Goal: Communication & Community: Connect with others

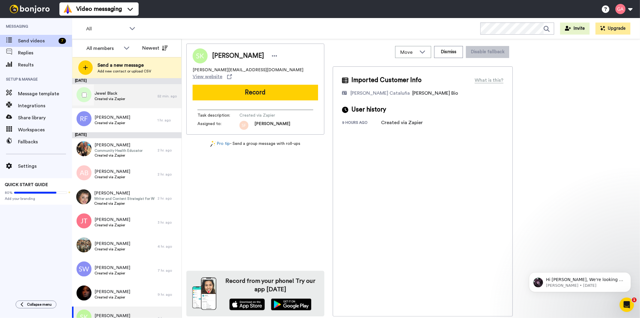
click at [99, 97] on span "Created via Zapier" at bounding box center [110, 98] width 31 height 5
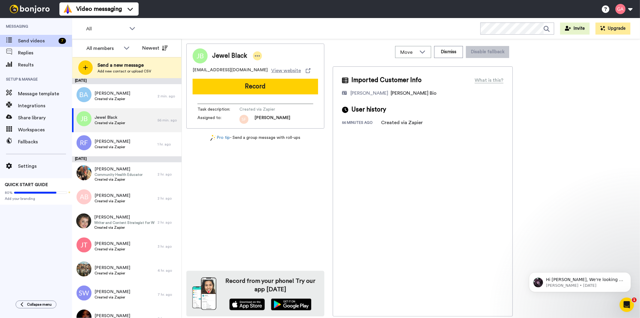
click at [257, 56] on icon at bounding box center [257, 55] width 5 height 1
click at [268, 71] on li "Assign" at bounding box center [274, 74] width 44 height 8
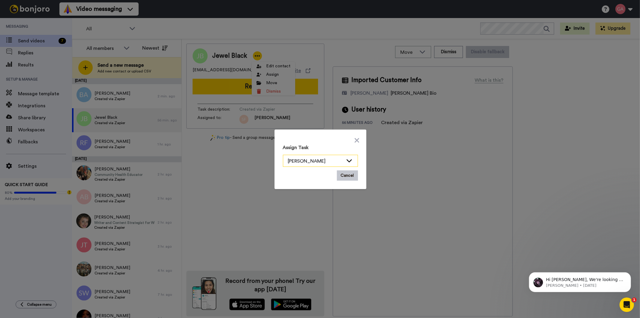
click at [342, 161] on div "[PERSON_NAME]" at bounding box center [320, 161] width 74 height 12
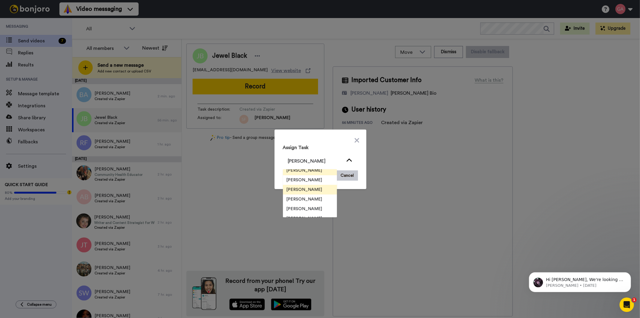
scroll to position [19, 0]
click at [304, 200] on span "[PERSON_NAME]" at bounding box center [304, 203] width 43 height 6
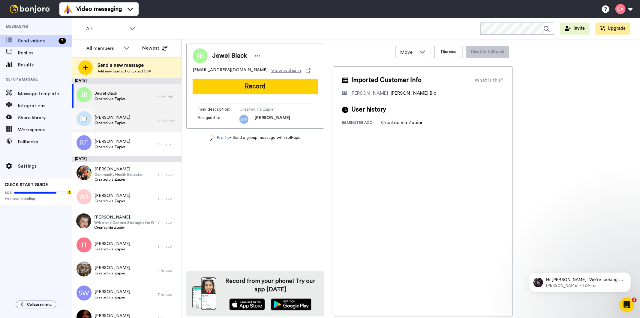
click at [116, 124] on span "Created via Zapier" at bounding box center [113, 122] width 36 height 5
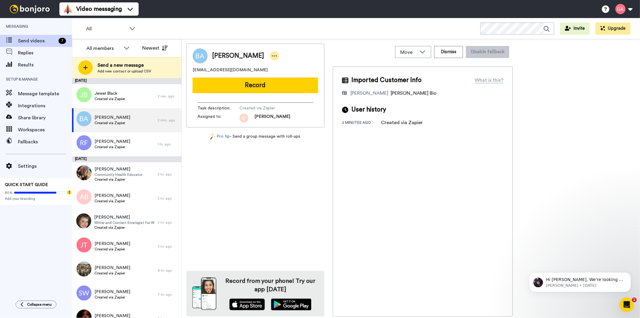
click at [270, 56] on div at bounding box center [274, 55] width 9 height 9
click at [284, 72] on li "Assign" at bounding box center [279, 74] width 44 height 8
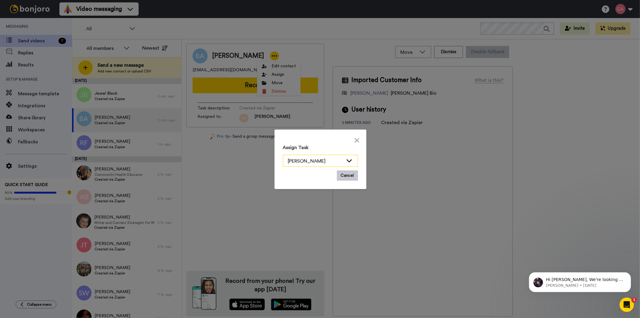
click at [350, 157] on icon at bounding box center [349, 160] width 7 height 6
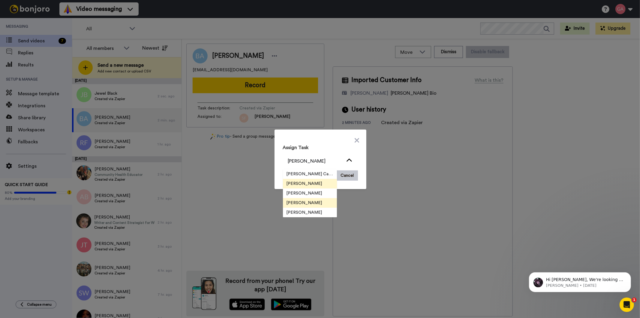
click at [315, 203] on span "[PERSON_NAME]" at bounding box center [304, 203] width 43 height 6
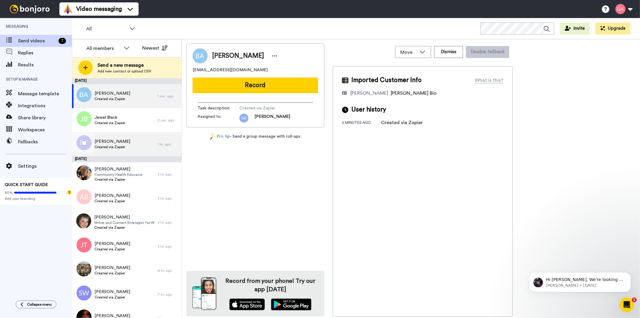
click at [121, 145] on span "Created via Zapier" at bounding box center [113, 146] width 36 height 5
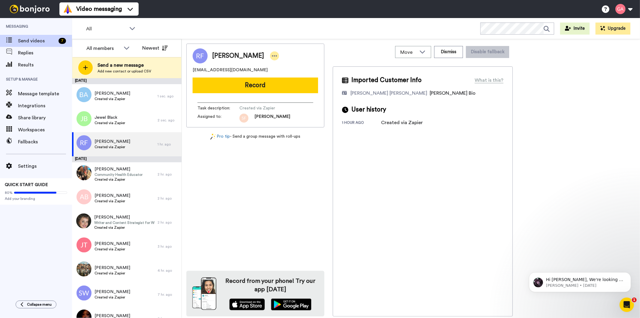
click at [272, 58] on icon at bounding box center [274, 56] width 5 height 6
click at [273, 73] on li "Assign" at bounding box center [279, 74] width 44 height 8
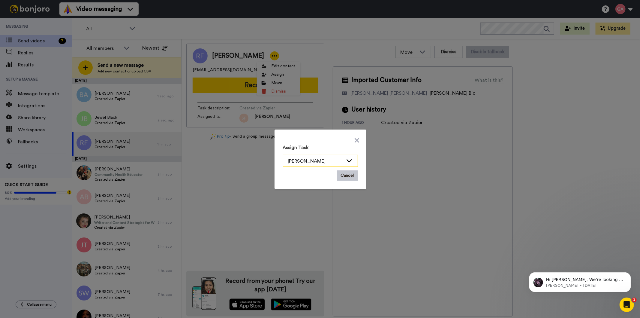
click at [346, 161] on icon at bounding box center [349, 160] width 7 height 6
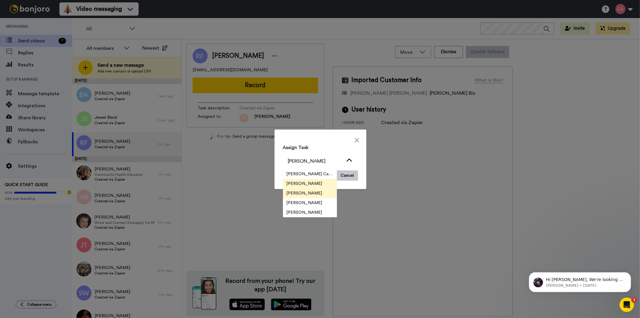
click at [297, 195] on span "[PERSON_NAME]" at bounding box center [304, 193] width 43 height 6
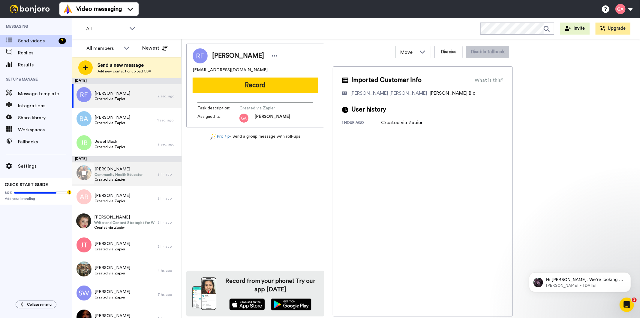
click at [128, 178] on span "Created via Zapier" at bounding box center [119, 179] width 48 height 5
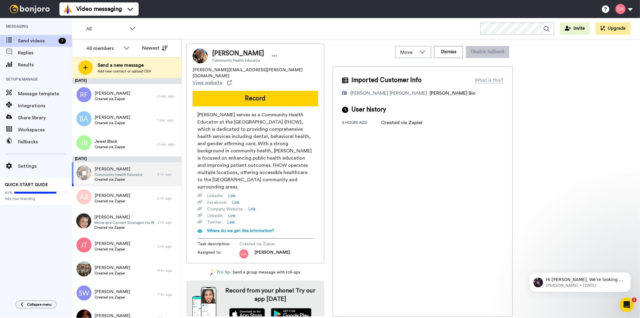
scroll to position [67, 0]
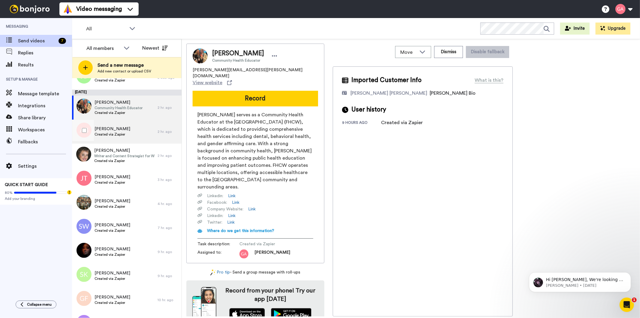
click at [127, 138] on div "Angela Braunfel Created via Zapier" at bounding box center [115, 131] width 86 height 24
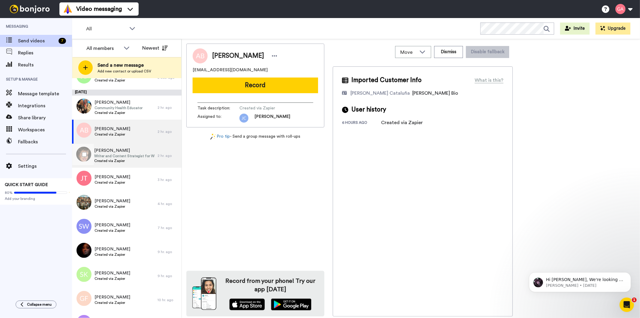
click at [113, 158] on span "Created via Zapier" at bounding box center [124, 160] width 60 height 5
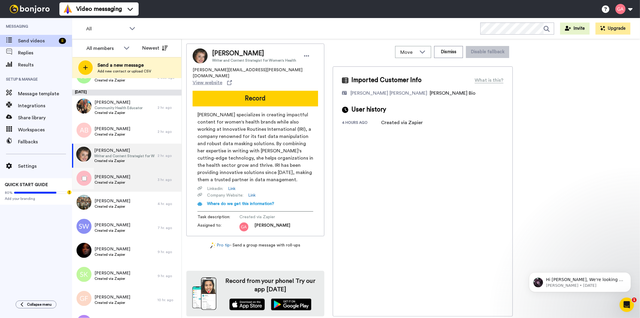
click at [116, 187] on div "Johnesh Thomas Created via Zapier" at bounding box center [115, 179] width 86 height 24
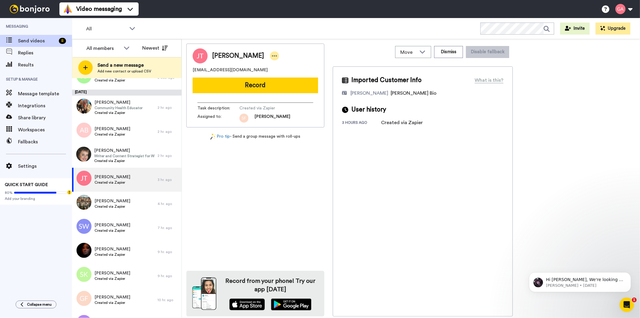
click at [272, 57] on icon at bounding box center [274, 56] width 5 height 6
click at [284, 73] on li "Assign" at bounding box center [288, 74] width 44 height 8
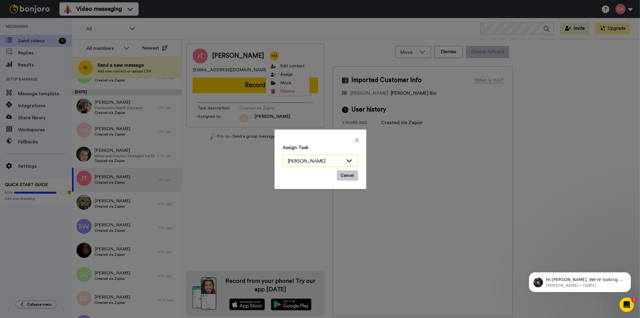
click at [351, 160] on div "[PERSON_NAME]" at bounding box center [320, 161] width 74 height 12
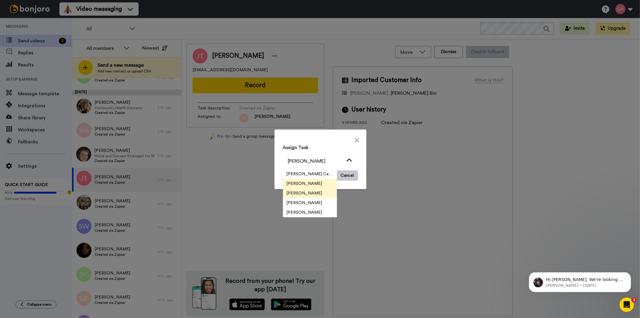
scroll to position [19, 0]
click at [303, 202] on span "[PERSON_NAME]" at bounding box center [304, 203] width 43 height 6
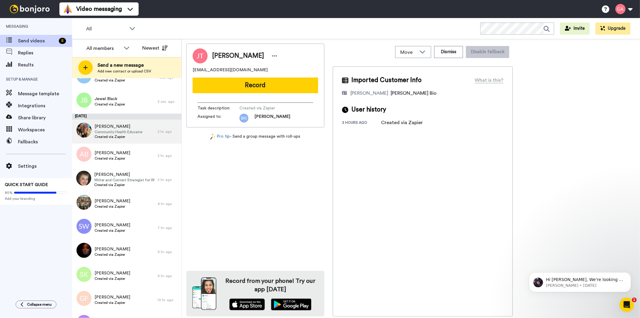
scroll to position [0, 0]
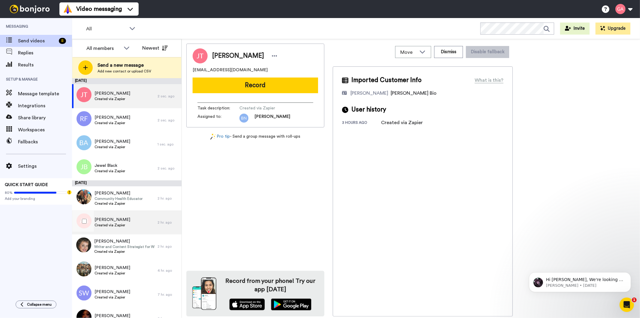
click at [126, 228] on div "Angela Braunfel Created via Zapier" at bounding box center [115, 222] width 86 height 24
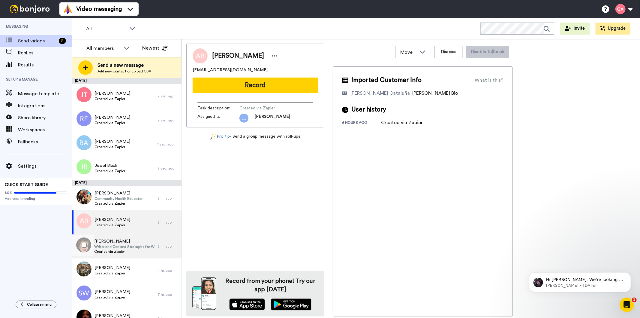
click at [124, 243] on span "[PERSON_NAME]" at bounding box center [124, 241] width 60 height 6
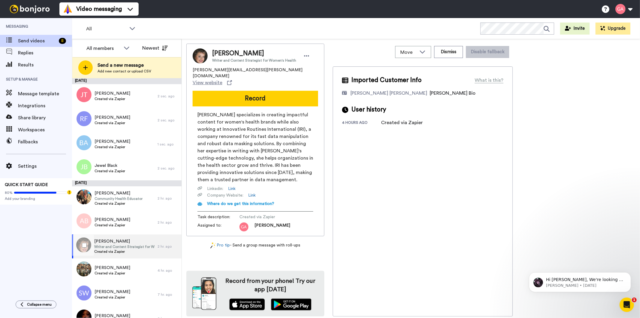
scroll to position [67, 0]
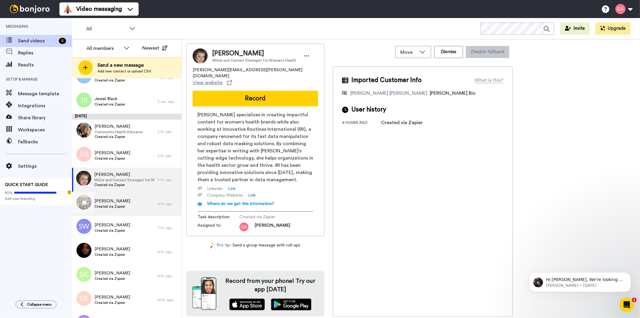
click at [125, 207] on div "Max Lee Created via Zapier" at bounding box center [115, 203] width 86 height 24
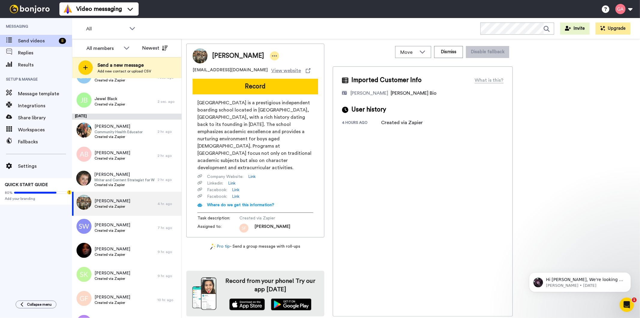
click at [270, 56] on div at bounding box center [274, 55] width 9 height 9
click at [270, 76] on li "Assign" at bounding box center [265, 74] width 44 height 8
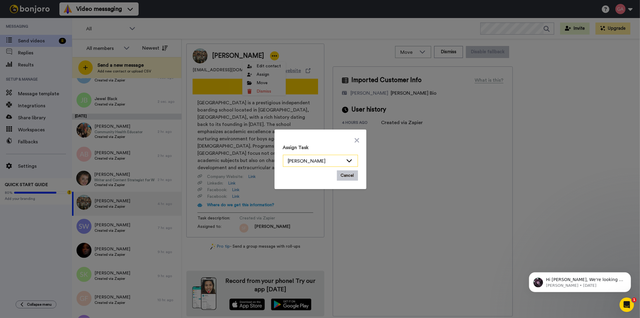
click at [349, 161] on icon at bounding box center [349, 160] width 7 height 6
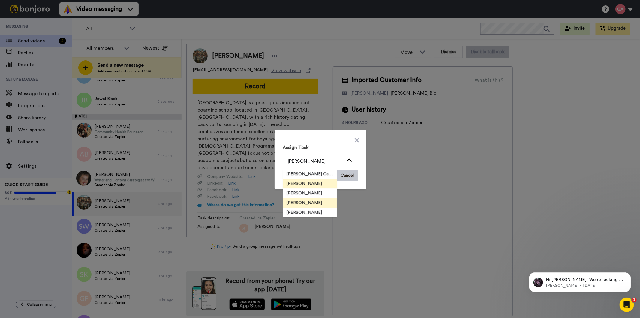
click at [319, 203] on li "[PERSON_NAME]" at bounding box center [310, 203] width 54 height 10
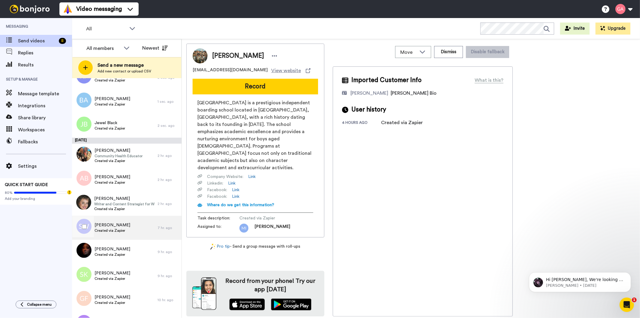
click at [108, 167] on div "Adelina Vega Community Health Educator Created via Zapier" at bounding box center [115, 155] width 86 height 24
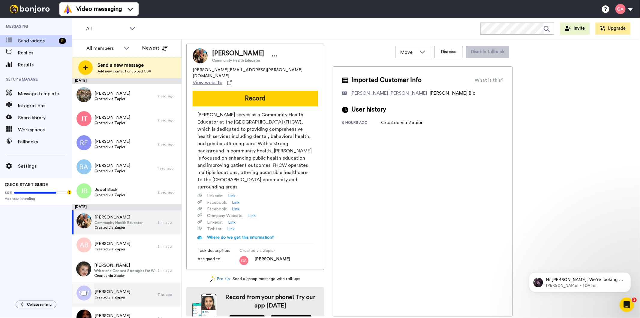
click at [112, 300] on div "Scott Whitelaw-Marshall Created via Zapier" at bounding box center [115, 294] width 86 height 24
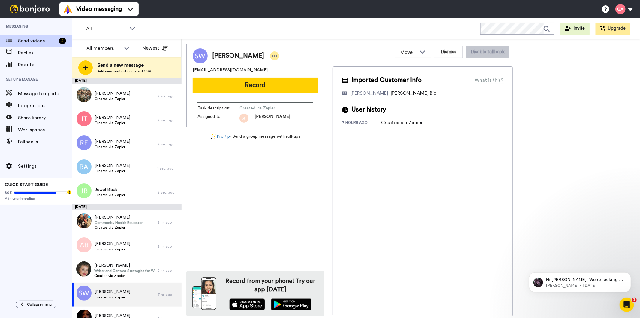
click at [277, 56] on icon at bounding box center [274, 55] width 5 height 1
click at [321, 74] on li "Assign" at bounding box center [310, 74] width 44 height 8
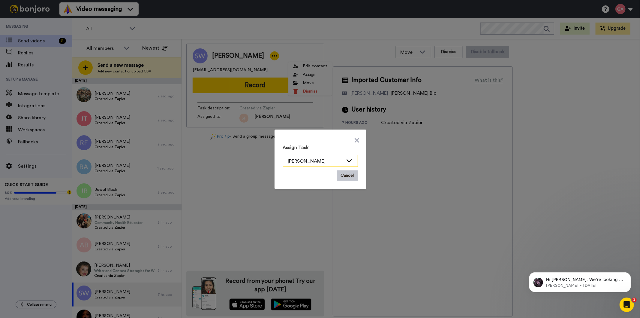
click at [346, 162] on icon at bounding box center [349, 160] width 7 height 6
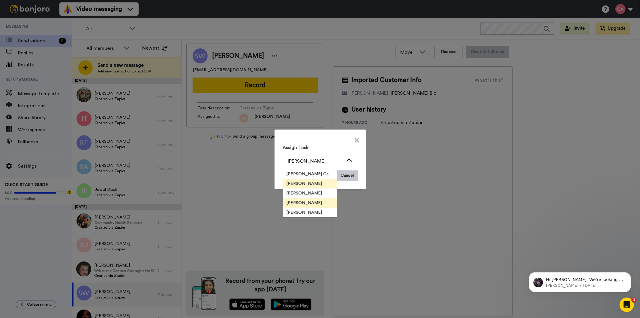
click at [313, 203] on span "[PERSON_NAME]" at bounding box center [304, 203] width 43 height 6
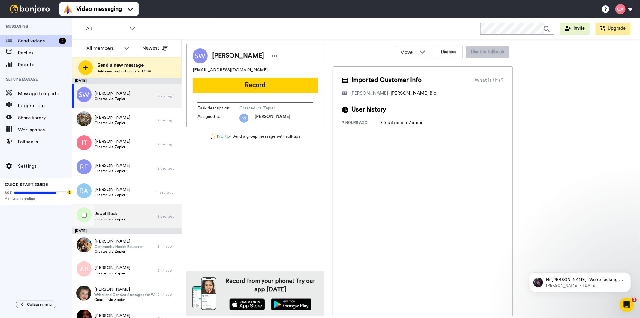
scroll to position [133, 0]
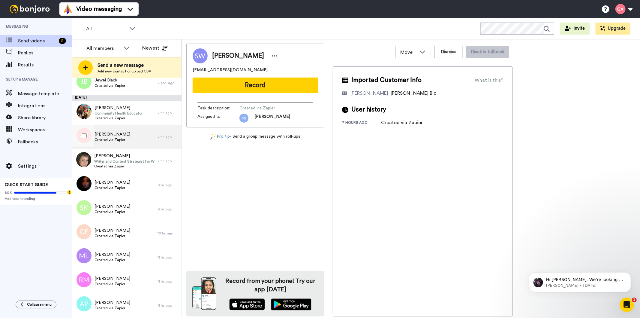
click at [122, 136] on span "Angela Braunfel" at bounding box center [113, 134] width 36 height 6
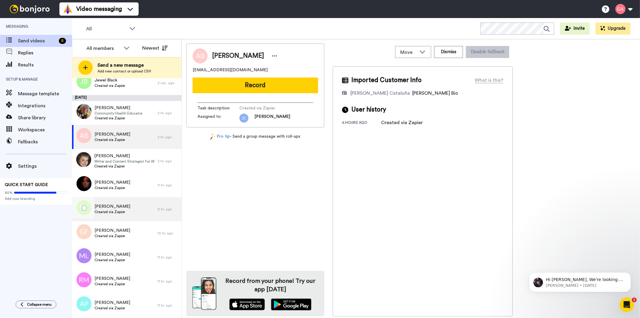
click at [122, 215] on div "Shane Kempton Created via Zapier" at bounding box center [115, 209] width 86 height 24
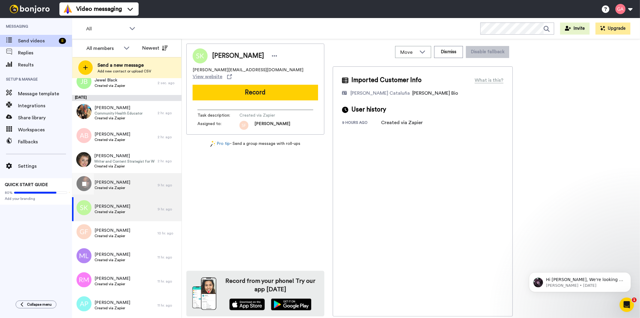
click at [125, 182] on div "Alta I. Anderson Created via Zapier" at bounding box center [115, 185] width 86 height 24
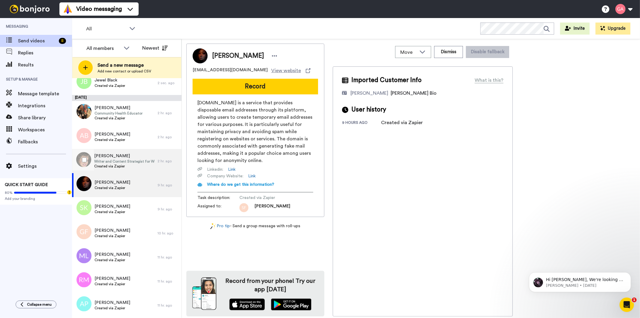
click at [129, 154] on span "Lindsey Collazo" at bounding box center [124, 156] width 60 height 6
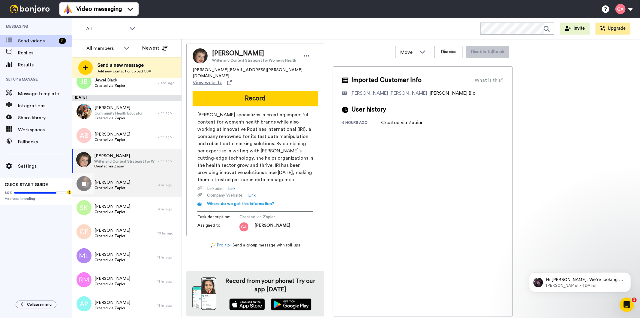
click at [121, 182] on span "Alta I. Anderson" at bounding box center [113, 182] width 36 height 6
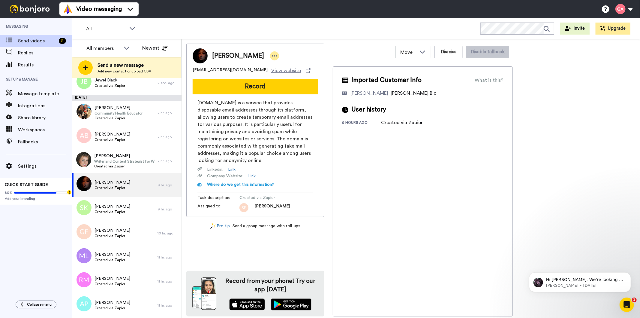
click at [272, 56] on icon at bounding box center [274, 55] width 5 height 1
click at [280, 72] on li "Assign" at bounding box center [286, 74] width 44 height 8
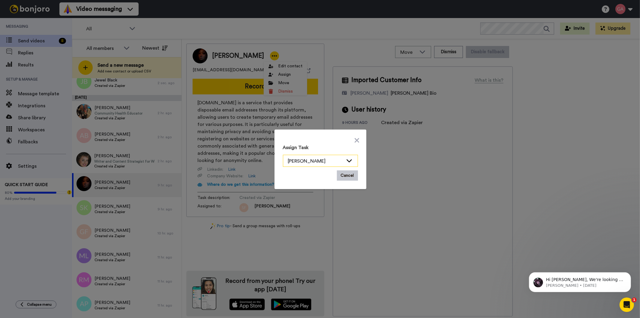
click at [339, 159] on div "[PERSON_NAME]" at bounding box center [315, 160] width 55 height 7
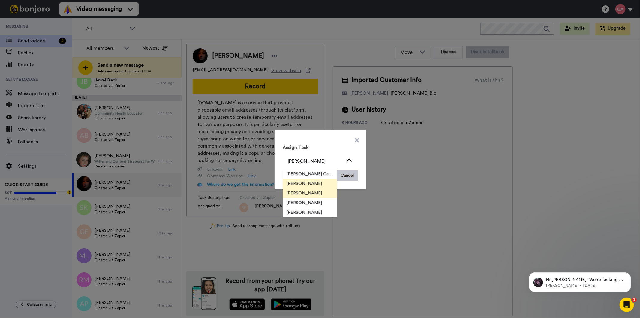
scroll to position [19, 0]
click at [310, 201] on span "[PERSON_NAME]" at bounding box center [304, 203] width 43 height 6
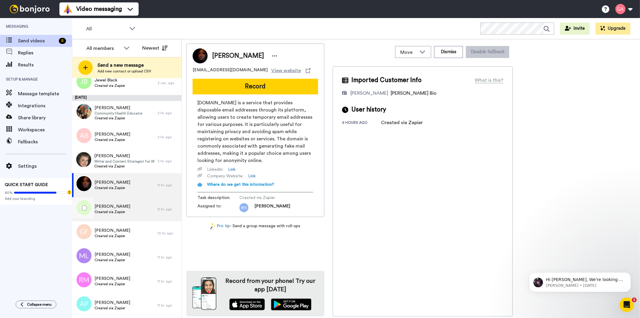
scroll to position [0, 0]
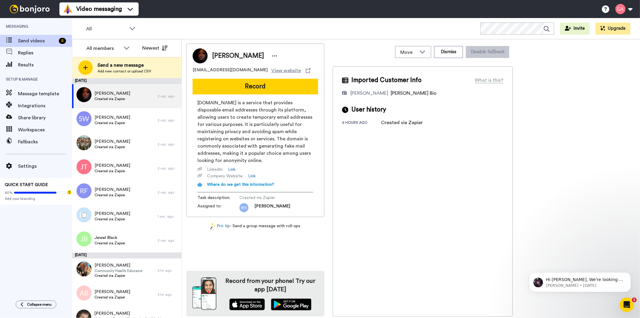
click at [119, 211] on span "Benjamin Aris" at bounding box center [113, 213] width 36 height 6
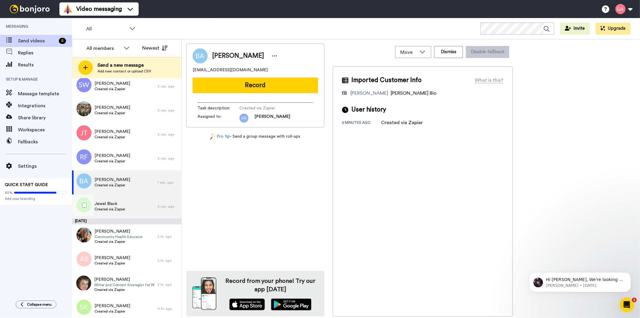
scroll to position [100, 0]
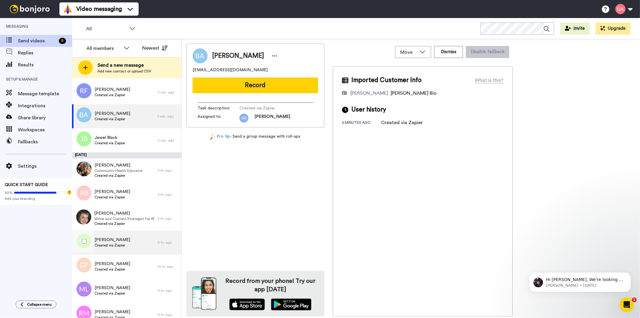
click at [115, 238] on span "Shane Kempton" at bounding box center [113, 240] width 36 height 6
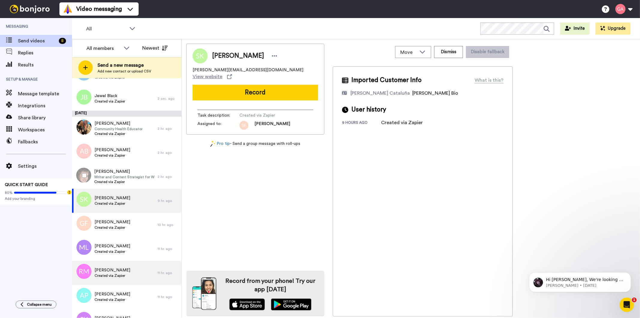
scroll to position [200, 0]
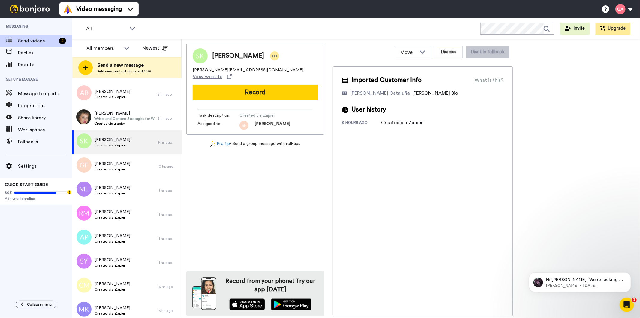
click at [272, 55] on icon at bounding box center [274, 56] width 5 height 6
click at [294, 74] on li "Assign" at bounding box center [285, 74] width 44 height 8
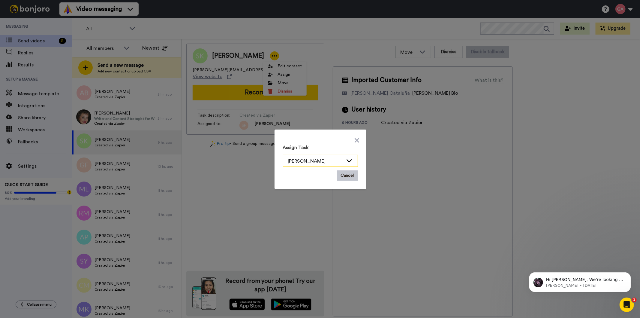
click at [333, 161] on div "[PERSON_NAME]" at bounding box center [315, 160] width 55 height 7
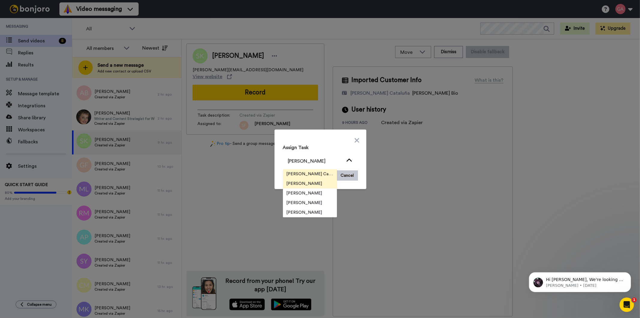
click at [318, 173] on span "[PERSON_NAME] Cataluña" at bounding box center [310, 174] width 54 height 6
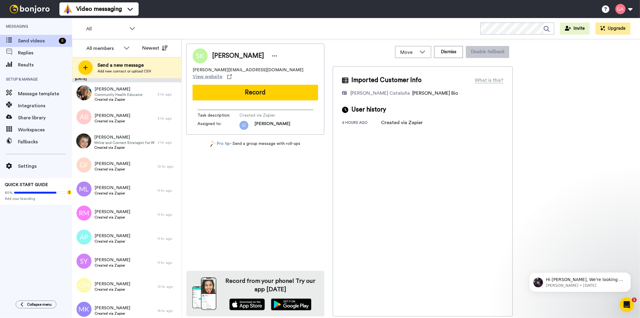
scroll to position [0, 0]
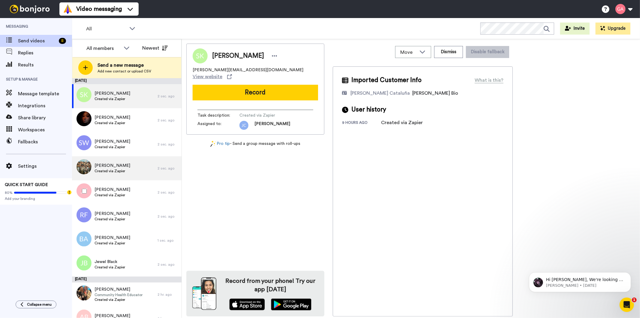
click at [119, 174] on div "Max Lee Created via Zapier" at bounding box center [115, 168] width 86 height 24
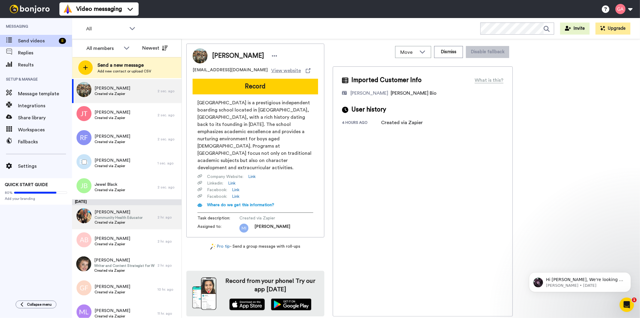
scroll to position [167, 0]
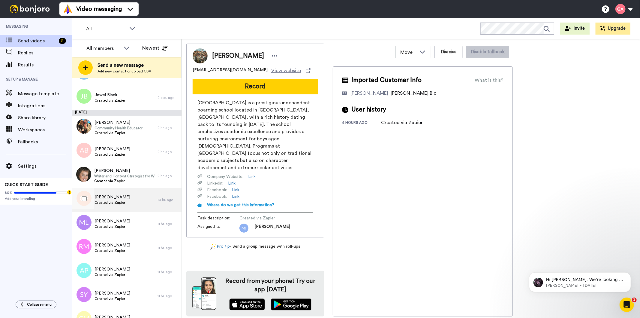
click at [120, 196] on span "Graham Falgate" at bounding box center [113, 197] width 36 height 6
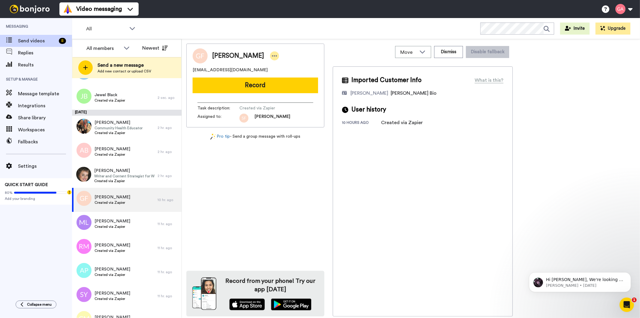
click at [272, 55] on icon at bounding box center [274, 56] width 5 height 6
click at [295, 75] on li "Assign" at bounding box center [285, 74] width 44 height 8
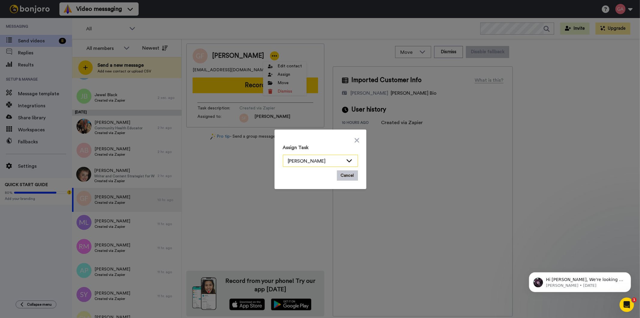
click at [350, 161] on div "[PERSON_NAME]" at bounding box center [320, 161] width 74 height 12
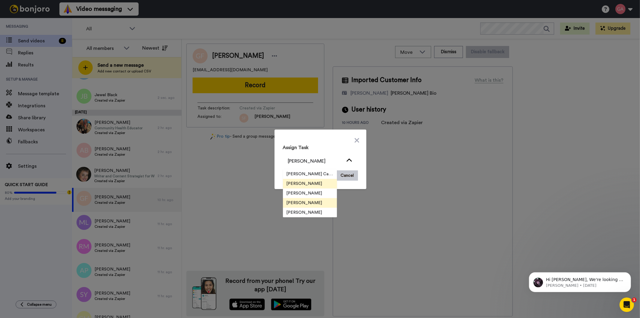
click at [312, 201] on span "[PERSON_NAME]" at bounding box center [304, 203] width 43 height 6
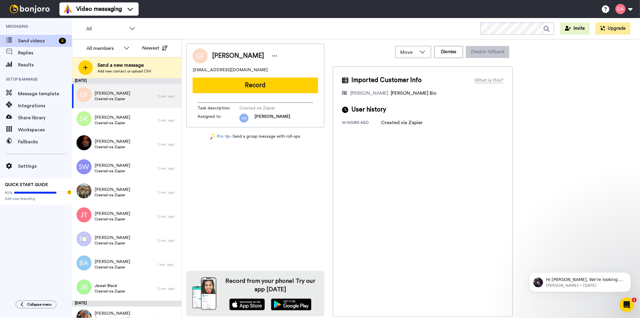
click at [120, 228] on div "Rikki Fletcher Created via Zapier" at bounding box center [115, 240] width 86 height 24
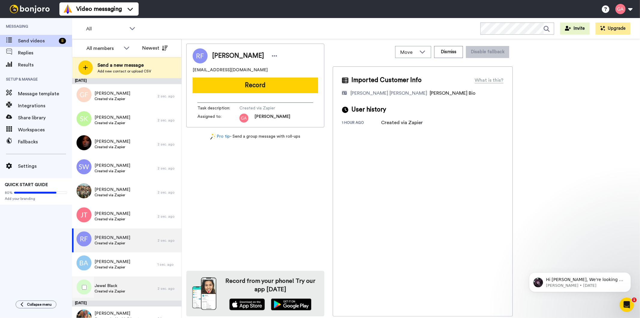
click at [107, 286] on span "Jewel Black" at bounding box center [110, 285] width 31 height 6
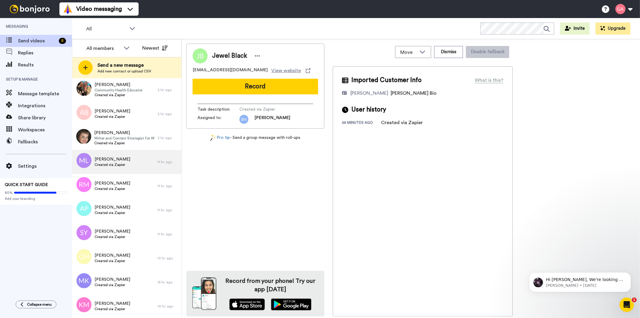
scroll to position [300, 0]
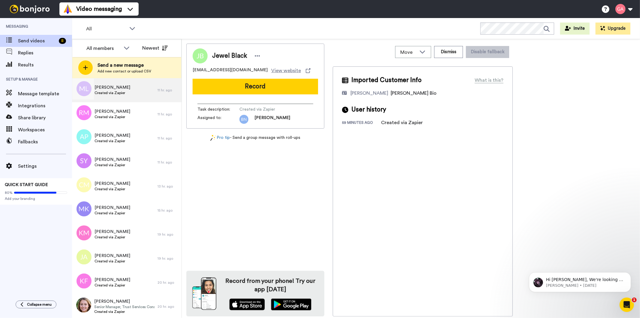
click at [118, 94] on span "Created via Zapier" at bounding box center [113, 92] width 36 height 5
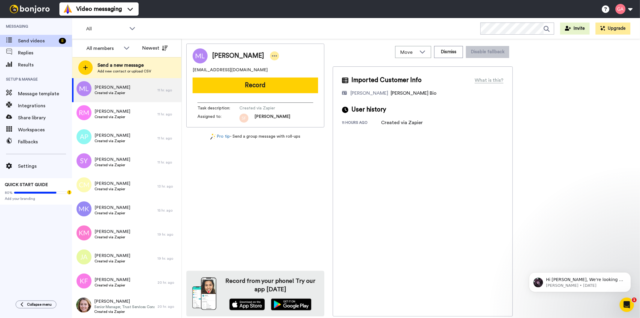
click at [272, 58] on icon at bounding box center [274, 56] width 5 height 6
click at [280, 74] on li "Assign" at bounding box center [282, 74] width 44 height 8
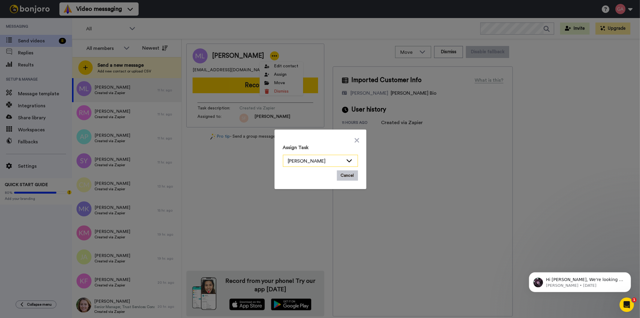
click at [329, 161] on div "[PERSON_NAME]" at bounding box center [315, 160] width 55 height 7
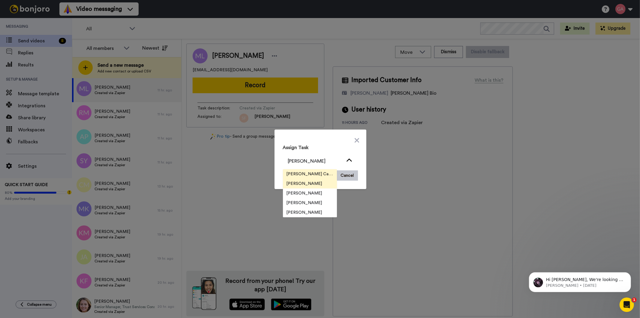
scroll to position [19, 0]
click at [302, 203] on span "[PERSON_NAME]" at bounding box center [304, 203] width 43 height 6
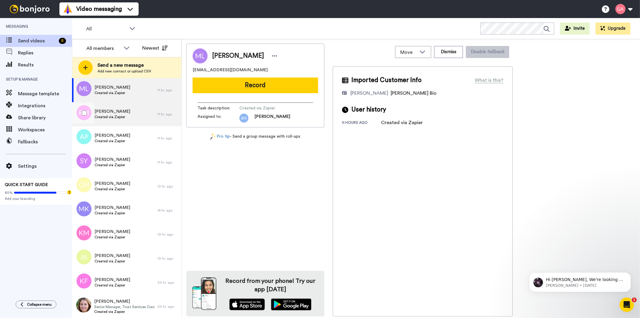
click at [113, 116] on span "Created via Zapier" at bounding box center [113, 116] width 36 height 5
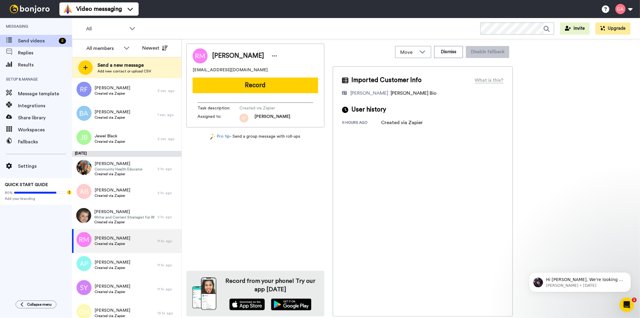
scroll to position [173, 0]
click at [277, 54] on icon at bounding box center [274, 56] width 5 height 6
click at [292, 76] on li "Assign" at bounding box center [292, 74] width 44 height 8
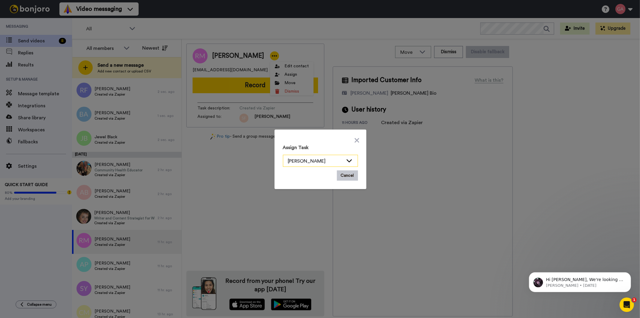
click at [346, 157] on icon at bounding box center [349, 160] width 7 height 6
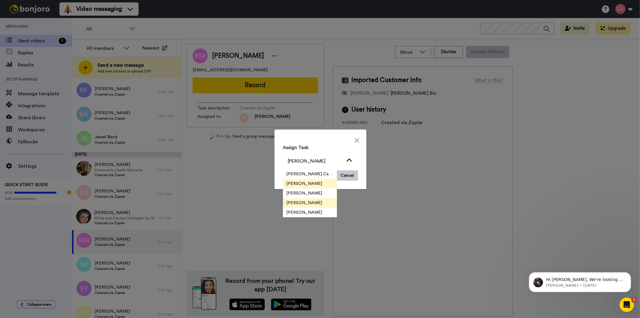
click at [316, 202] on li "[PERSON_NAME]" at bounding box center [310, 203] width 54 height 10
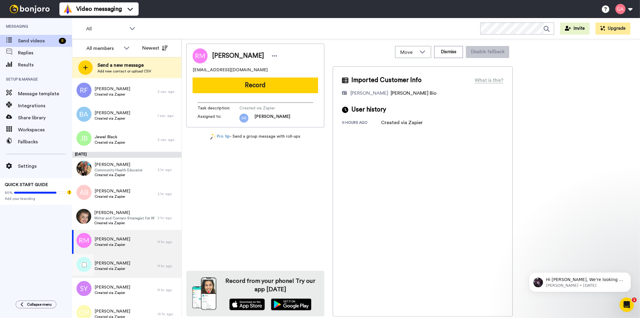
click at [114, 271] on div "Alyssa Pryor Created via Zapier" at bounding box center [113, 265] width 36 height 11
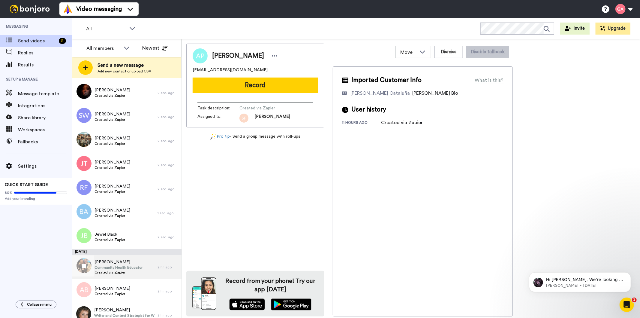
scroll to position [100, 0]
click at [272, 58] on icon at bounding box center [274, 56] width 5 height 6
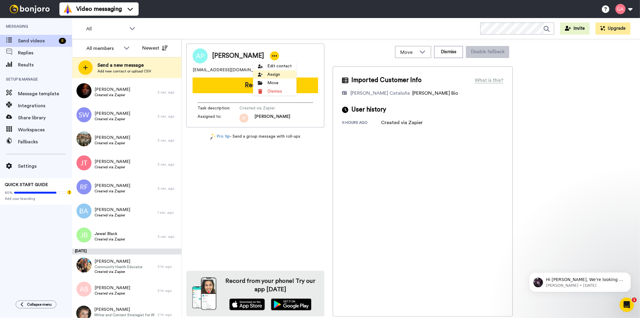
click at [276, 73] on li "Assign" at bounding box center [275, 74] width 44 height 8
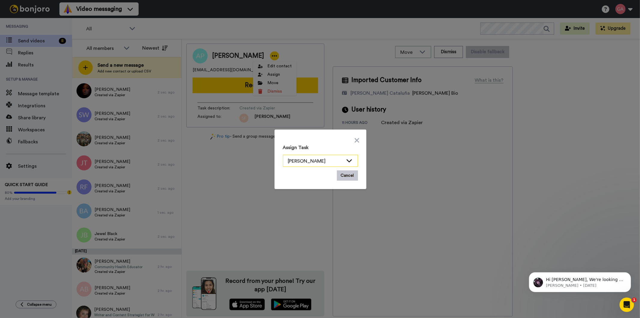
click at [314, 163] on div "[PERSON_NAME]" at bounding box center [315, 160] width 55 height 7
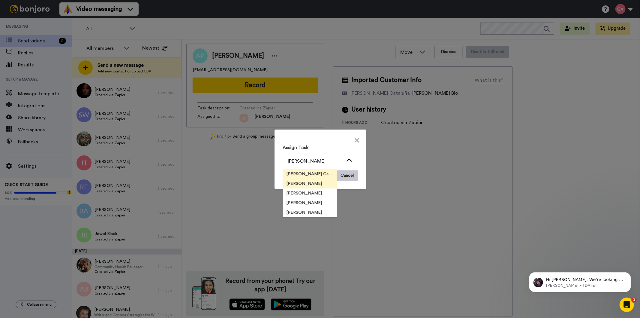
click at [318, 172] on span "[PERSON_NAME] Cataluña" at bounding box center [310, 174] width 54 height 6
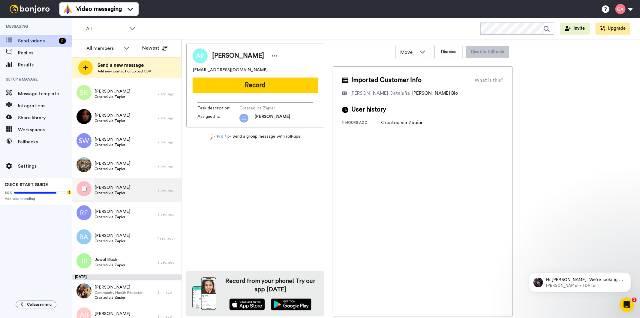
scroll to position [133, 0]
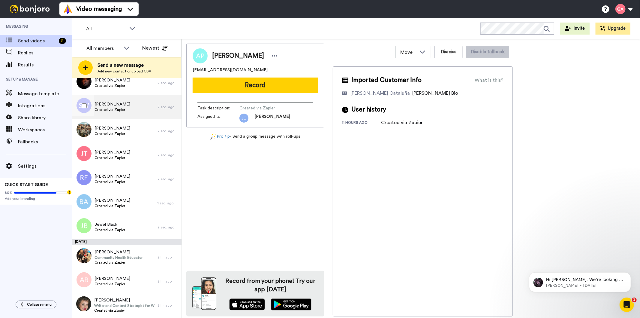
click at [120, 104] on span "Scott Whitelaw-Marshall" at bounding box center [113, 104] width 36 height 6
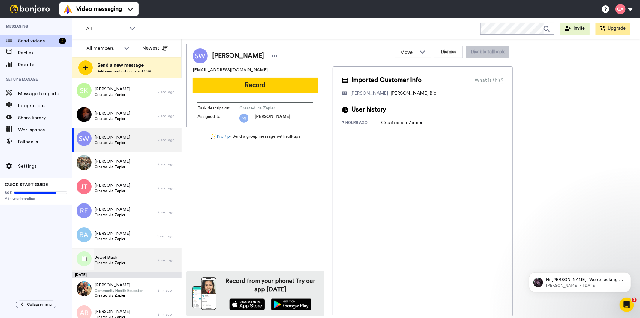
scroll to position [100, 0]
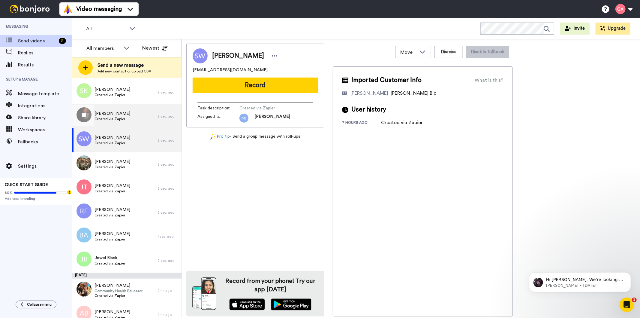
click at [128, 115] on div "Alta I. Anderson Created via Zapier" at bounding box center [115, 116] width 86 height 24
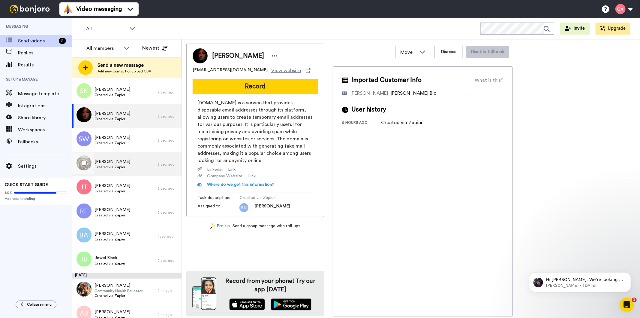
click at [122, 167] on span "Created via Zapier" at bounding box center [113, 166] width 36 height 5
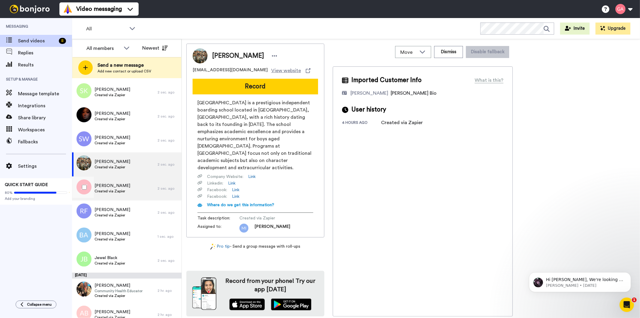
click at [116, 187] on span "Johnesh Thomas" at bounding box center [113, 185] width 36 height 6
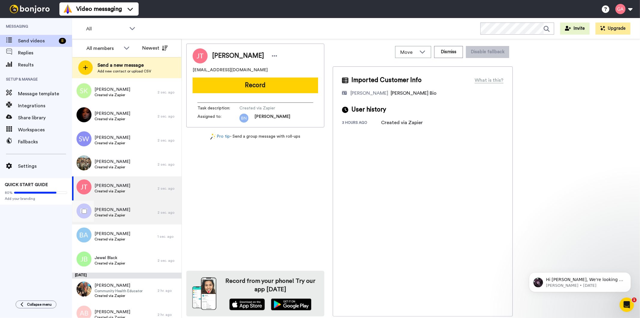
click at [115, 213] on span "Created via Zapier" at bounding box center [113, 215] width 36 height 5
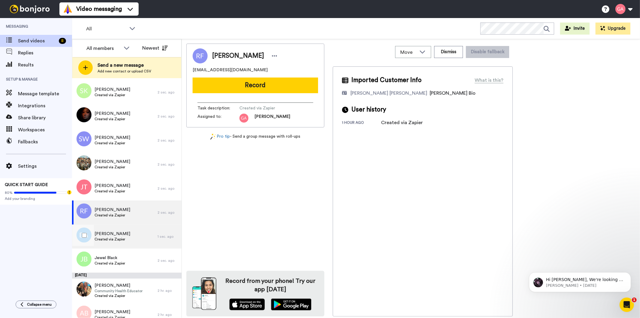
click at [114, 241] on span "Created via Zapier" at bounding box center [113, 239] width 36 height 5
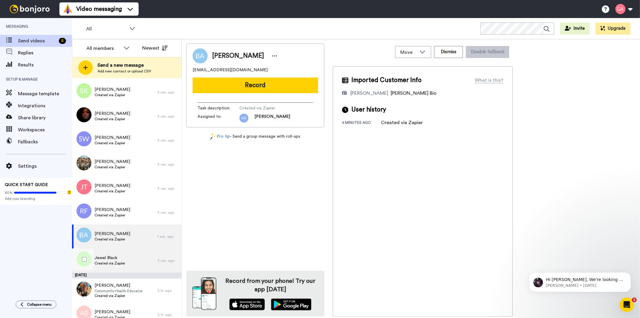
click at [114, 263] on span "Created via Zapier" at bounding box center [110, 263] width 31 height 5
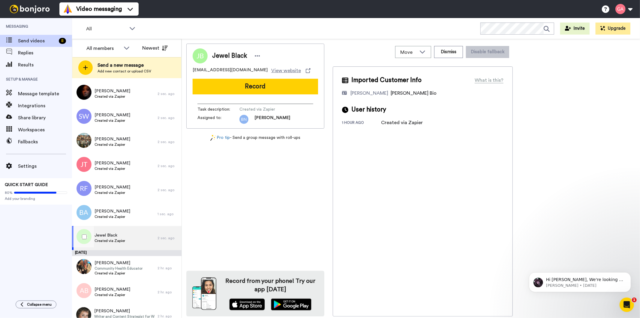
scroll to position [167, 0]
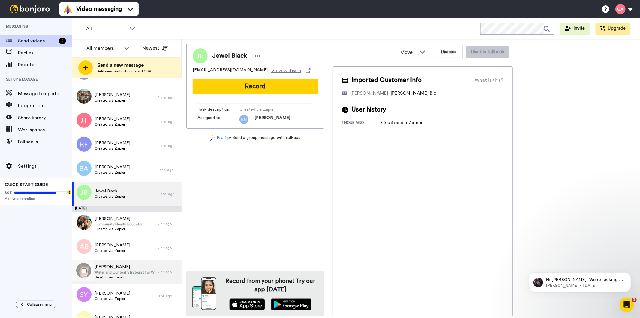
click at [116, 270] on span "Writer and Content Strategist for Women's Health" at bounding box center [124, 272] width 60 height 5
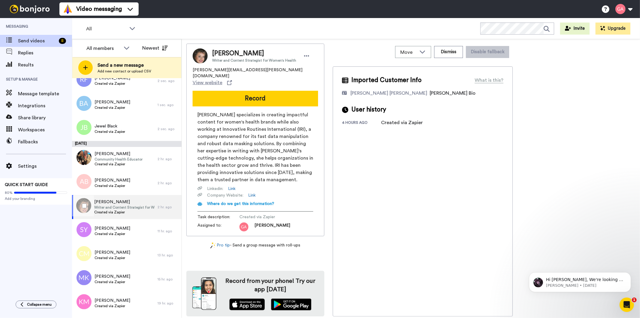
scroll to position [267, 0]
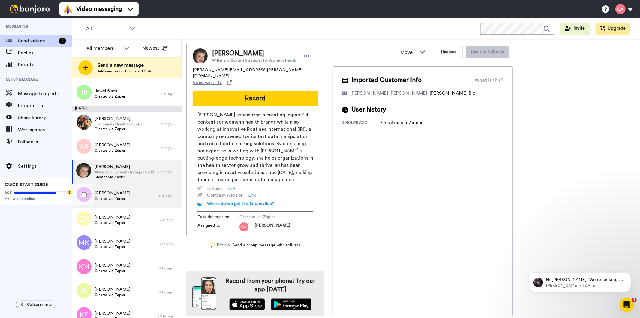
click at [119, 200] on span "Created via Zapier" at bounding box center [113, 198] width 36 height 5
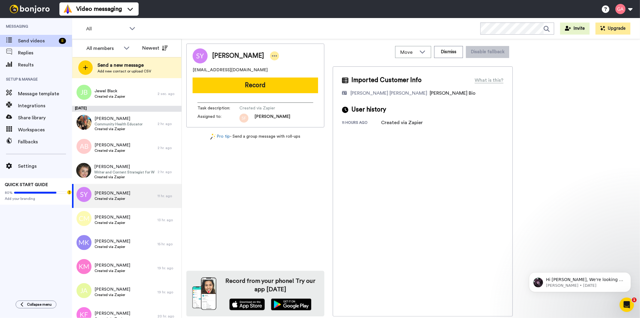
click at [272, 56] on icon at bounding box center [274, 55] width 5 height 1
click at [290, 74] on li "Assign" at bounding box center [281, 74] width 44 height 8
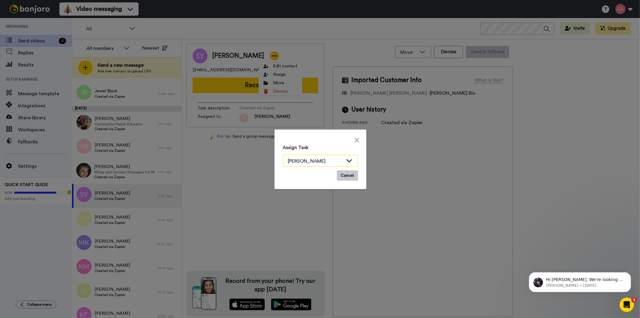
click at [346, 161] on icon at bounding box center [349, 160] width 7 height 6
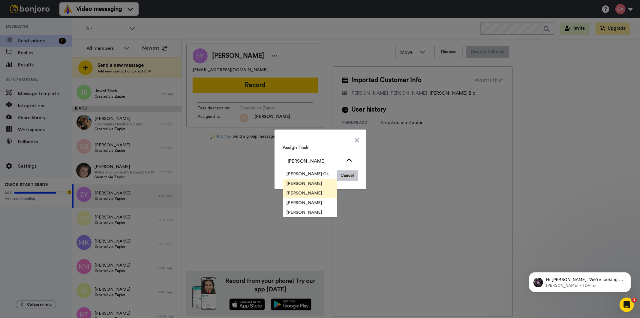
click at [311, 194] on span "[PERSON_NAME]" at bounding box center [304, 193] width 43 height 6
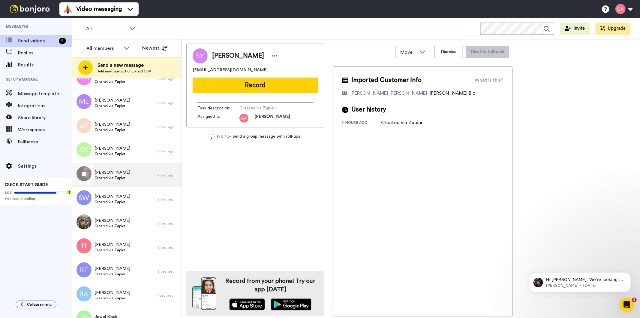
scroll to position [133, 0]
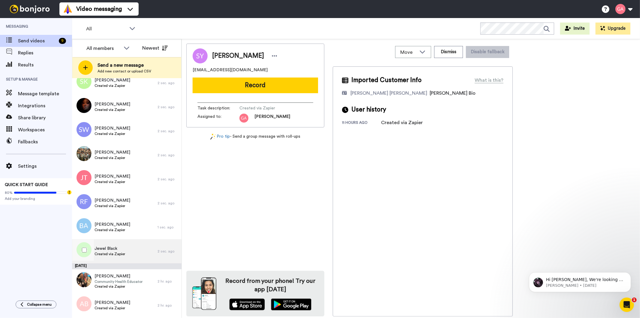
click at [129, 246] on div "Jewel Black Created via Zapier" at bounding box center [115, 251] width 86 height 24
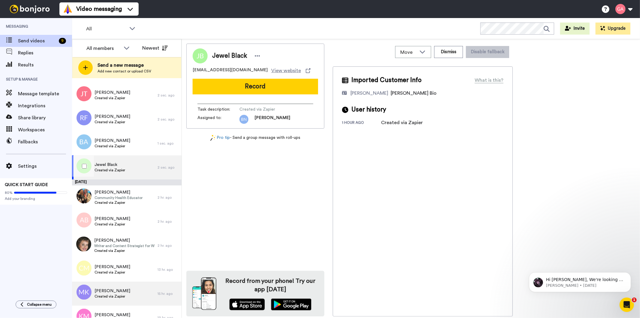
scroll to position [267, 0]
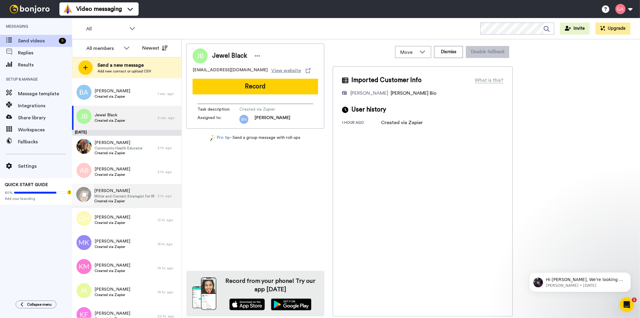
click at [127, 196] on span "Writer and Content Strategist for Women's Health" at bounding box center [124, 196] width 60 height 5
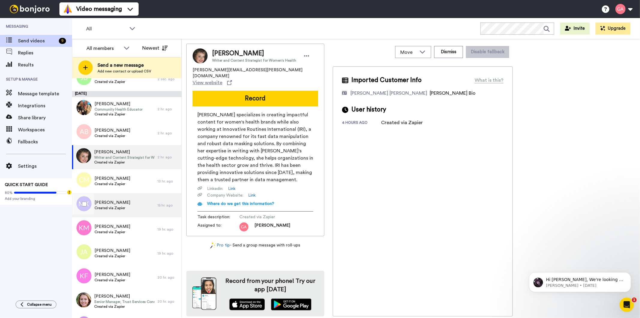
scroll to position [367, 0]
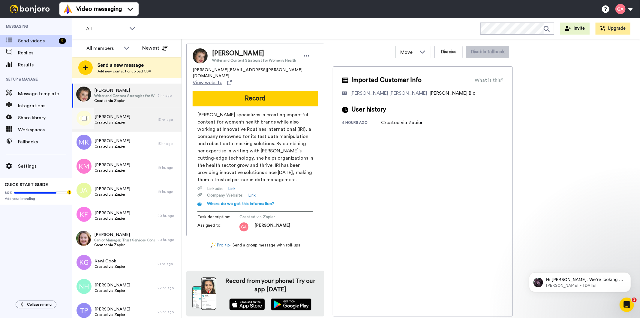
click at [124, 123] on span "Created via Zapier" at bounding box center [113, 122] width 36 height 5
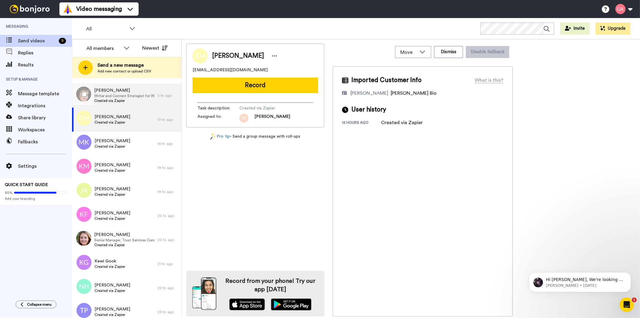
click at [122, 96] on span "Writer and Content Strategist for Women's Health" at bounding box center [124, 95] width 60 height 5
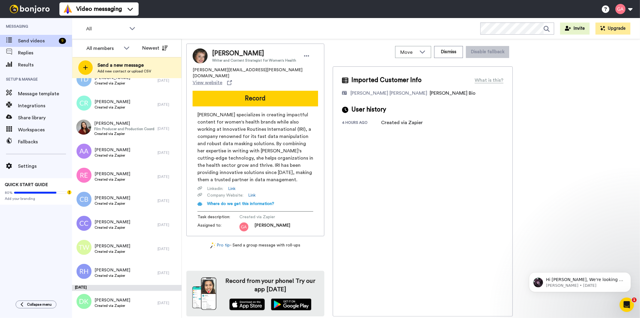
scroll to position [2011, 0]
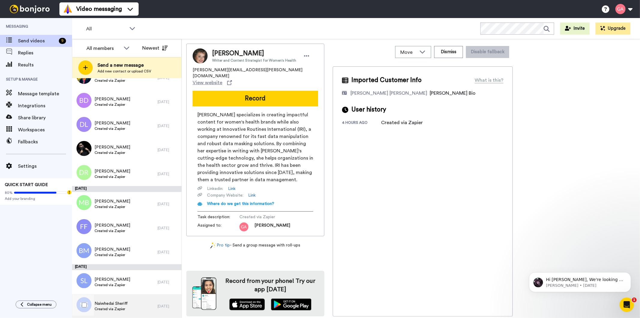
click at [103, 307] on span "Created via Zapier" at bounding box center [111, 308] width 33 height 5
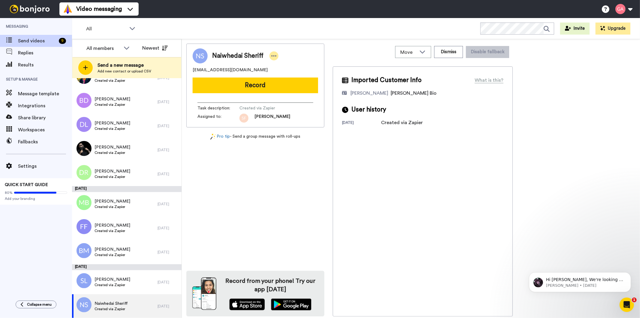
click at [273, 57] on icon at bounding box center [273, 56] width 5 height 6
click at [288, 74] on li "Assign" at bounding box center [291, 74] width 44 height 8
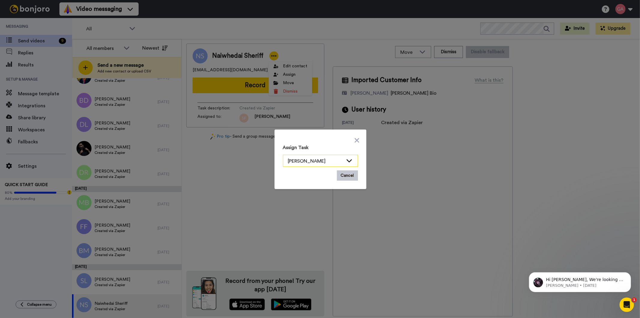
click at [347, 159] on icon at bounding box center [349, 160] width 7 height 6
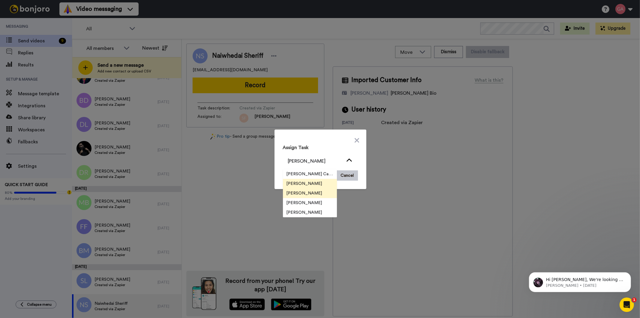
scroll to position [19, 0]
click at [301, 200] on span "[PERSON_NAME]" at bounding box center [304, 203] width 43 height 6
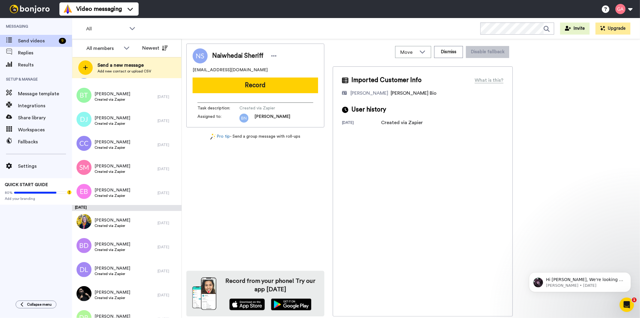
scroll to position [2011, 0]
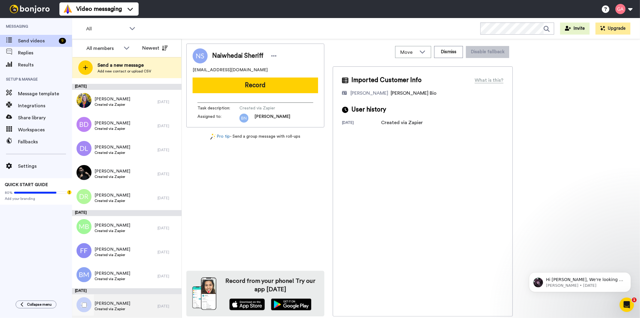
click at [128, 308] on div "Sydney Lim Created via Zapier" at bounding box center [115, 306] width 86 height 24
click at [270, 57] on div at bounding box center [274, 55] width 9 height 9
click at [276, 74] on li "Assign" at bounding box center [273, 74] width 44 height 8
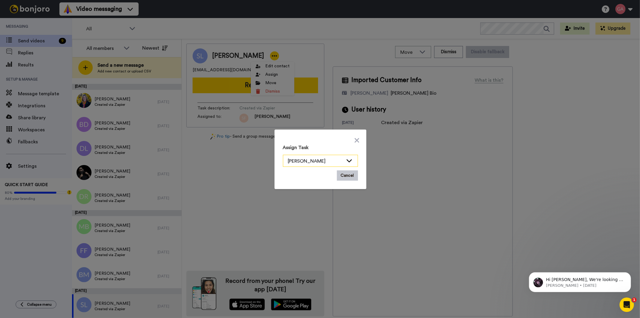
click at [346, 159] on icon at bounding box center [349, 160] width 7 height 6
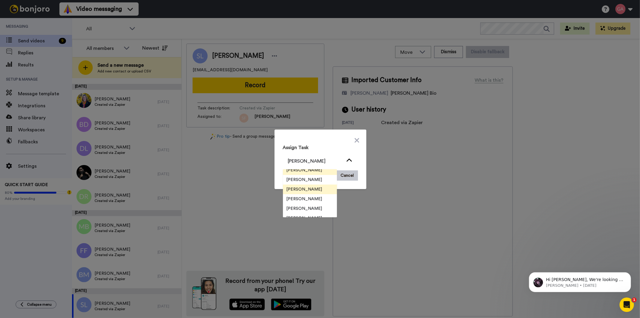
scroll to position [19, 0]
click at [311, 202] on span "[PERSON_NAME]" at bounding box center [304, 203] width 43 height 6
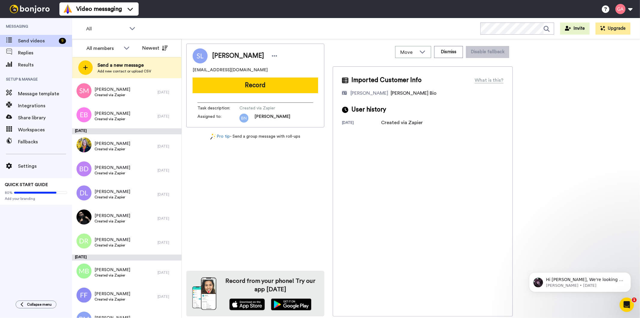
scroll to position [2005, 0]
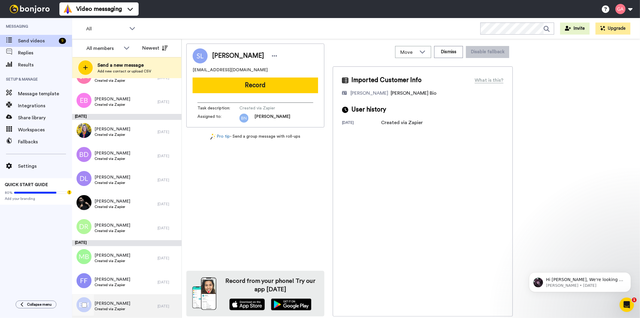
click at [109, 306] on span "Created via Zapier" at bounding box center [113, 308] width 36 height 5
click at [272, 53] on icon at bounding box center [274, 56] width 5 height 6
click at [283, 72] on li "Assign" at bounding box center [277, 74] width 44 height 8
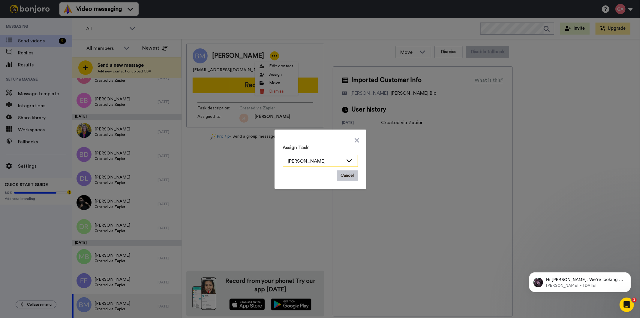
click at [348, 159] on icon at bounding box center [349, 160] width 7 height 6
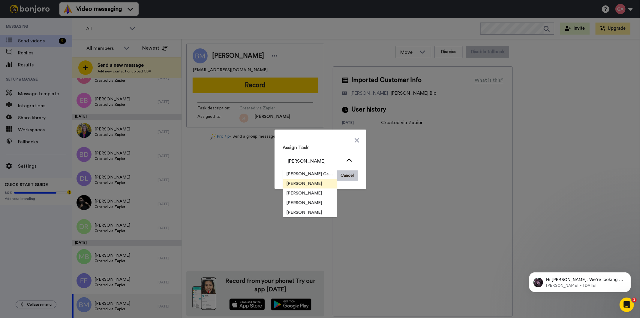
scroll to position [19, 0]
click at [303, 201] on span "[PERSON_NAME]" at bounding box center [304, 203] width 43 height 6
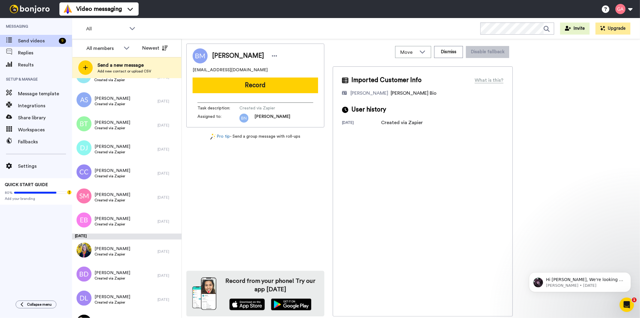
scroll to position [2005, 0]
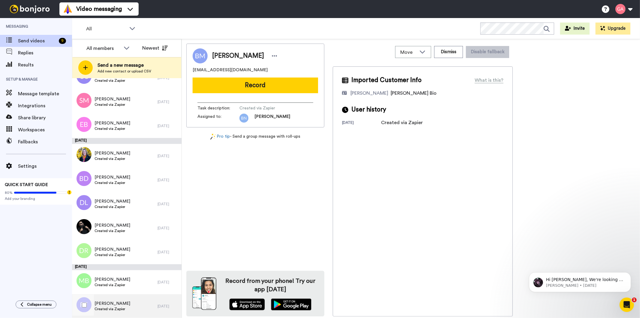
click at [124, 307] on span "Created via Zapier" at bounding box center [113, 308] width 36 height 5
click at [272, 55] on icon at bounding box center [274, 56] width 5 height 6
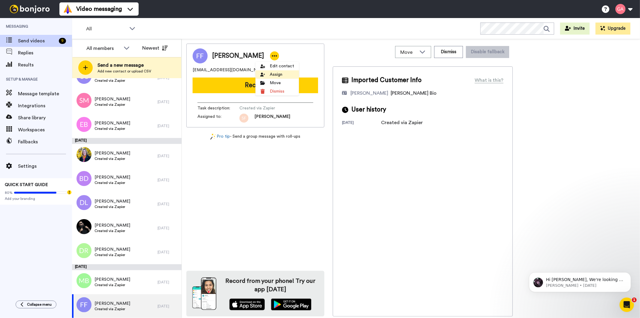
click at [284, 76] on li "Assign" at bounding box center [277, 74] width 44 height 8
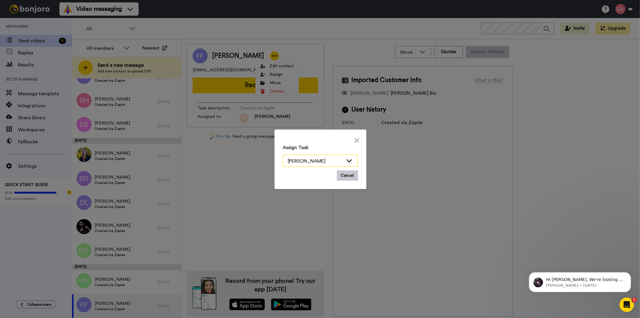
click at [350, 160] on icon at bounding box center [349, 160] width 7 height 6
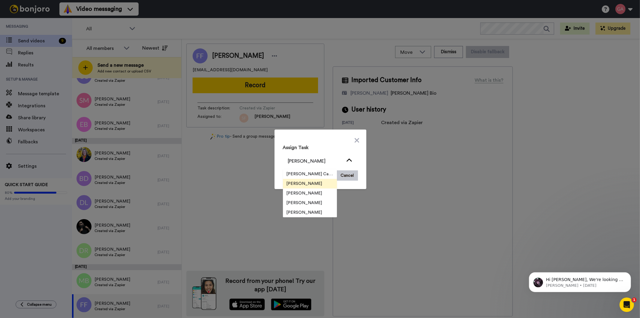
scroll to position [19, 0]
click at [317, 202] on li "[PERSON_NAME]" at bounding box center [310, 203] width 54 height 10
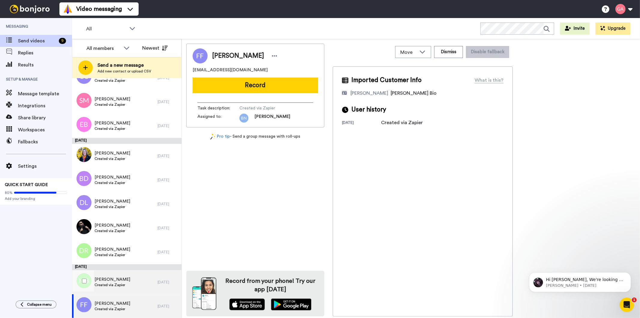
click at [109, 279] on span "Marthe Badibanga" at bounding box center [113, 279] width 36 height 6
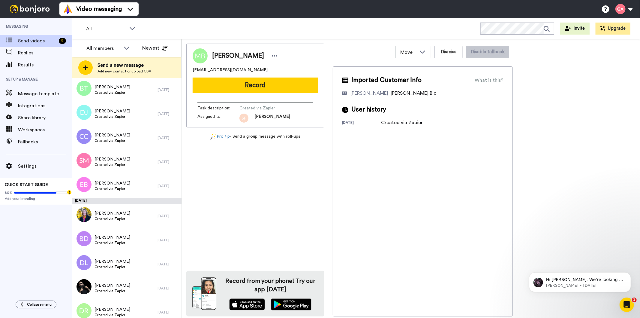
scroll to position [2005, 0]
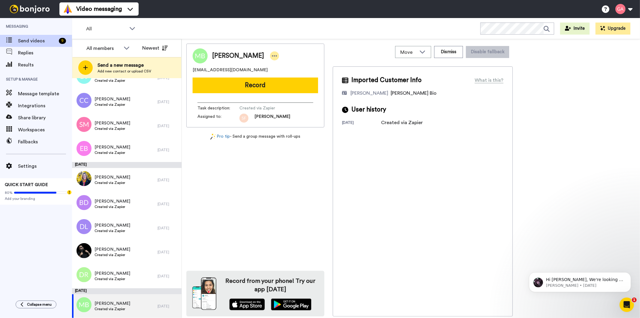
click at [276, 57] on icon at bounding box center [274, 56] width 5 height 6
click at [291, 74] on li "Assign" at bounding box center [292, 74] width 44 height 8
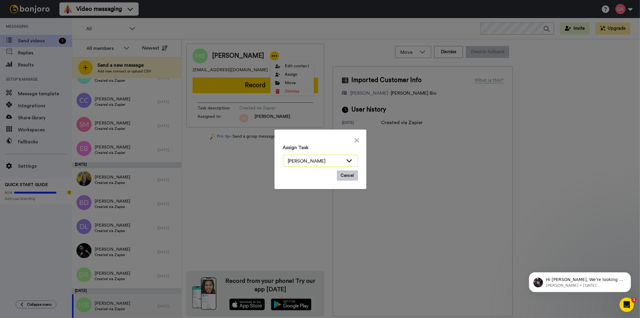
click at [299, 161] on div "[PERSON_NAME]" at bounding box center [315, 160] width 55 height 7
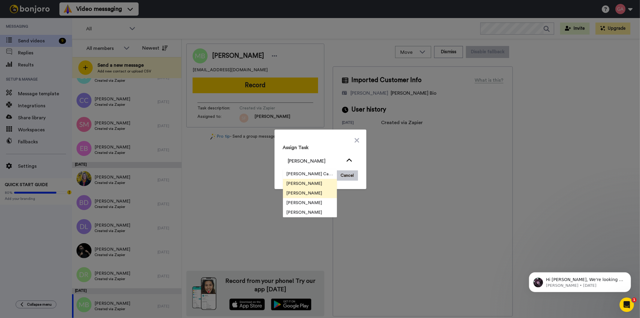
scroll to position [19, 0]
click at [301, 199] on li "[PERSON_NAME]" at bounding box center [310, 203] width 54 height 10
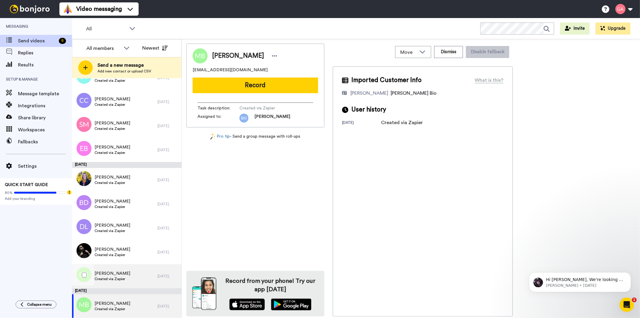
click at [122, 278] on span "Created via Zapier" at bounding box center [113, 278] width 36 height 5
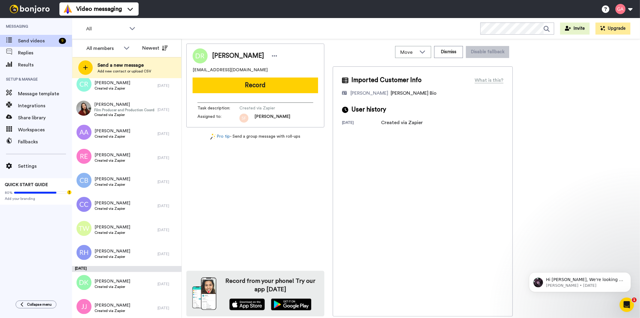
scroll to position [1999, 0]
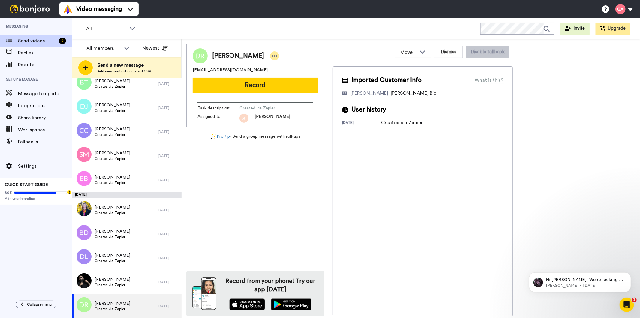
click at [272, 55] on icon at bounding box center [274, 56] width 5 height 6
click at [298, 73] on li "Assign" at bounding box center [289, 74] width 44 height 8
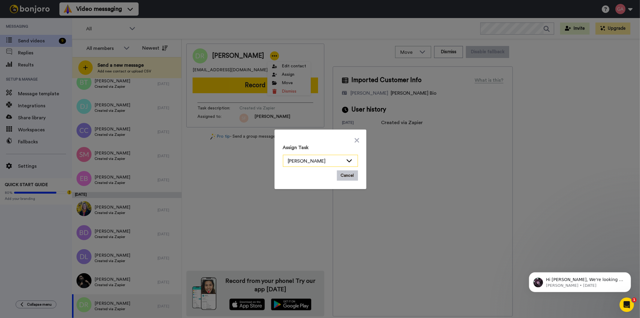
click at [309, 161] on div "[PERSON_NAME]" at bounding box center [315, 160] width 55 height 7
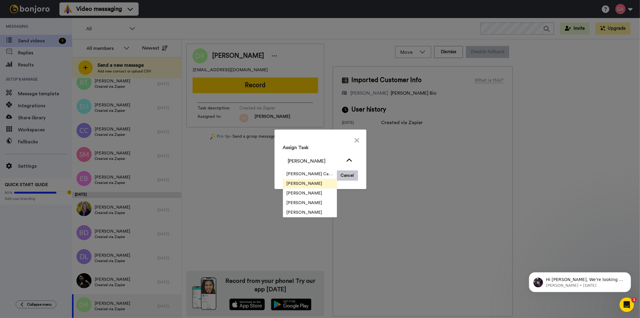
scroll to position [19, 0]
click at [302, 201] on span "[PERSON_NAME]" at bounding box center [304, 203] width 43 height 6
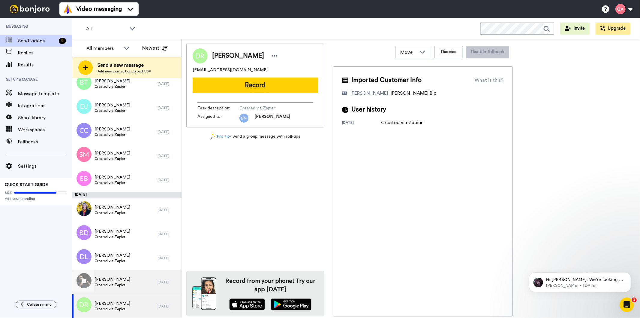
click at [115, 278] on span "Johnny Peña" at bounding box center [113, 279] width 36 height 6
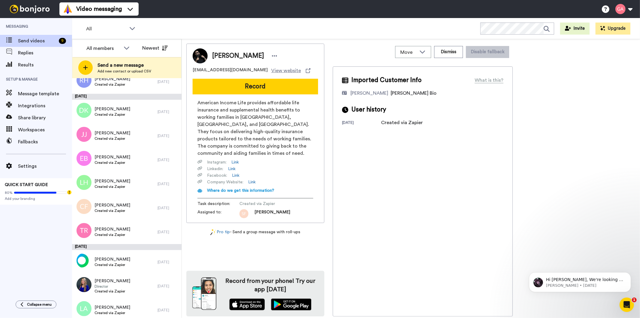
scroll to position [1999, 0]
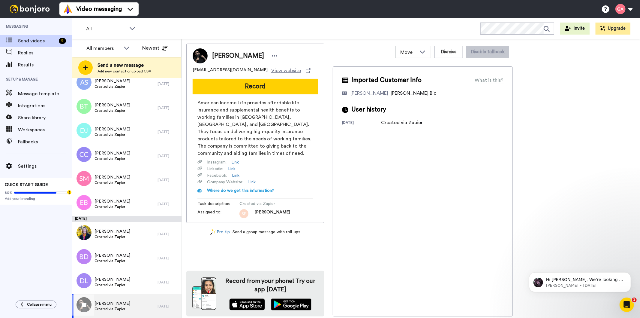
click at [112, 302] on span "Johnny Peña" at bounding box center [113, 303] width 36 height 6
click at [113, 309] on span "Created via Zapier" at bounding box center [113, 308] width 36 height 5
click at [272, 54] on icon at bounding box center [274, 56] width 5 height 6
click at [283, 73] on li "Assign" at bounding box center [277, 74] width 44 height 8
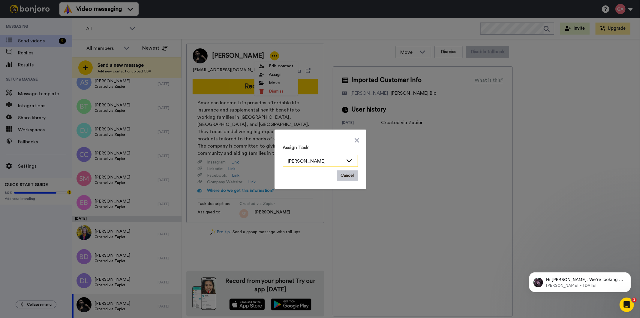
click at [349, 159] on icon at bounding box center [349, 160] width 7 height 6
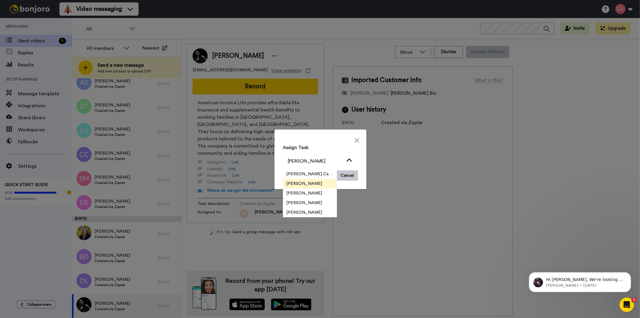
scroll to position [19, 0]
click at [308, 202] on span "[PERSON_NAME]" at bounding box center [304, 203] width 43 height 6
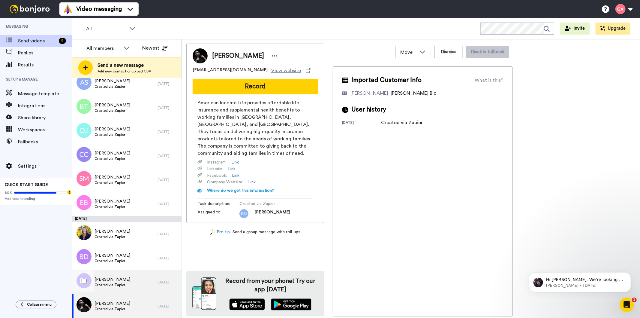
click at [117, 279] on span "Danielle Larkin" at bounding box center [113, 279] width 36 height 6
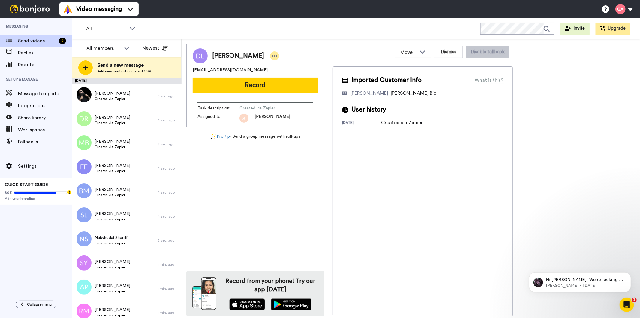
click at [272, 57] on icon at bounding box center [274, 56] width 5 height 6
click at [293, 77] on li "Assign" at bounding box center [282, 74] width 44 height 8
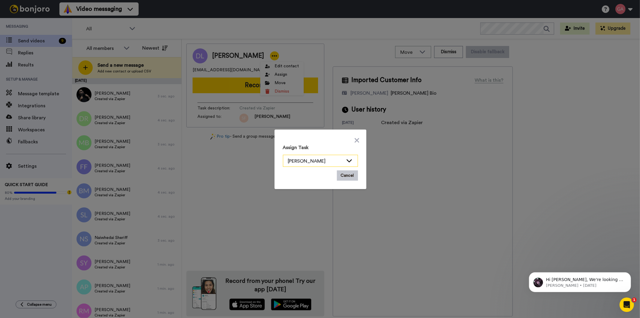
click at [346, 160] on icon at bounding box center [349, 160] width 7 height 6
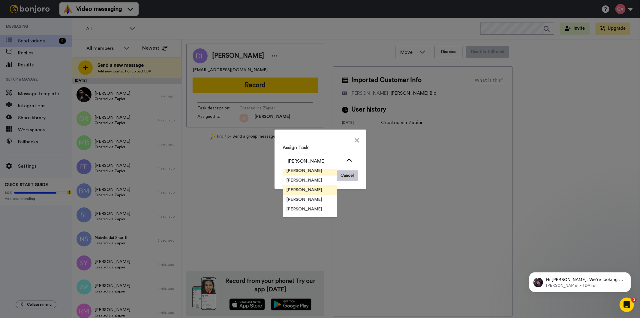
scroll to position [19, 0]
click at [307, 201] on span "[PERSON_NAME]" at bounding box center [304, 203] width 43 height 6
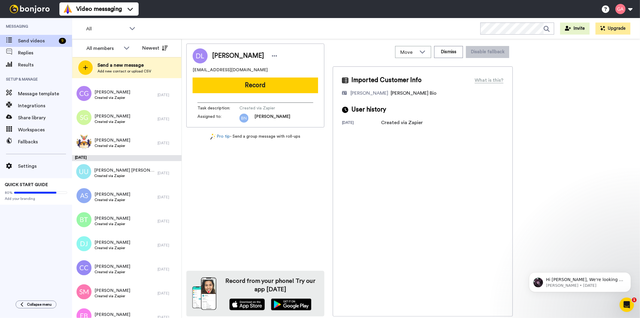
scroll to position [1999, 0]
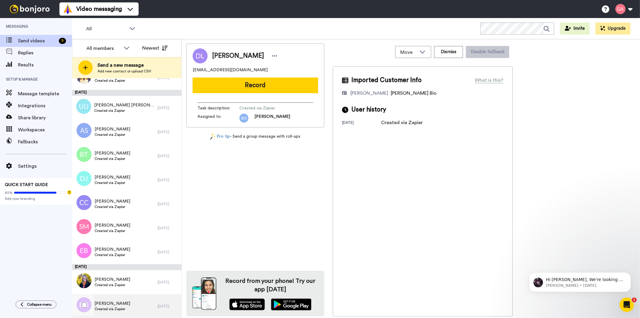
click at [122, 304] on span "BRIAN DOUCETTE" at bounding box center [113, 303] width 36 height 6
click at [274, 56] on icon at bounding box center [274, 55] width 5 height 1
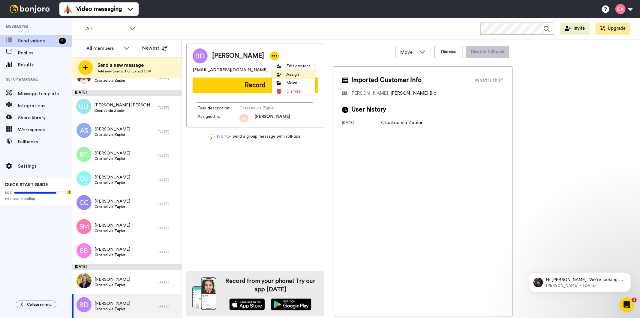
click at [307, 74] on li "Assign" at bounding box center [294, 74] width 44 height 8
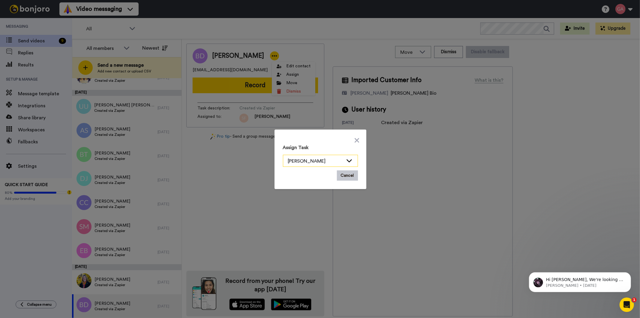
click at [350, 157] on icon at bounding box center [349, 160] width 7 height 6
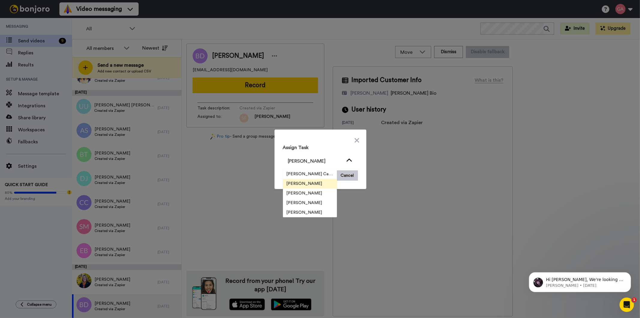
scroll to position [19, 0]
click at [311, 202] on span "[PERSON_NAME]" at bounding box center [304, 203] width 43 height 6
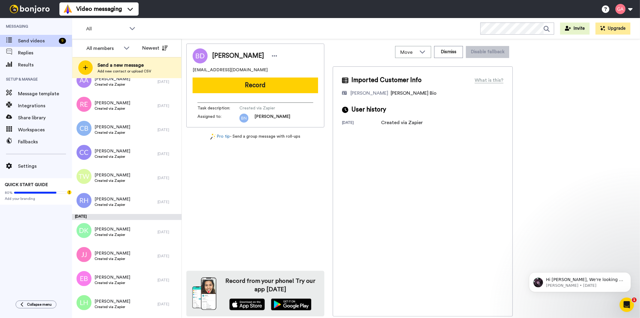
scroll to position [1999, 0]
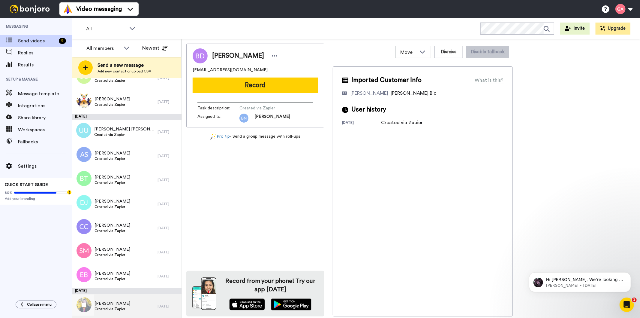
click at [125, 306] on span "Created via Zapier" at bounding box center [113, 308] width 36 height 5
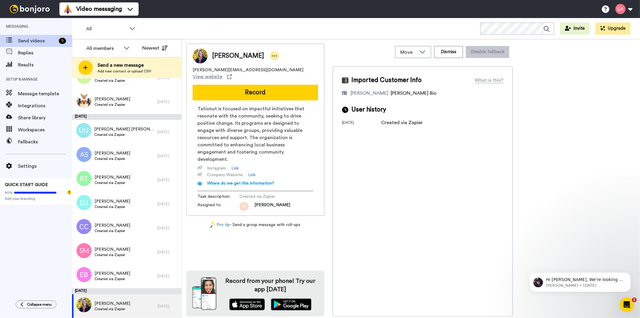
click at [272, 57] on icon at bounding box center [274, 56] width 5 height 6
click at [292, 74] on li "Assign" at bounding box center [286, 74] width 44 height 8
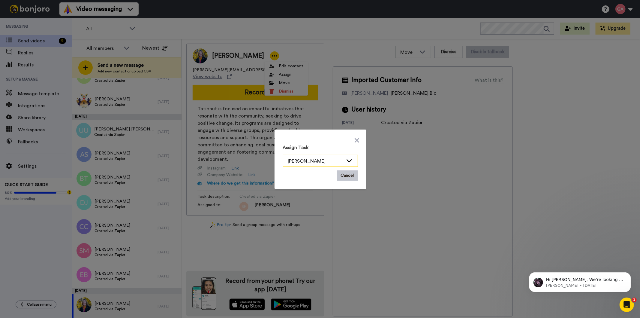
click at [345, 155] on div "[PERSON_NAME]" at bounding box center [320, 161] width 74 height 12
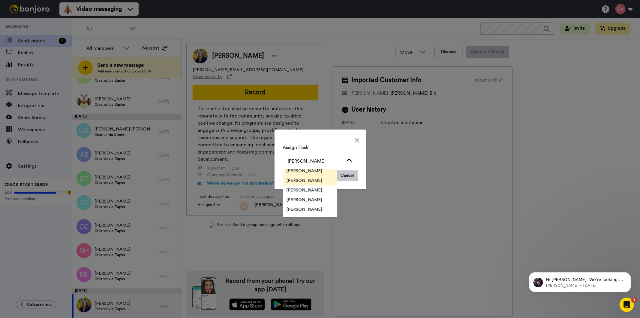
scroll to position [19, 0]
click at [311, 200] on span "[PERSON_NAME]" at bounding box center [304, 203] width 43 height 6
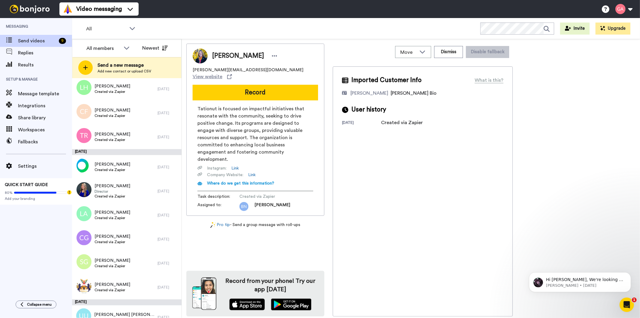
scroll to position [1993, 0]
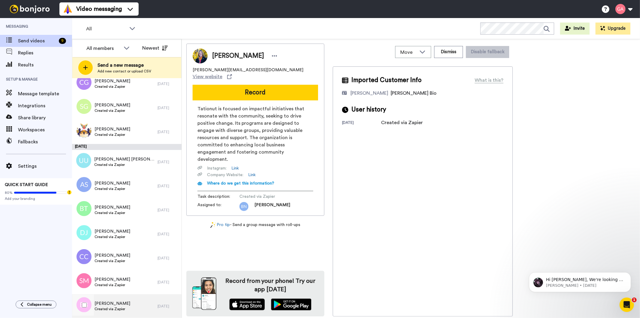
click at [114, 302] on span "[PERSON_NAME]" at bounding box center [113, 303] width 36 height 6
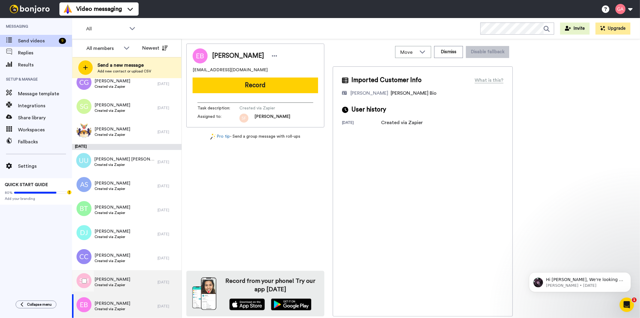
click at [114, 282] on span "Created via Zapier" at bounding box center [113, 284] width 36 height 5
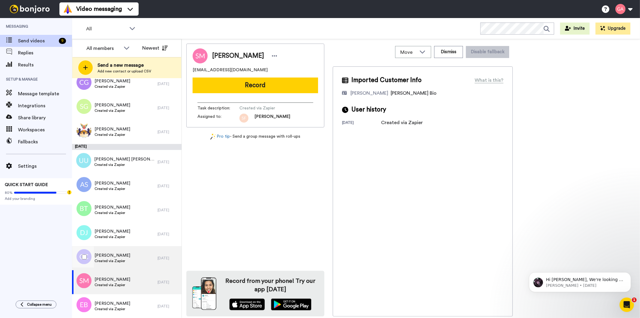
click at [113, 256] on span "[PERSON_NAME]" at bounding box center [113, 255] width 36 height 6
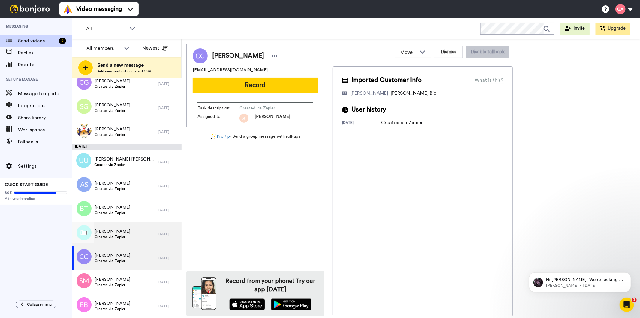
click at [116, 237] on span "Created via Zapier" at bounding box center [113, 236] width 36 height 5
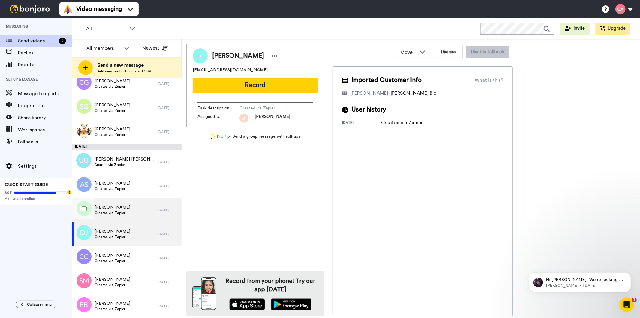
click at [119, 208] on span "[PERSON_NAME]" at bounding box center [113, 207] width 36 height 6
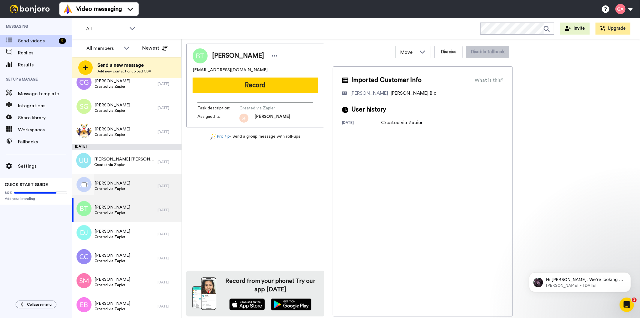
click at [121, 185] on span "[PERSON_NAME]" at bounding box center [113, 183] width 36 height 6
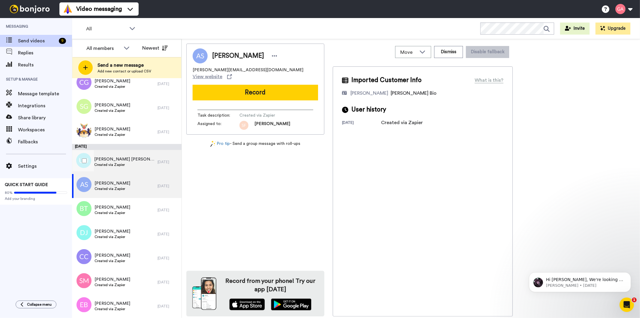
click at [125, 164] on span "Created via Zapier" at bounding box center [124, 164] width 60 height 5
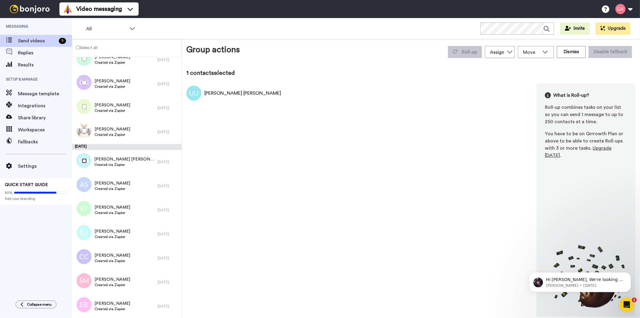
scroll to position [1972, 0]
click at [81, 210] on div at bounding box center [83, 208] width 22 height 21
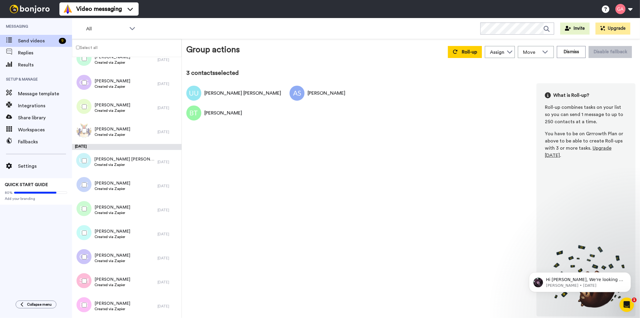
click at [81, 231] on div at bounding box center [83, 232] width 22 height 21
click at [82, 283] on div at bounding box center [83, 280] width 22 height 21
click at [81, 306] on div at bounding box center [83, 304] width 22 height 21
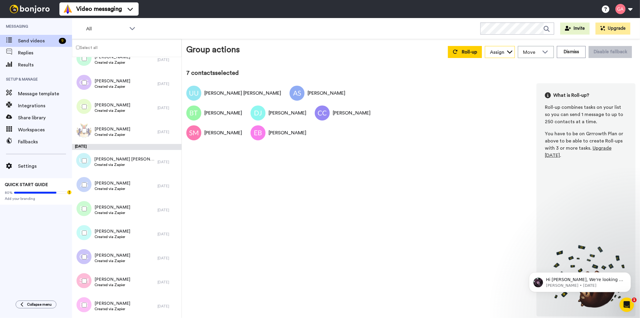
click at [513, 53] on icon at bounding box center [510, 52] width 6 height 6
click at [513, 94] on span "[PERSON_NAME]" at bounding box center [506, 94] width 43 height 6
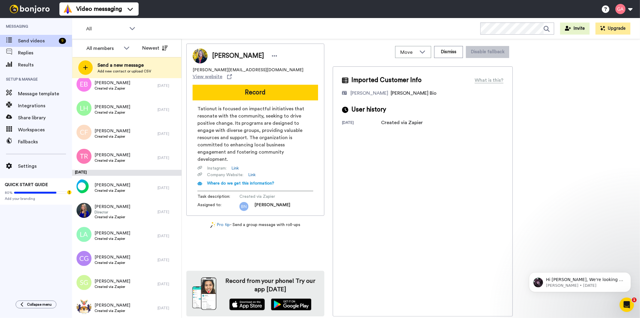
scroll to position [1987, 0]
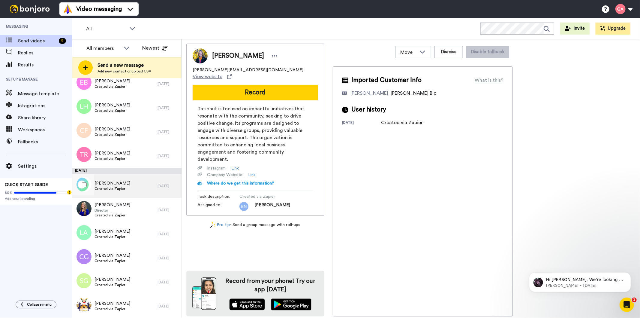
click at [112, 190] on span "Created via Zapier" at bounding box center [113, 188] width 36 height 5
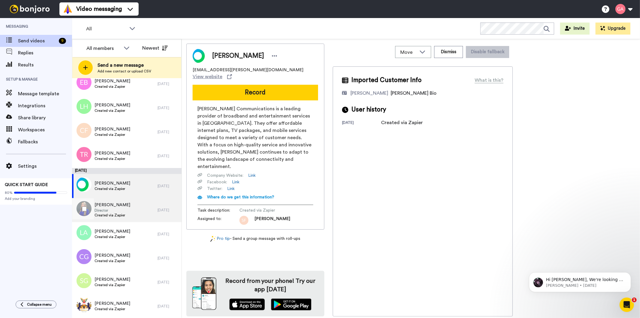
click at [110, 214] on span "Created via Zapier" at bounding box center [113, 215] width 36 height 5
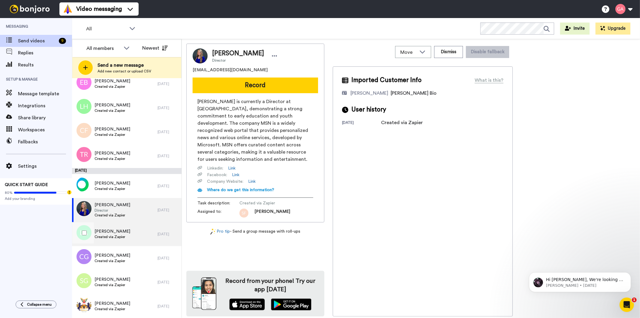
click at [111, 236] on span "Created via Zapier" at bounding box center [113, 236] width 36 height 5
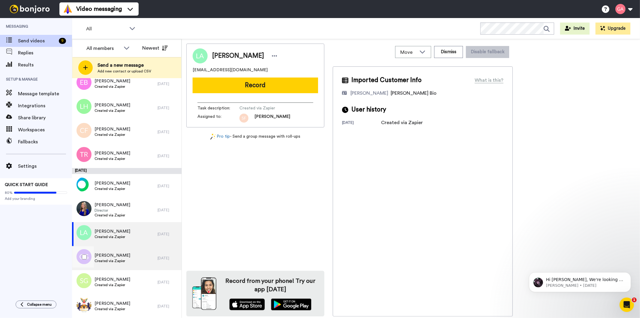
click at [109, 257] on span "Cristina German" at bounding box center [113, 255] width 36 height 6
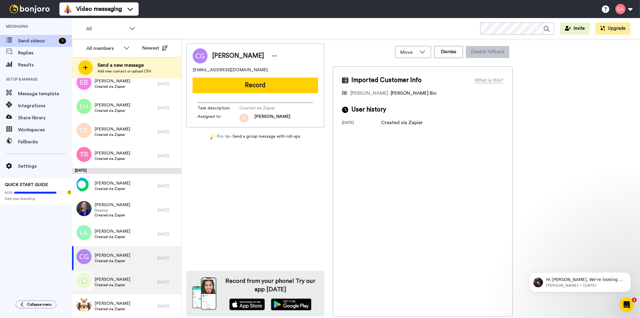
click at [108, 284] on span "Created via Zapier" at bounding box center [113, 284] width 36 height 5
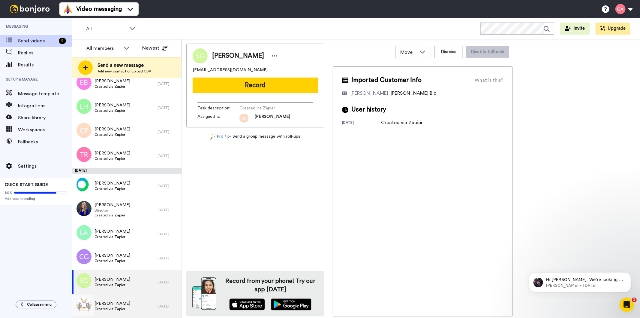
click at [107, 298] on div "Paul Veerman Created via Zapier" at bounding box center [115, 306] width 86 height 24
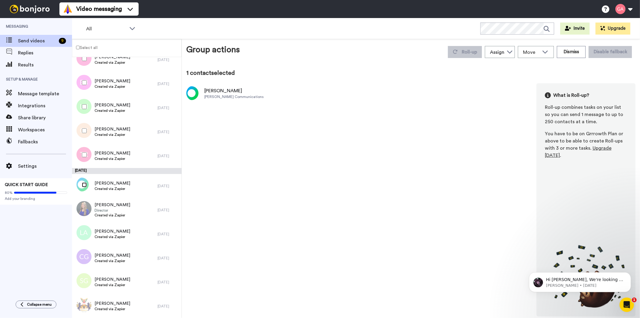
scroll to position [1966, 0]
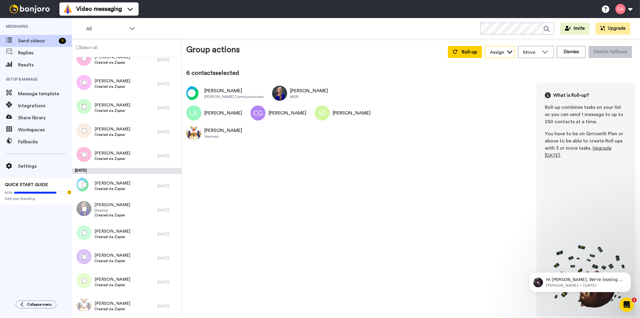
click at [503, 53] on div "Assign" at bounding box center [497, 52] width 14 height 7
click at [519, 93] on span "[PERSON_NAME]" at bounding box center [506, 94] width 43 height 6
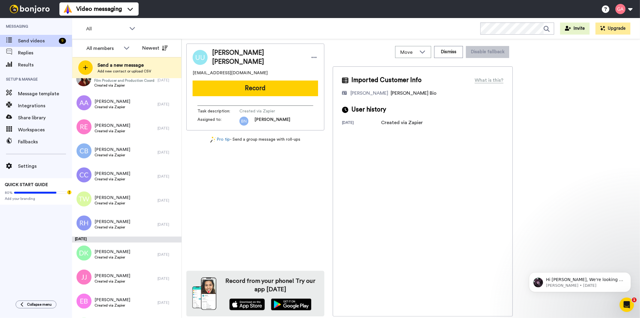
scroll to position [1981, 0]
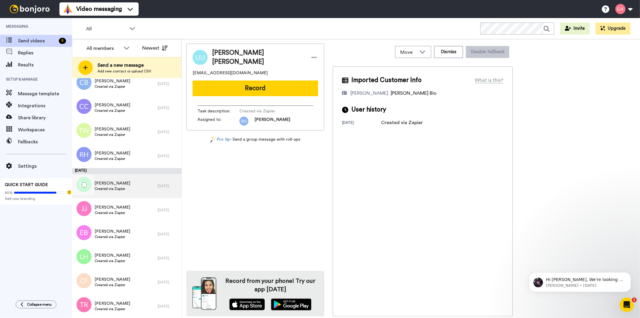
click at [116, 185] on span "Donna Kenyon" at bounding box center [113, 183] width 36 height 6
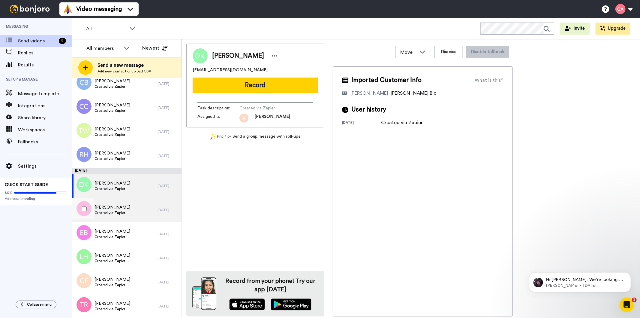
click at [107, 215] on div "Jason Jones Created via Zapier" at bounding box center [113, 209] width 36 height 11
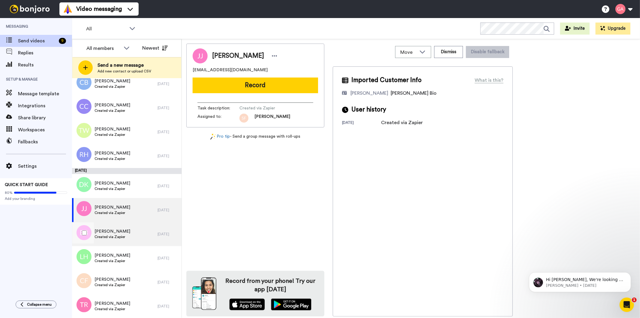
click at [108, 234] on span "Created via Zapier" at bounding box center [113, 236] width 36 height 5
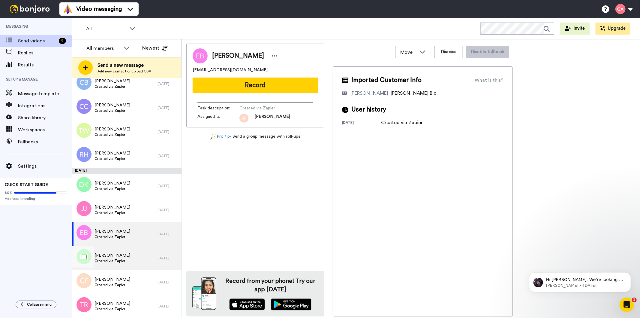
click at [105, 254] on span "Lisa Hicks" at bounding box center [113, 255] width 36 height 6
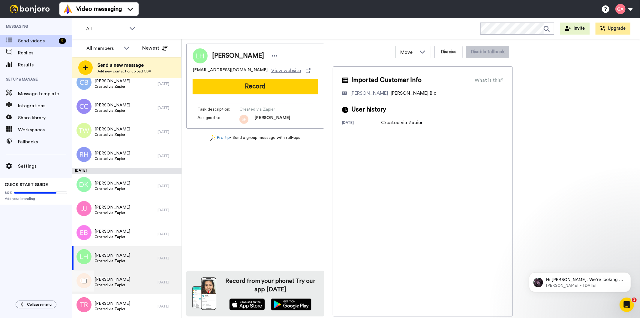
click at [106, 285] on span "Created via Zapier" at bounding box center [113, 284] width 36 height 5
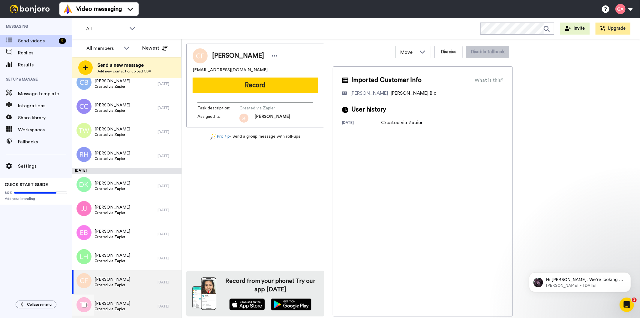
click at [104, 301] on span "Tammie Roundtree" at bounding box center [113, 303] width 36 height 6
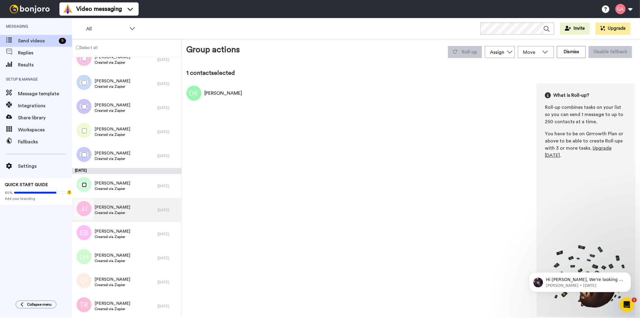
scroll to position [1960, 0]
click at [83, 212] on div at bounding box center [83, 208] width 22 height 21
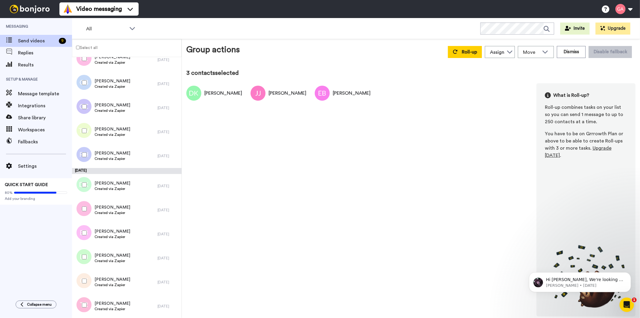
click at [86, 253] on div at bounding box center [83, 256] width 22 height 21
click at [80, 307] on div at bounding box center [83, 304] width 22 height 21
click at [509, 55] on div "Assign" at bounding box center [499, 52] width 29 height 12
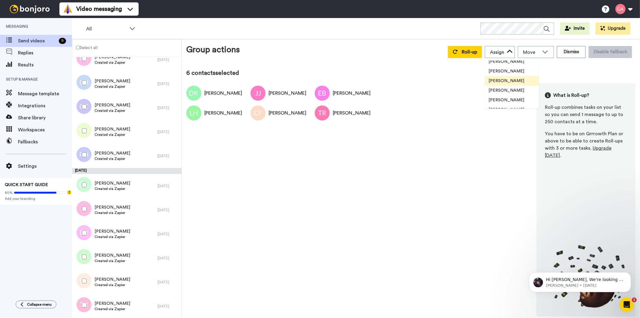
scroll to position [19, 0]
click at [511, 94] on span "[PERSON_NAME]" at bounding box center [506, 94] width 43 height 6
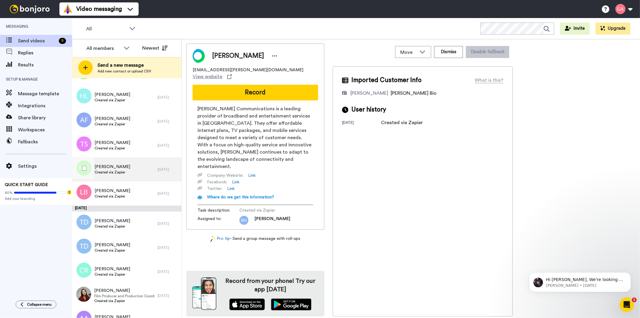
scroll to position [1942, 0]
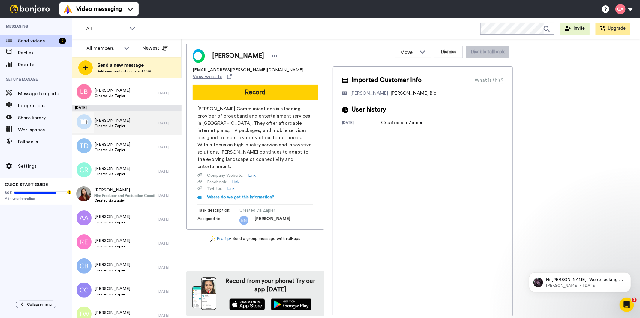
click at [114, 127] on span "Created via Zapier" at bounding box center [113, 125] width 36 height 5
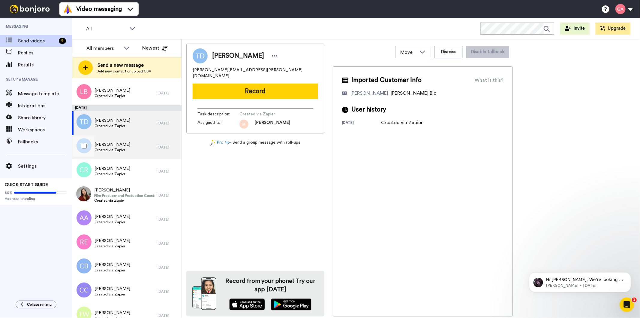
click at [114, 143] on span "Tricia Dixon" at bounding box center [113, 144] width 36 height 6
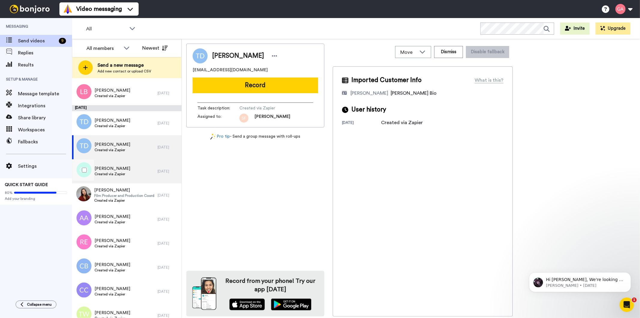
click at [113, 168] on span "Cathy-Ann Russell" at bounding box center [113, 168] width 36 height 6
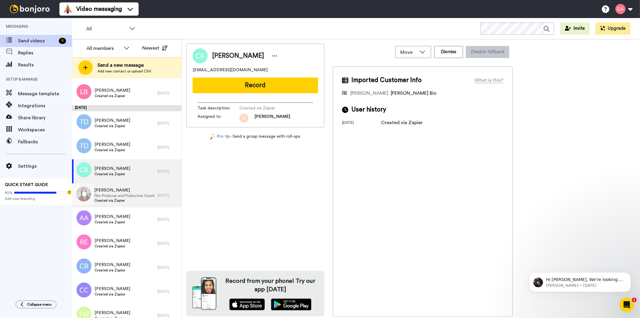
click at [116, 193] on span "Film Producer and Production Coordinator" at bounding box center [124, 195] width 60 height 5
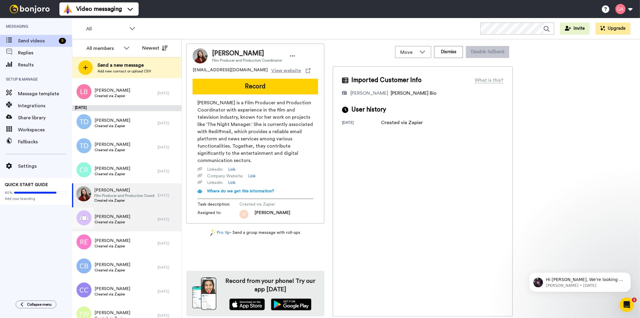
click at [118, 222] on span "Created via Zapier" at bounding box center [113, 221] width 36 height 5
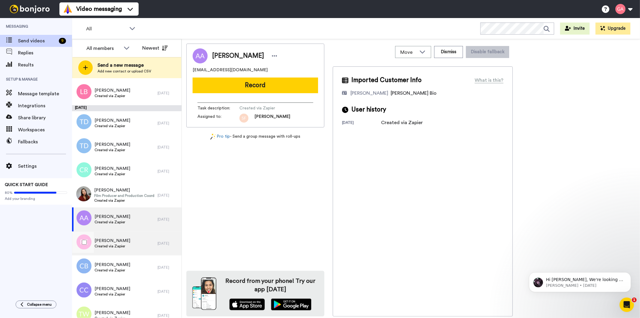
click at [114, 241] on span "Rhonda Everett" at bounding box center [113, 240] width 36 height 6
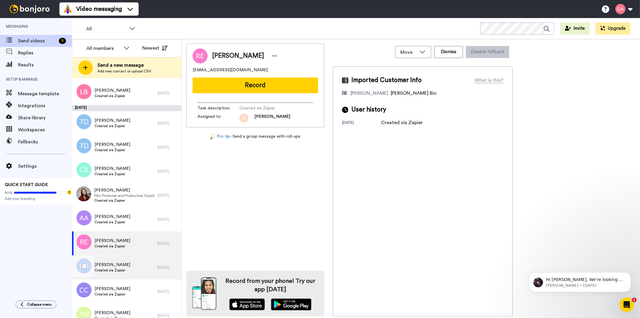
click at [112, 263] on span "CHRIS BENNETT" at bounding box center [113, 264] width 36 height 6
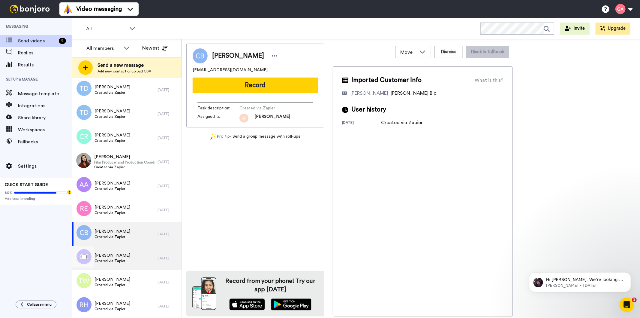
click at [115, 259] on span "Created via Zapier" at bounding box center [113, 260] width 36 height 5
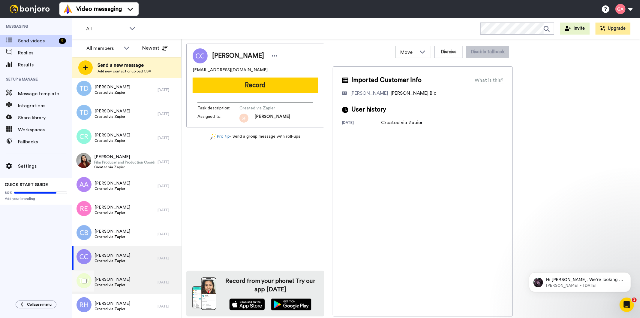
click at [107, 278] on span "Terance Williams" at bounding box center [113, 279] width 36 height 6
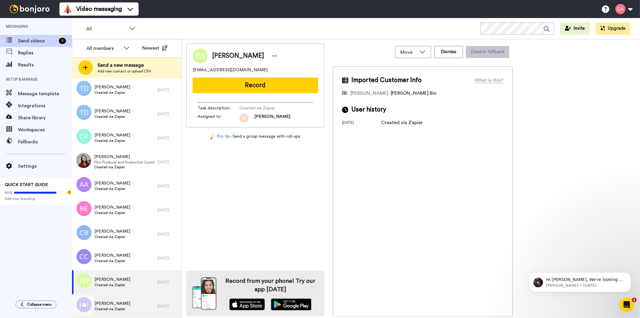
click at [101, 306] on span "Created via Zapier" at bounding box center [113, 308] width 36 height 5
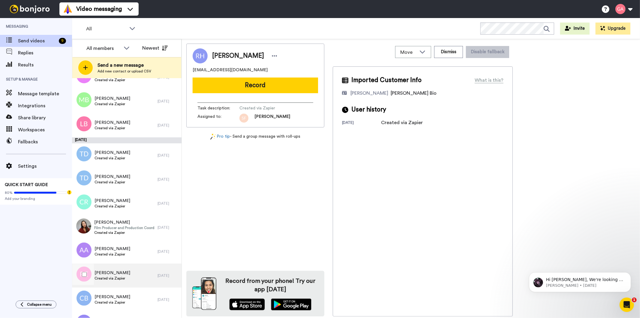
scroll to position [1908, 0]
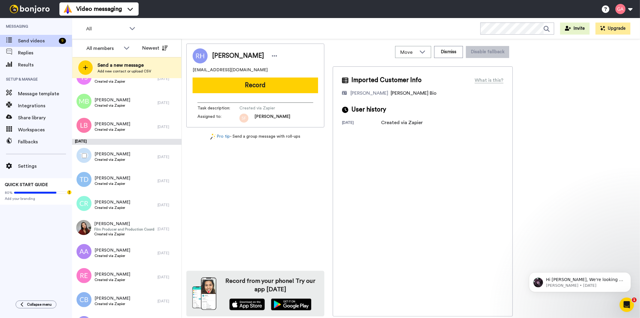
click at [87, 155] on div at bounding box center [83, 155] width 22 height 21
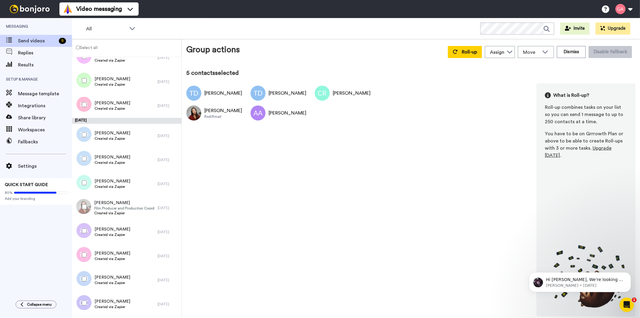
click at [83, 258] on div at bounding box center [83, 254] width 22 height 21
click at [81, 300] on div at bounding box center [83, 302] width 22 height 21
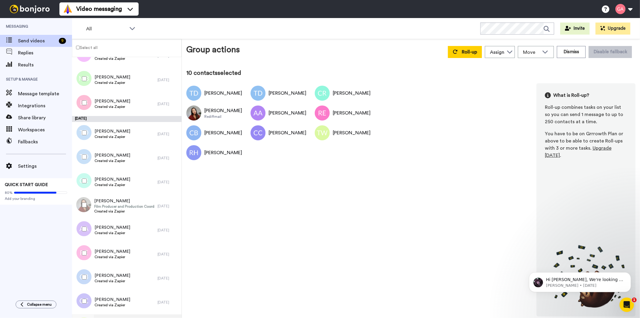
scroll to position [1854, 0]
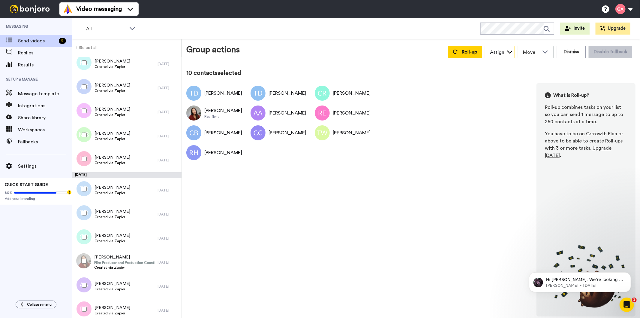
click at [509, 54] on icon at bounding box center [510, 52] width 6 height 6
click at [515, 95] on span "[PERSON_NAME]" at bounding box center [506, 94] width 43 height 6
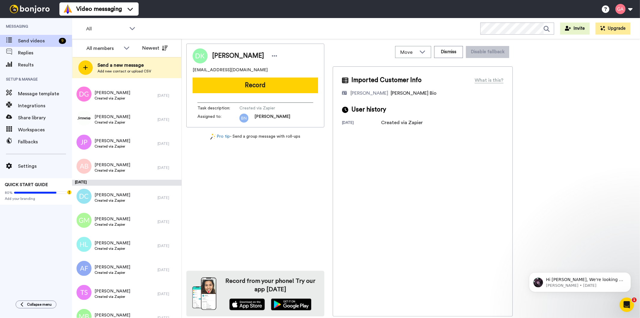
scroll to position [1969, 0]
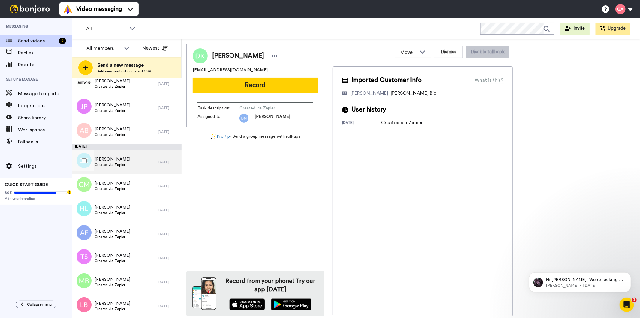
click at [119, 166] on span "Created via Zapier" at bounding box center [113, 164] width 36 height 5
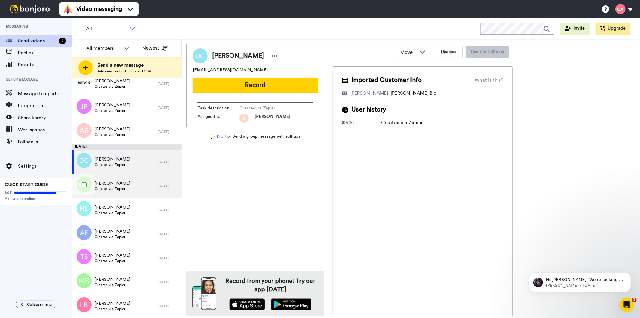
click at [116, 186] on span "Created via Zapier" at bounding box center [113, 188] width 36 height 5
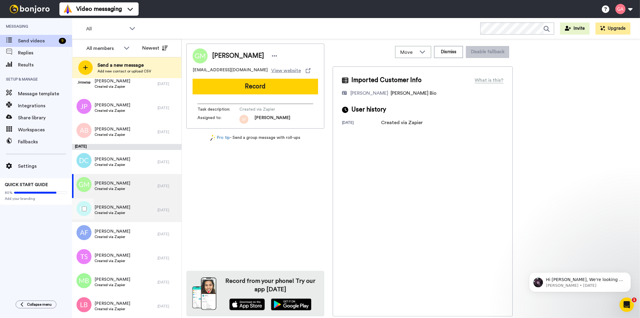
click at [111, 208] on span "Hailey Lareau" at bounding box center [113, 207] width 36 height 6
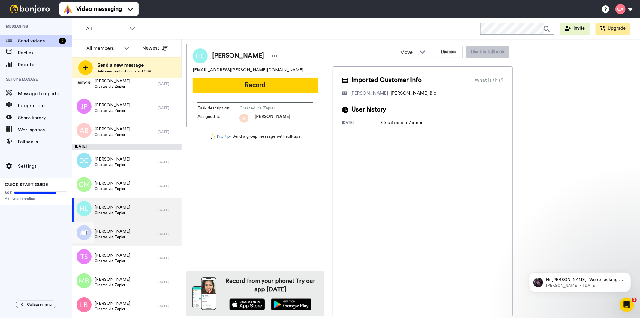
click at [110, 234] on span "Created via Zapier" at bounding box center [113, 236] width 36 height 5
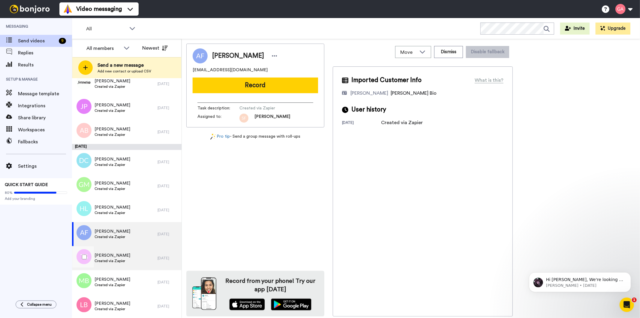
click at [110, 257] on span "Tanya Steen" at bounding box center [113, 255] width 36 height 6
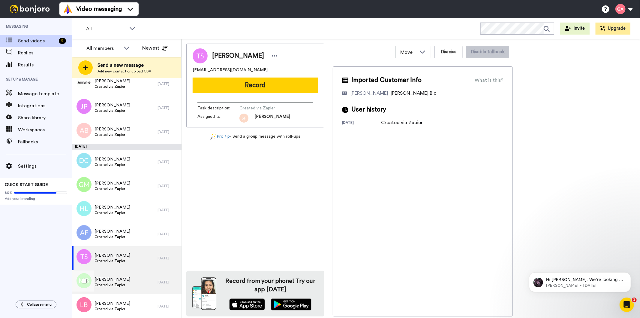
click at [112, 281] on span "Mark Boyer" at bounding box center [113, 279] width 36 height 6
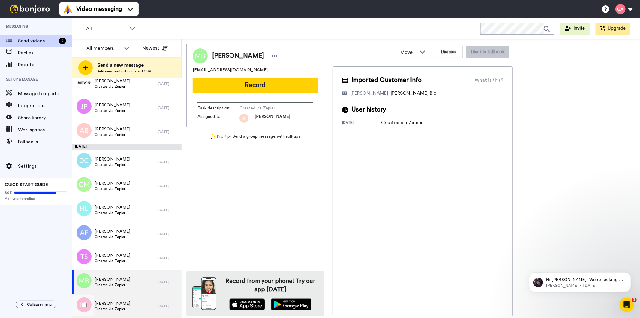
click at [107, 305] on span "Larry Booker" at bounding box center [113, 303] width 36 height 6
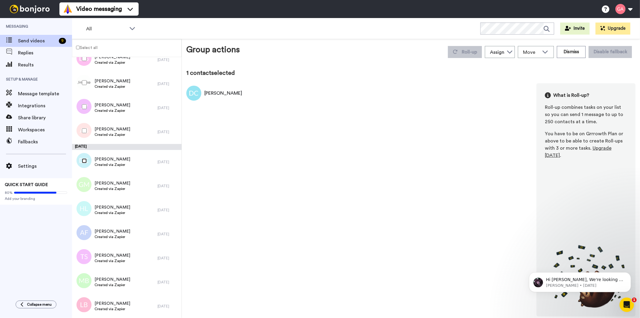
scroll to position [1948, 0]
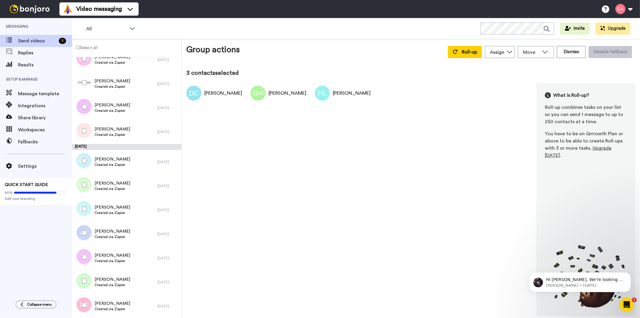
click at [81, 234] on div at bounding box center [83, 232] width 22 height 21
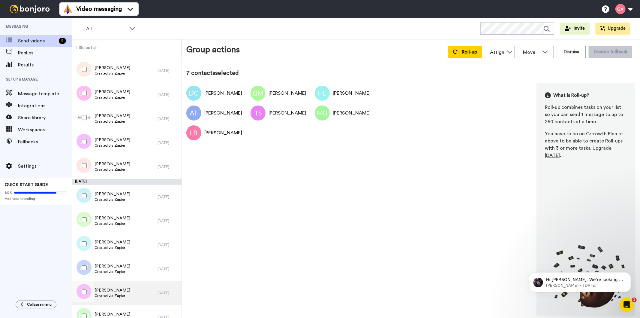
scroll to position [1848, 0]
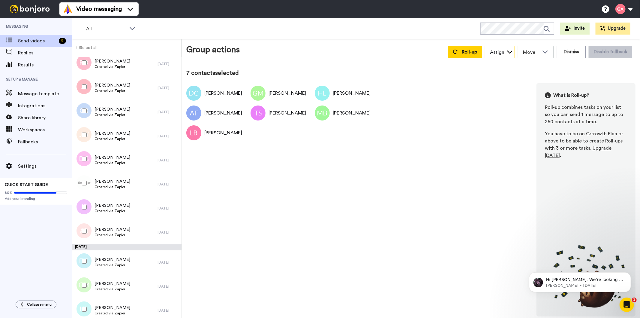
click at [503, 52] on div "Assign" at bounding box center [497, 52] width 14 height 7
click at [506, 93] on span "[PERSON_NAME]" at bounding box center [506, 94] width 43 height 6
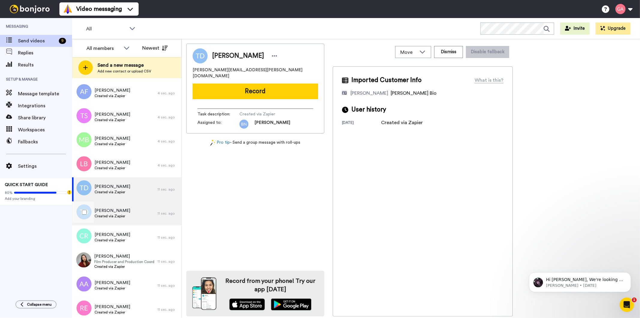
scroll to position [133, 0]
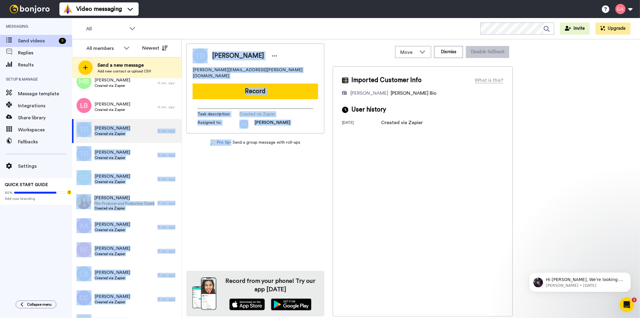
drag, startPoint x: 181, startPoint y: 114, endPoint x: 187, endPoint y: 199, distance: 85.1
click at [187, 199] on div "All members Newest Send a new message Add new contact or upload CSV September 1…" at bounding box center [356, 178] width 568 height 279
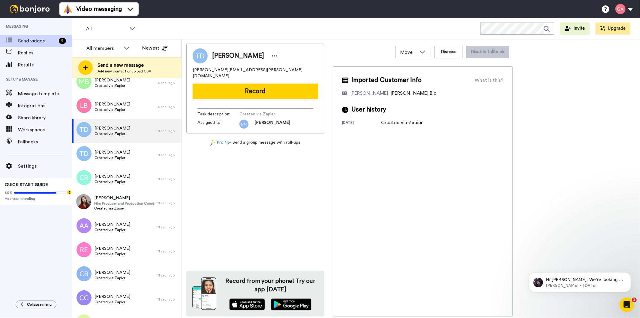
click at [256, 201] on div "Terrence Davis terrence.davis@live.com Record Task description : Created via Za…" at bounding box center [255, 180] width 138 height 273
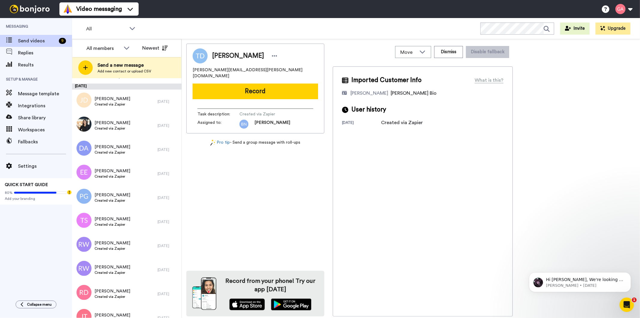
scroll to position [1796, 0]
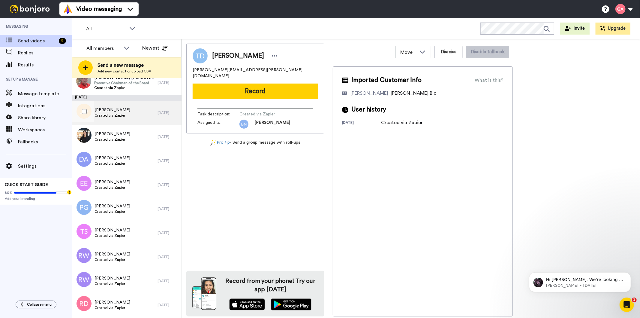
click at [115, 118] on div "Joanne Duran Created via Zapier" at bounding box center [115, 113] width 86 height 24
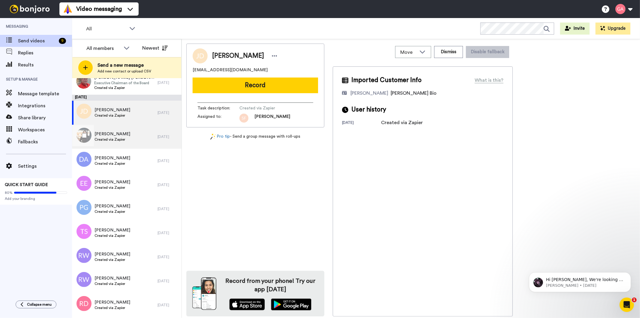
click at [115, 137] on span "Created via Zapier" at bounding box center [113, 139] width 36 height 5
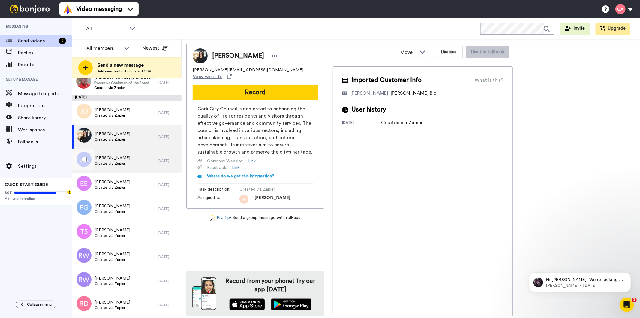
click at [104, 163] on span "Created via Zapier" at bounding box center [113, 163] width 36 height 5
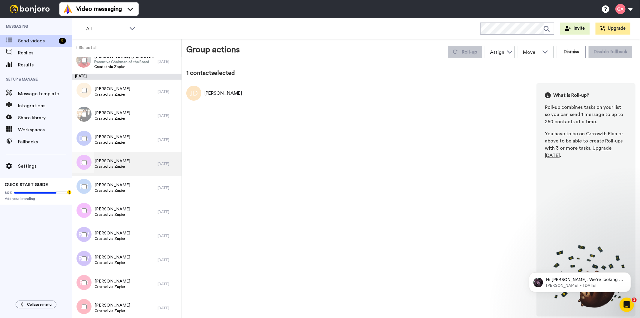
click at [103, 164] on span "Created via Zapier" at bounding box center [113, 166] width 36 height 5
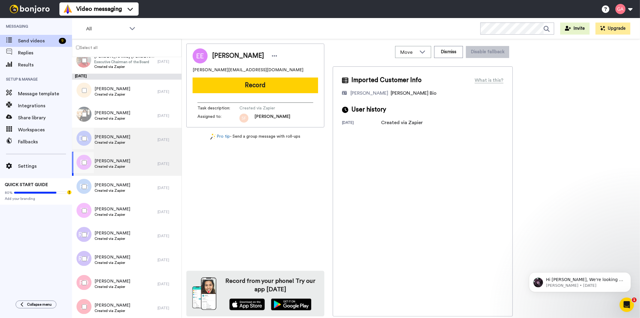
click at [104, 144] on span "Created via Zapier" at bounding box center [113, 142] width 36 height 5
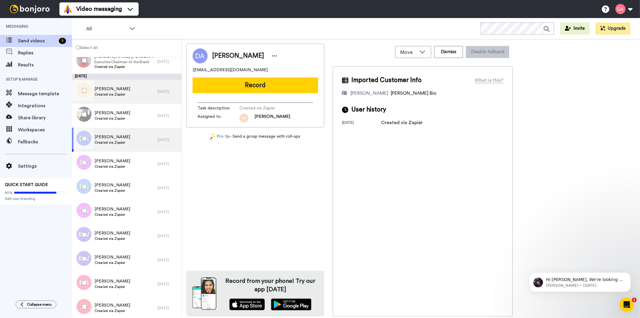
click at [111, 99] on div "Joanne Duran Created via Zapier" at bounding box center [115, 92] width 86 height 24
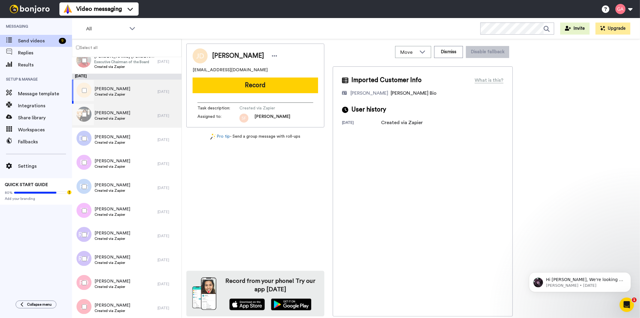
click at [115, 118] on span "Created via Zapier" at bounding box center [113, 118] width 36 height 5
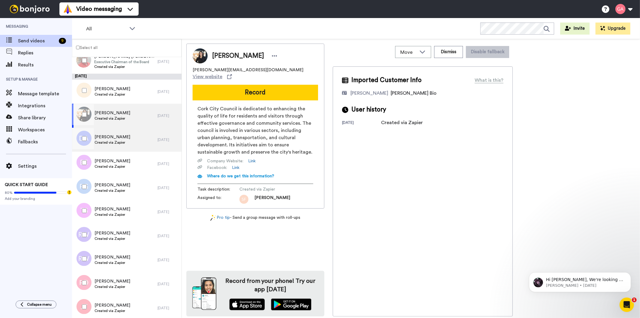
click at [119, 137] on span "Deserie Antis" at bounding box center [113, 137] width 36 height 6
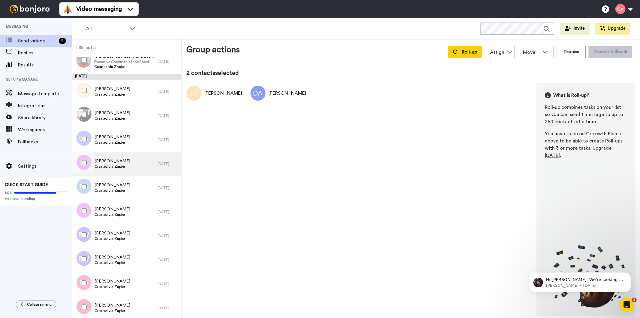
click at [117, 165] on span "Created via Zapier" at bounding box center [113, 166] width 36 height 5
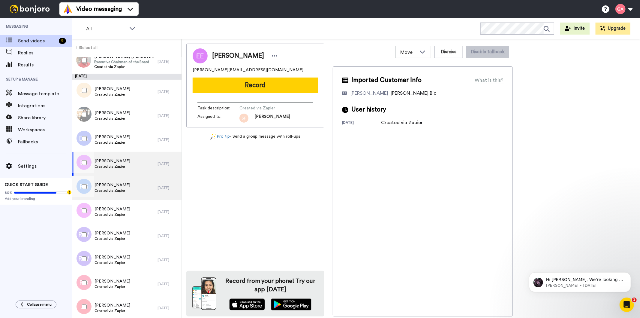
click at [113, 189] on span "Created via Zapier" at bounding box center [113, 190] width 36 height 5
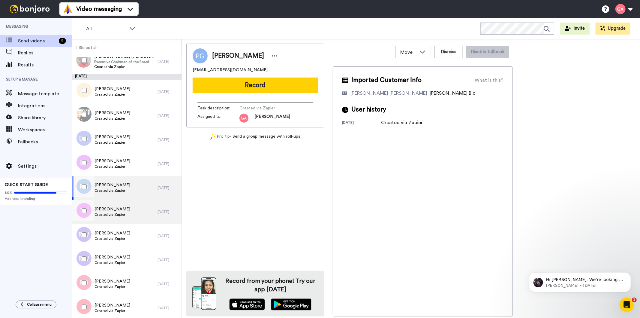
click at [110, 211] on span "Toniesha Sample" at bounding box center [113, 209] width 36 height 6
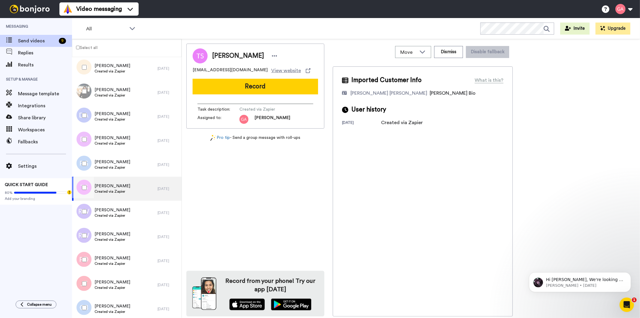
scroll to position [1830, 0]
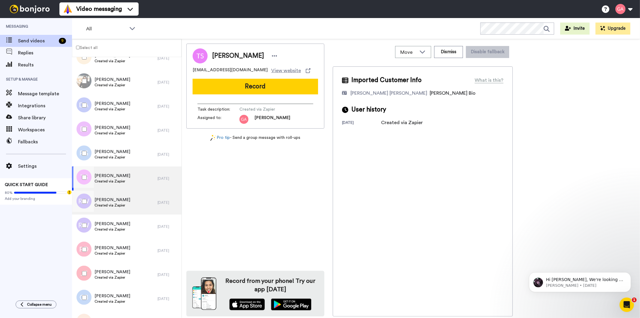
click at [113, 204] on span "Created via Zapier" at bounding box center [113, 205] width 36 height 5
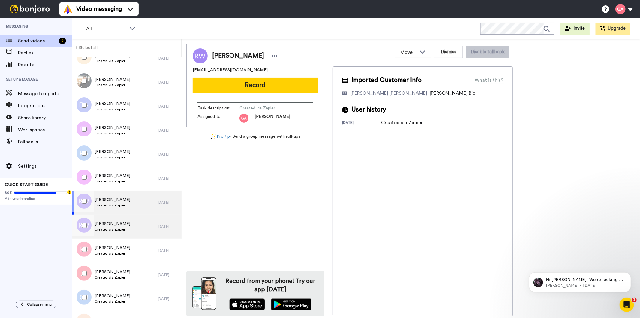
click at [115, 225] on span "Richard Wallen" at bounding box center [113, 224] width 36 height 6
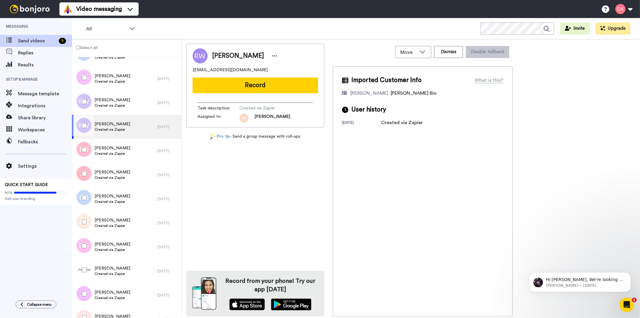
scroll to position [1930, 0]
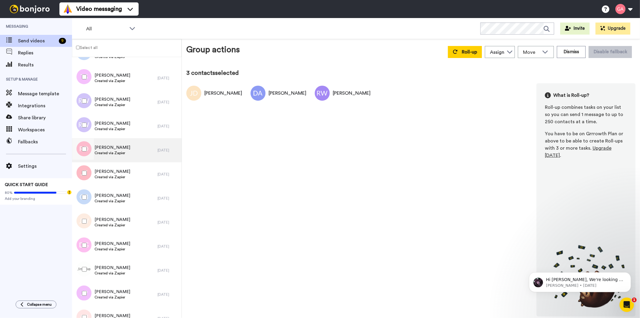
click at [118, 148] on span "Regina Dunn" at bounding box center [113, 147] width 36 height 6
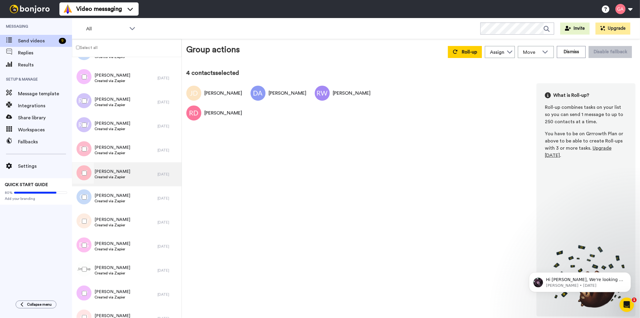
click at [115, 176] on span "Created via Zapier" at bounding box center [113, 176] width 36 height 5
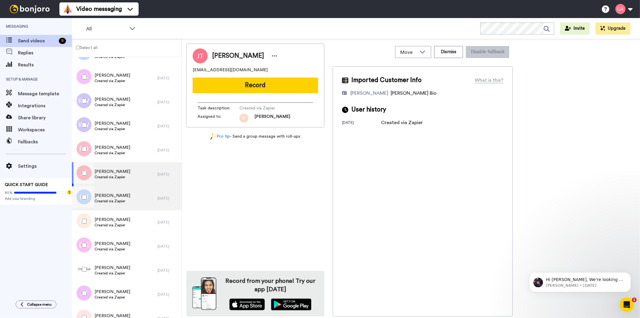
click at [111, 198] on span "Caleb Brewer" at bounding box center [113, 195] width 36 height 6
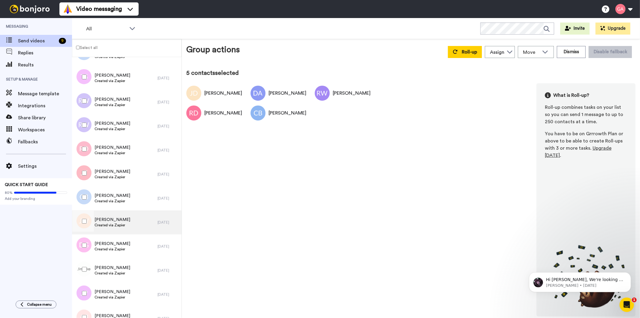
click at [115, 217] on span "Jasmine Whitley" at bounding box center [113, 219] width 36 height 6
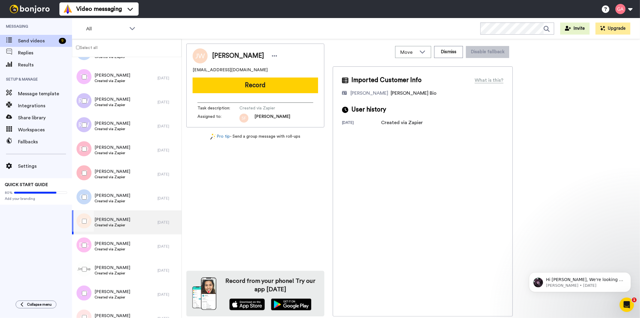
scroll to position [1942, 0]
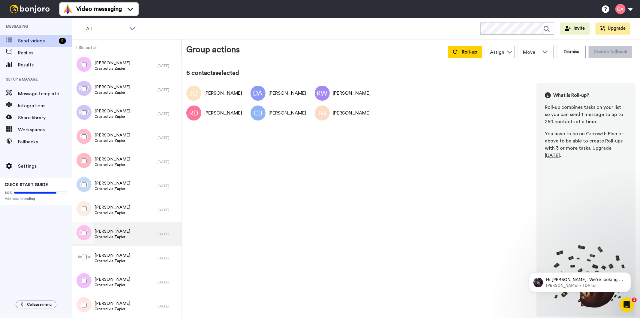
click at [122, 236] on span "Created via Zapier" at bounding box center [113, 236] width 36 height 5
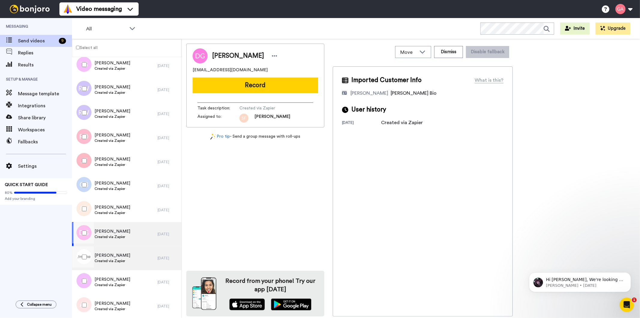
click at [120, 259] on span "Created via Zapier" at bounding box center [113, 260] width 36 height 5
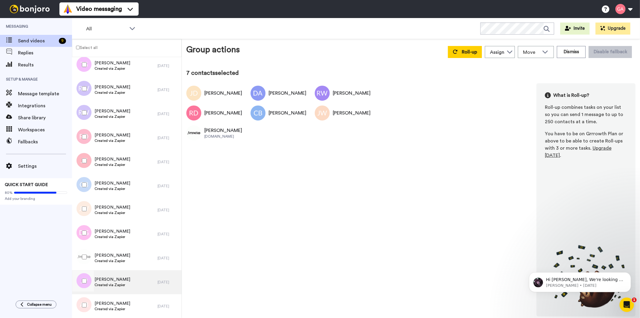
click at [112, 276] on span "Janine Pitcher" at bounding box center [113, 279] width 36 height 6
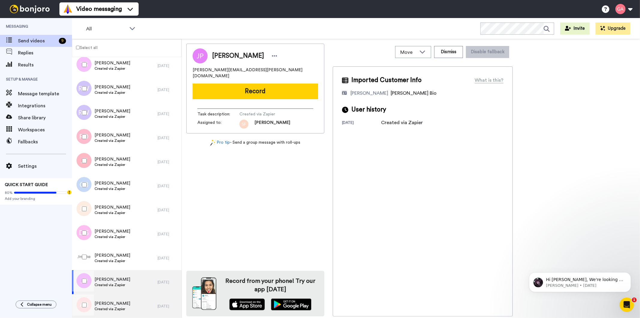
click at [114, 305] on span "Angela Baker" at bounding box center [113, 303] width 36 height 6
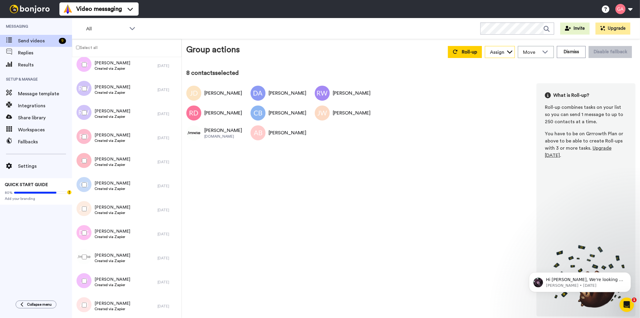
click at [508, 55] on div "Assign" at bounding box center [499, 52] width 29 height 12
click at [509, 92] on span "Bruce Navarro" at bounding box center [506, 94] width 43 height 6
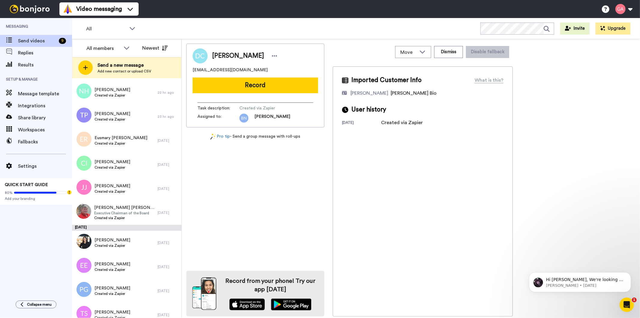
scroll to position [1963, 0]
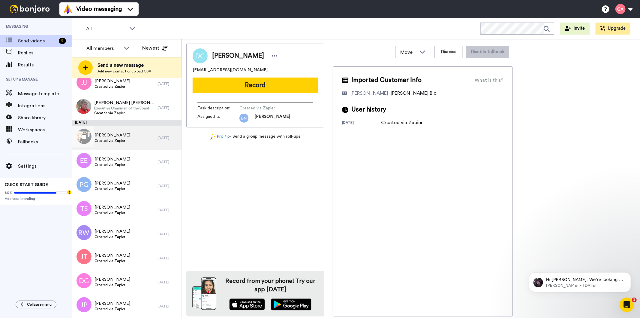
click at [115, 140] on span "Created via Zapier" at bounding box center [113, 140] width 36 height 5
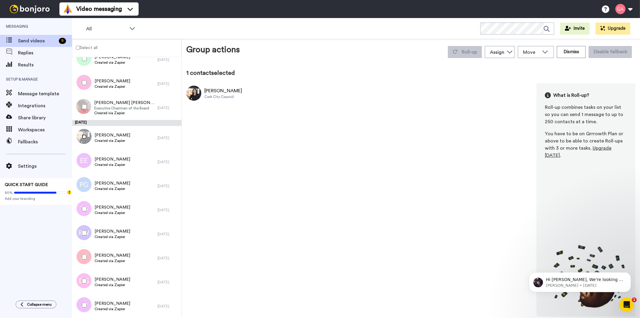
scroll to position [1942, 0]
click at [122, 158] on span "Eleanor Evans" at bounding box center [113, 159] width 36 height 6
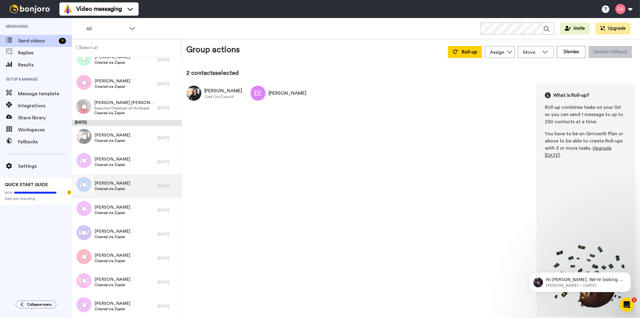
click at [116, 188] on span "Created via Zapier" at bounding box center [113, 188] width 36 height 5
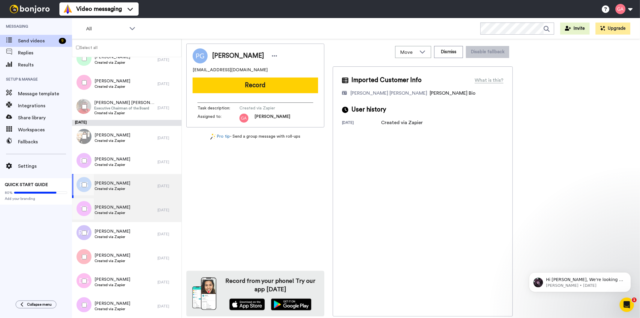
click at [112, 212] on span "Created via Zapier" at bounding box center [113, 212] width 36 height 5
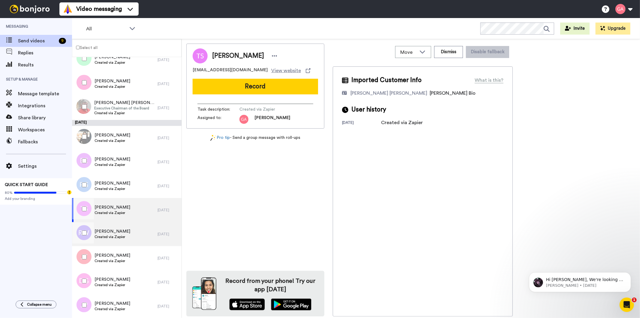
click at [111, 237] on span "Created via Zapier" at bounding box center [113, 236] width 36 height 5
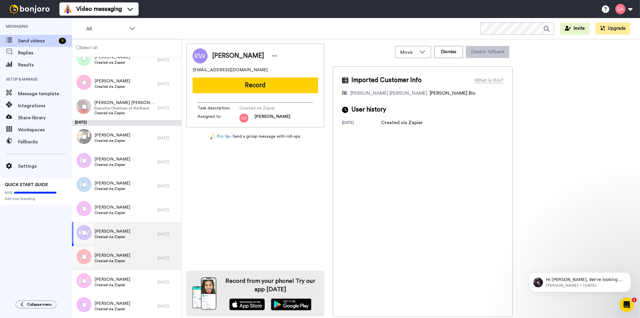
click at [111, 256] on span "Joseph Taylor" at bounding box center [113, 255] width 36 height 6
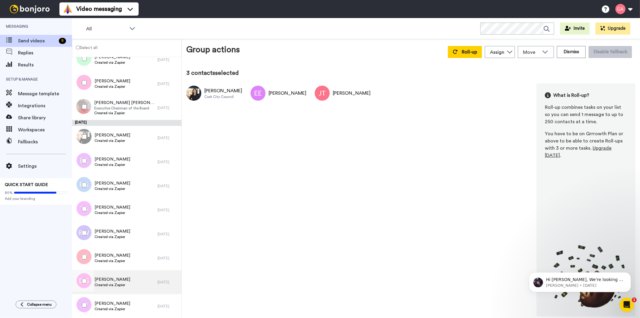
click at [109, 281] on span "Debbie Gee" at bounding box center [113, 279] width 36 height 6
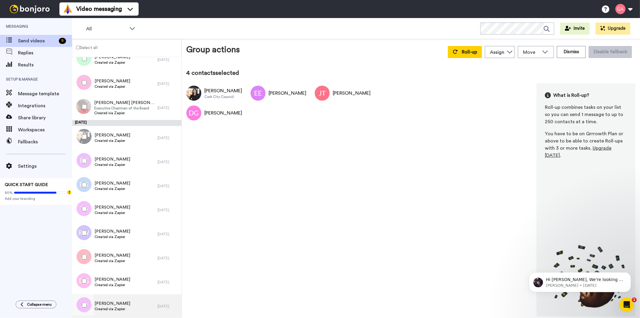
click at [115, 306] on span "Created via Zapier" at bounding box center [113, 308] width 36 height 5
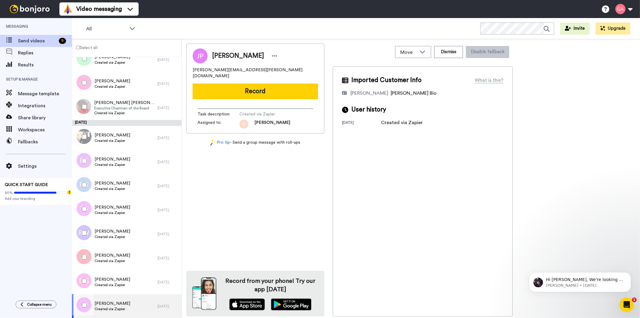
click at [81, 303] on div at bounding box center [83, 304] width 22 height 21
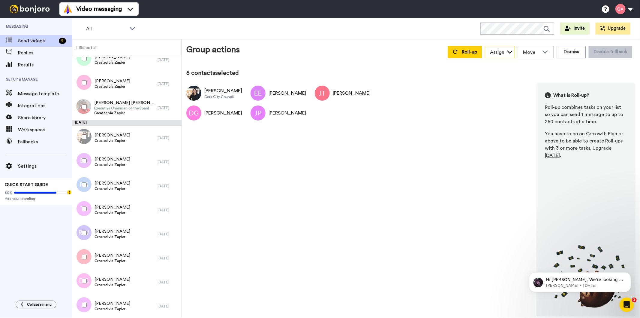
click at [508, 53] on div "Assign" at bounding box center [499, 52] width 29 height 12
click at [506, 95] on span "Marjorie Impas" at bounding box center [506, 94] width 43 height 6
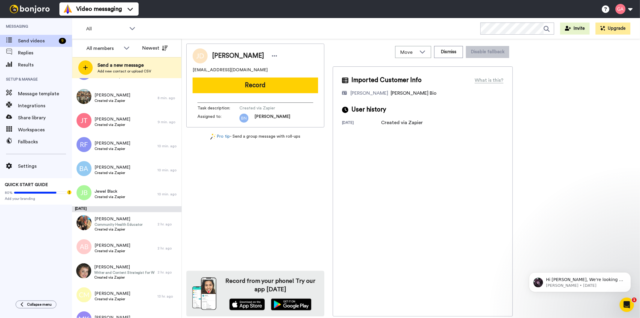
scroll to position [1963, 0]
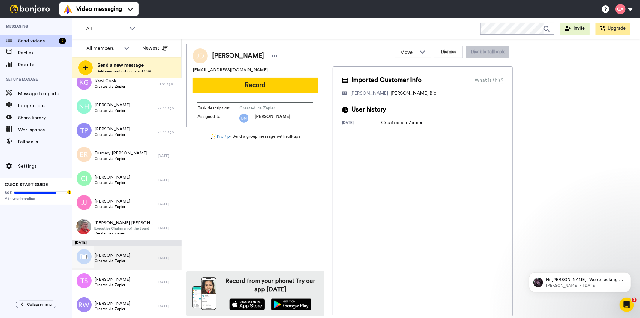
click at [112, 262] on span "Created via Zapier" at bounding box center [113, 260] width 36 height 5
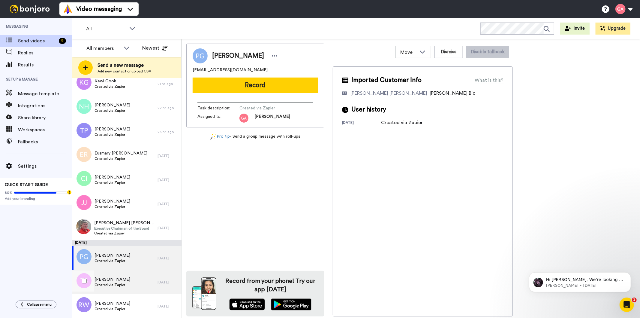
click at [116, 283] on span "Created via Zapier" at bounding box center [113, 284] width 36 height 5
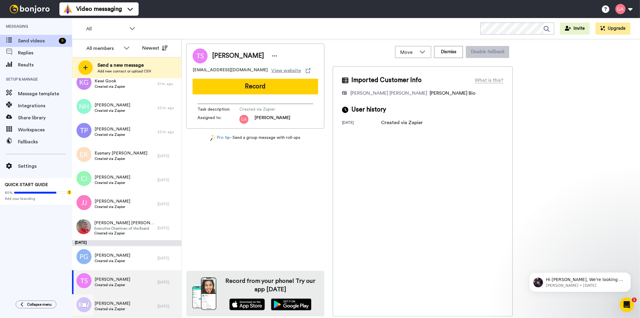
click at [116, 304] on span "[PERSON_NAME]" at bounding box center [113, 303] width 36 height 6
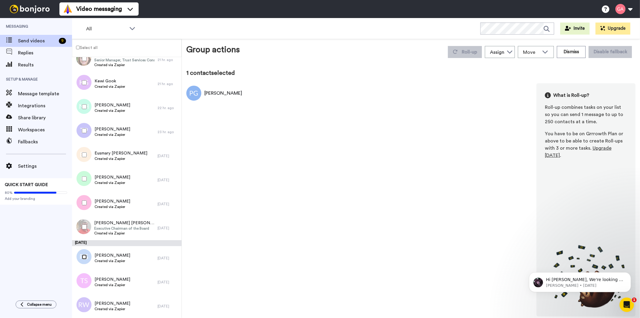
scroll to position [1942, 0]
click at [81, 305] on div at bounding box center [83, 304] width 22 height 21
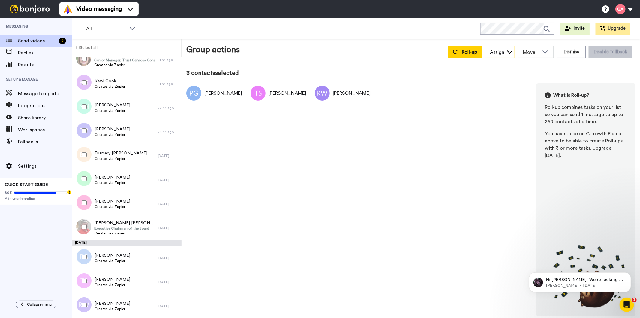
click at [506, 52] on div "Assign" at bounding box center [499, 52] width 29 height 12
click at [508, 83] on span "Gilda Amante" at bounding box center [506, 84] width 43 height 6
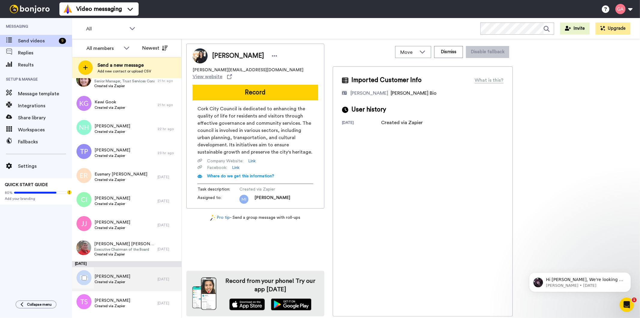
click at [122, 281] on span "Created via Zapier" at bounding box center [113, 281] width 36 height 5
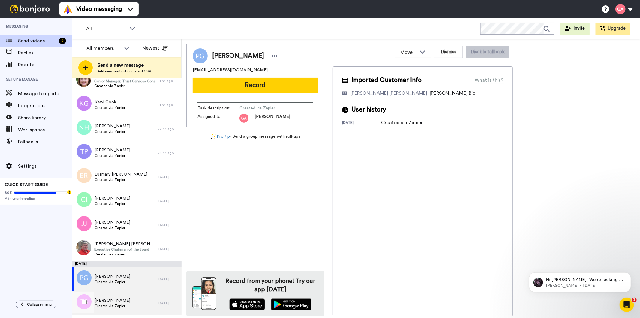
click at [126, 301] on div "Toniesha Sample Created via Zapier" at bounding box center [115, 303] width 86 height 24
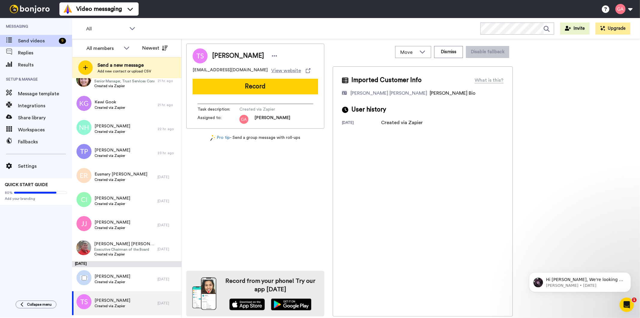
click at [85, 280] on div at bounding box center [83, 277] width 22 height 21
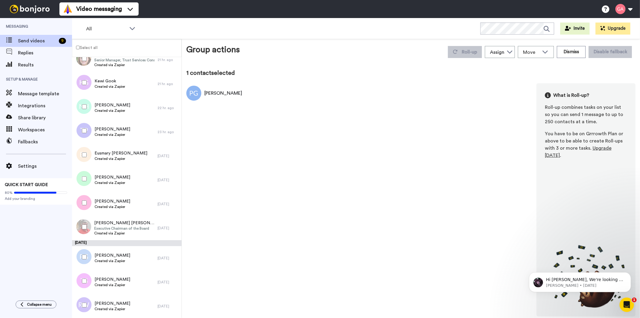
click at [80, 280] on div at bounding box center [83, 280] width 22 height 21
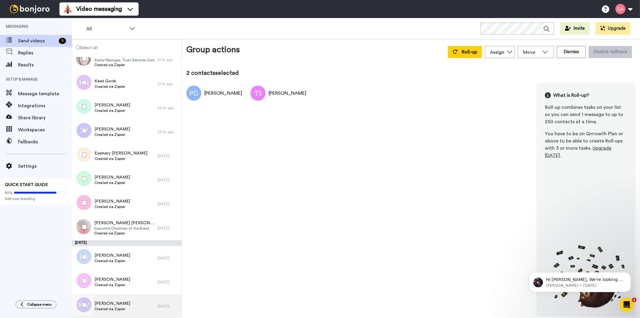
click at [116, 303] on span "[PERSON_NAME]" at bounding box center [113, 303] width 36 height 6
click at [501, 55] on div "Assign" at bounding box center [497, 52] width 14 height 7
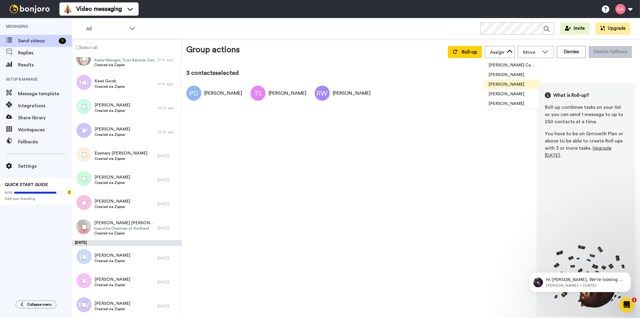
click at [503, 85] on span "Gilda Amante" at bounding box center [506, 84] width 43 height 6
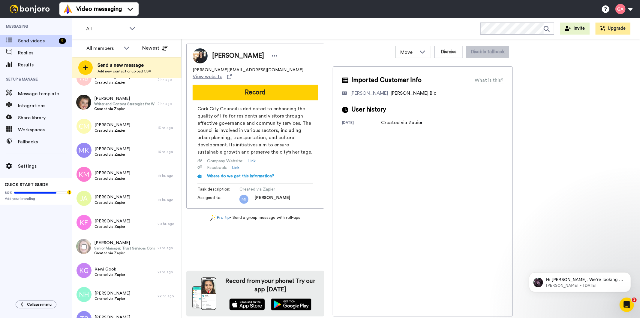
scroll to position [1675, 0]
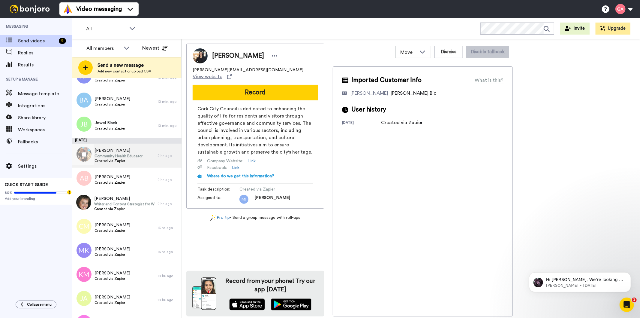
click at [122, 160] on span "Created via Zapier" at bounding box center [119, 160] width 48 height 5
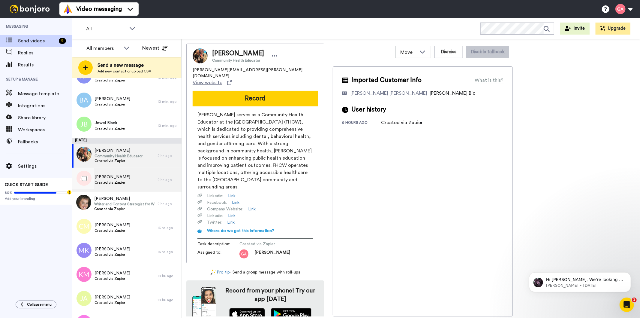
click at [123, 182] on span "Created via Zapier" at bounding box center [113, 182] width 36 height 5
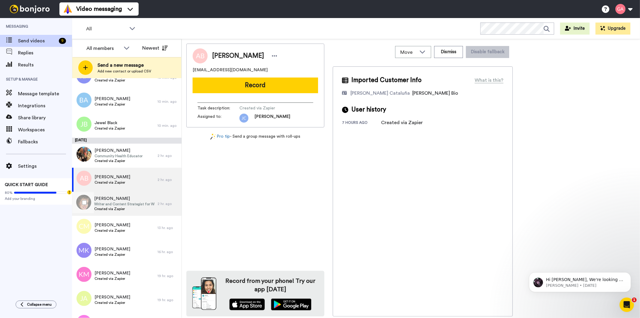
click at [129, 202] on span "Writer and Content Strategist for Women's Health" at bounding box center [124, 203] width 60 height 5
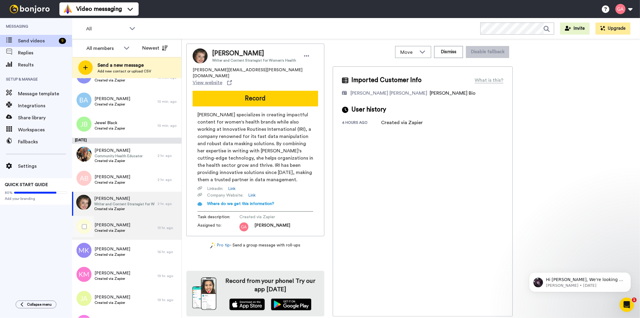
click at [125, 223] on span "Caroline Murphy" at bounding box center [113, 225] width 36 height 6
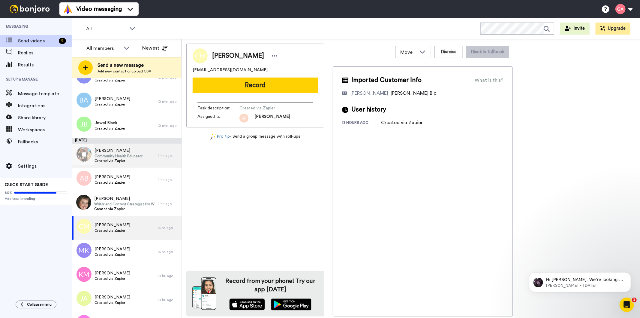
click at [117, 164] on div "Adelina Vega Community Health Educator Created via Zapier" at bounding box center [115, 155] width 86 height 24
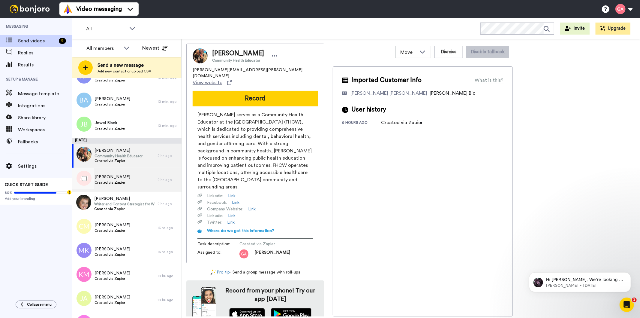
click at [118, 175] on span "Angela Braunfel" at bounding box center [113, 177] width 36 height 6
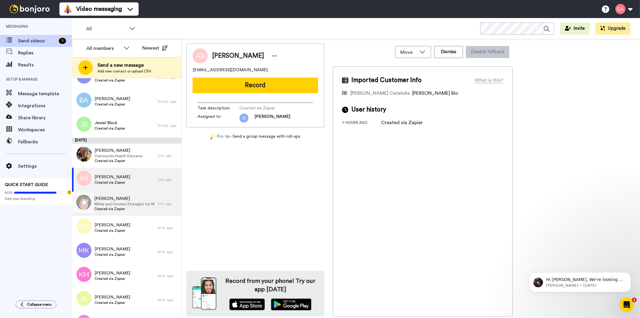
click at [115, 212] on div "Lindsey Collazo Writer and Content Strategist for Women's Health Created via Za…" at bounding box center [115, 203] width 86 height 24
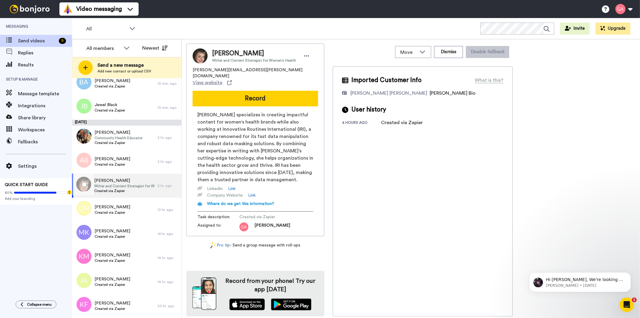
scroll to position [1709, 0]
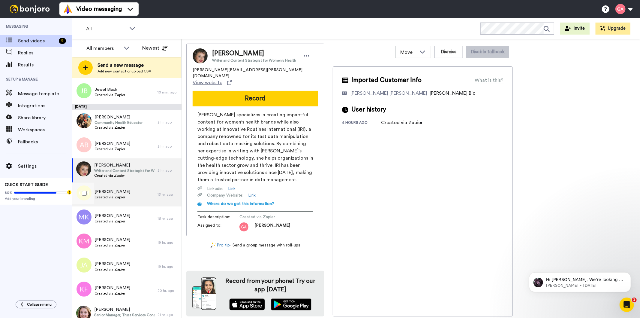
click at [123, 197] on span "Created via Zapier" at bounding box center [113, 196] width 36 height 5
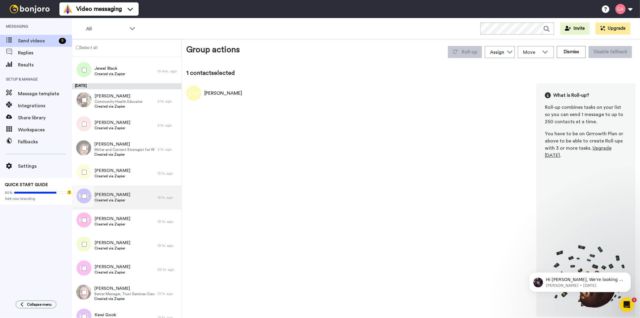
click at [122, 198] on span "Created via Zapier" at bounding box center [113, 200] width 36 height 5
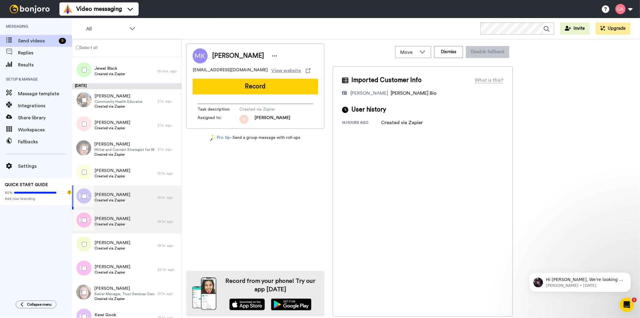
click at [121, 224] on span "Created via Zapier" at bounding box center [113, 224] width 36 height 5
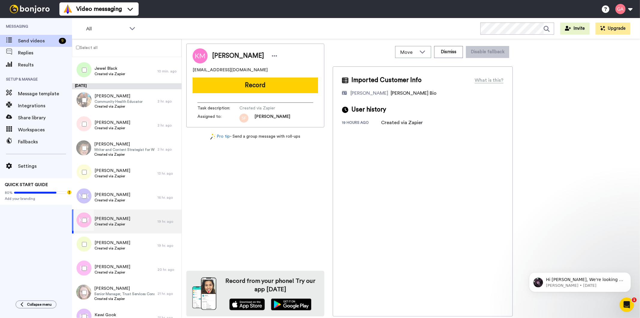
click at [83, 223] on div at bounding box center [83, 220] width 22 height 21
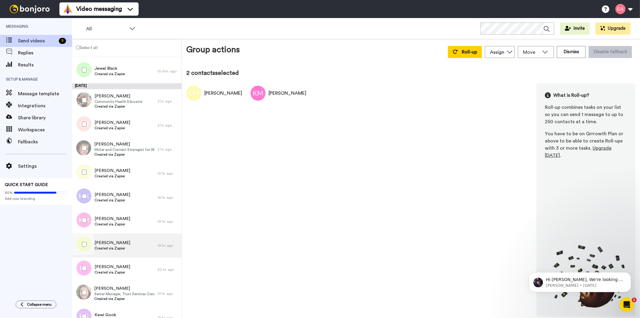
click at [125, 249] on span "Created via Zapier" at bounding box center [113, 248] width 36 height 5
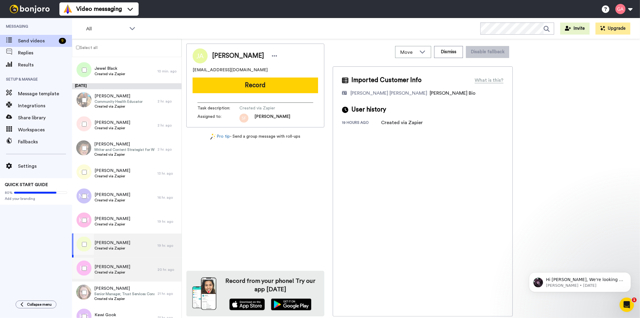
click at [119, 270] on span "Created via Zapier" at bounding box center [113, 272] width 36 height 5
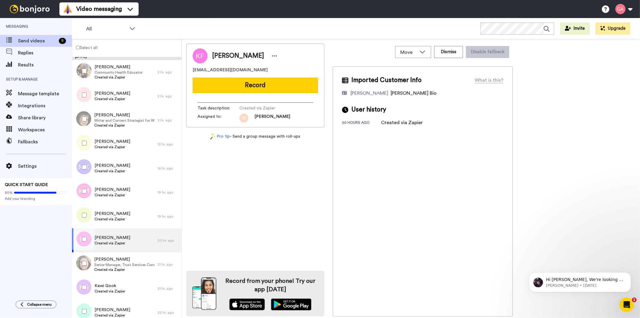
scroll to position [1775, 0]
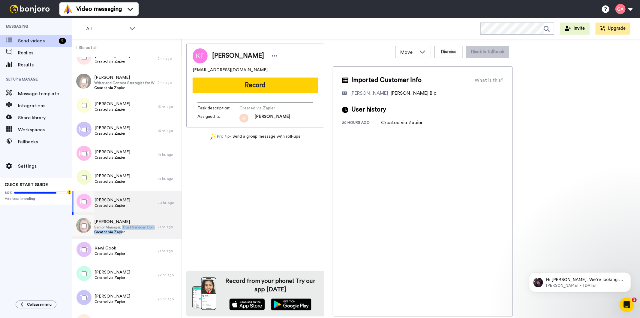
click at [122, 229] on div "Senior Manager, Trust Services Consultant Created via Zapier" at bounding box center [124, 230] width 60 height 10
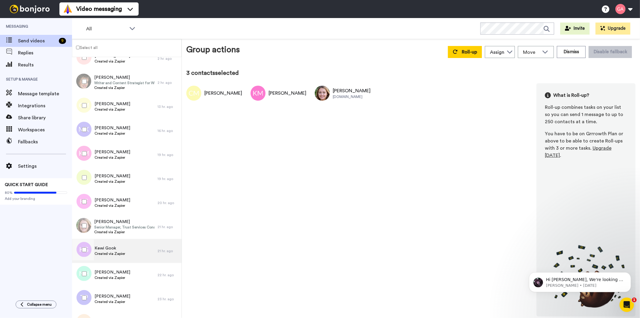
click at [127, 255] on div "Kewi Gook Created via Zapier" at bounding box center [115, 251] width 86 height 24
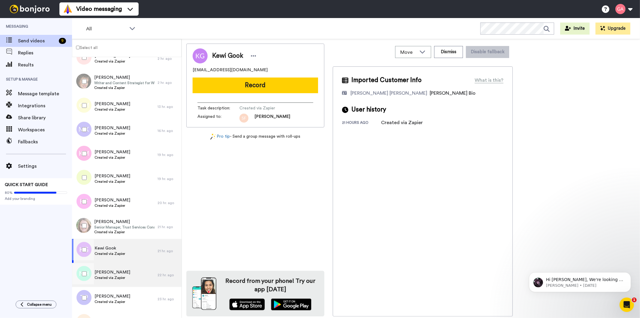
click at [124, 275] on span "Created via Zapier" at bounding box center [113, 277] width 36 height 5
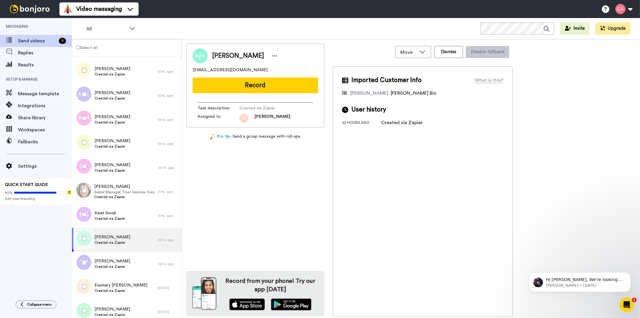
scroll to position [1842, 0]
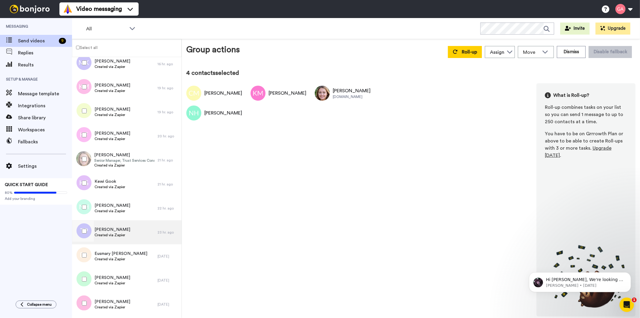
click at [117, 235] on span "Created via Zapier" at bounding box center [113, 234] width 36 height 5
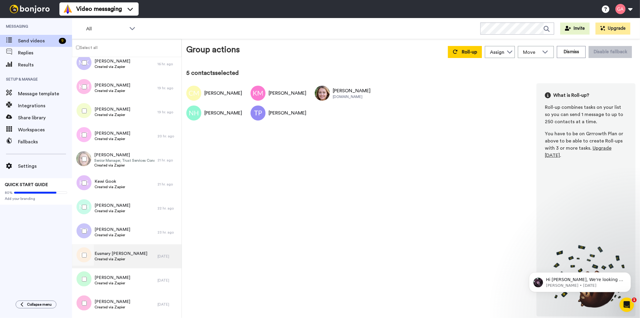
click at [118, 254] on span "Eusmary Rangel" at bounding box center [121, 253] width 53 height 6
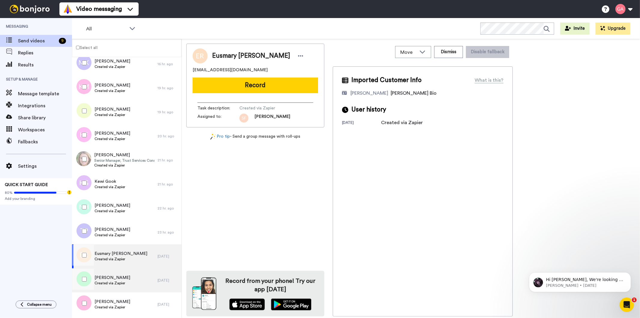
click at [117, 279] on span "[PERSON_NAME]" at bounding box center [113, 277] width 36 height 6
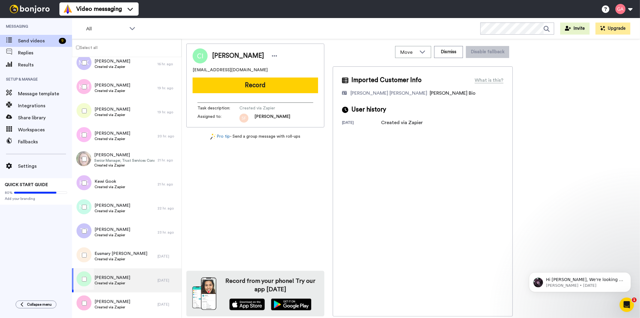
scroll to position [1909, 0]
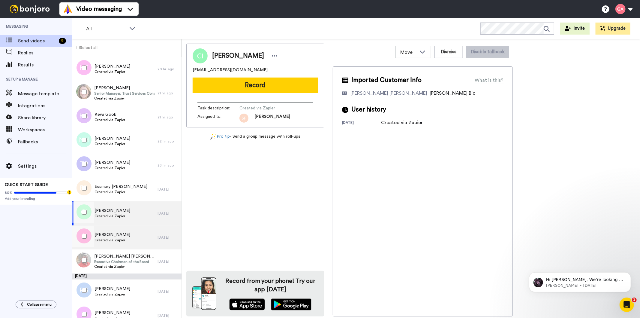
click at [121, 237] on span "Created via Zapier" at bounding box center [113, 239] width 36 height 5
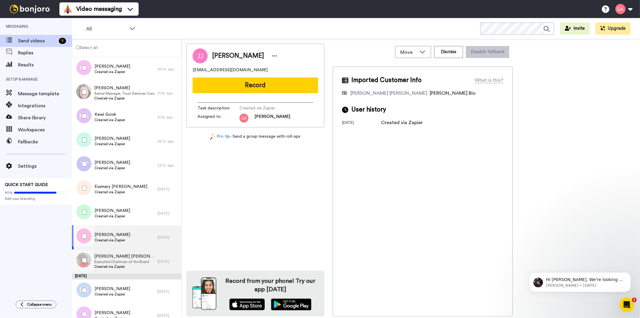
click at [114, 258] on span "George L. Duncan George L. Duncan" at bounding box center [124, 256] width 60 height 6
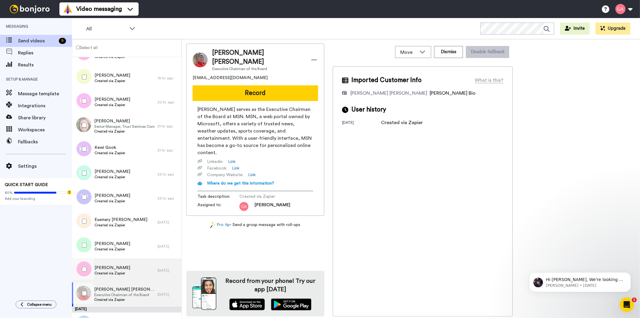
scroll to position [1875, 0]
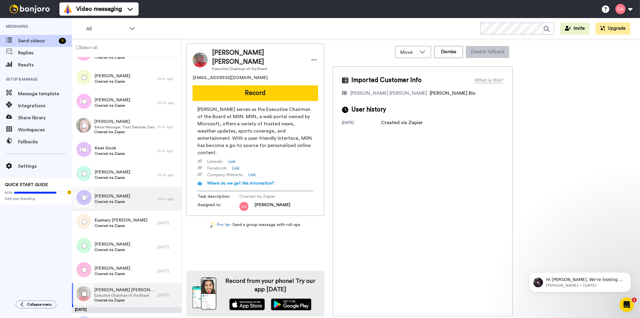
click at [126, 199] on div "Thomas Parr Created via Zapier" at bounding box center [115, 199] width 86 height 24
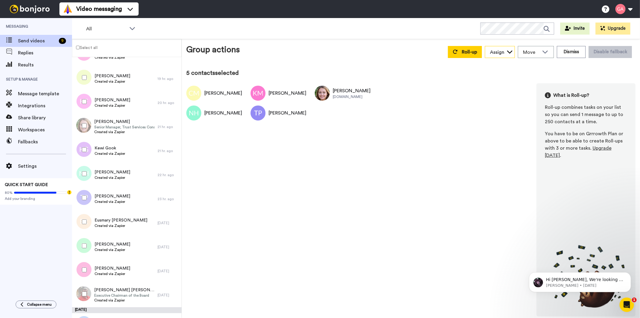
click at [505, 53] on div "Assign" at bounding box center [497, 52] width 14 height 7
click at [505, 95] on span "Marjorie Impas" at bounding box center [506, 94] width 43 height 6
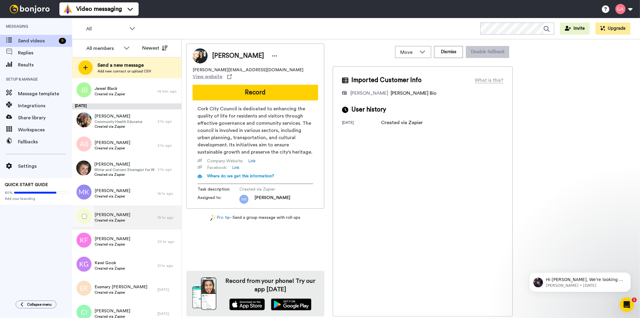
scroll to position [1796, 0]
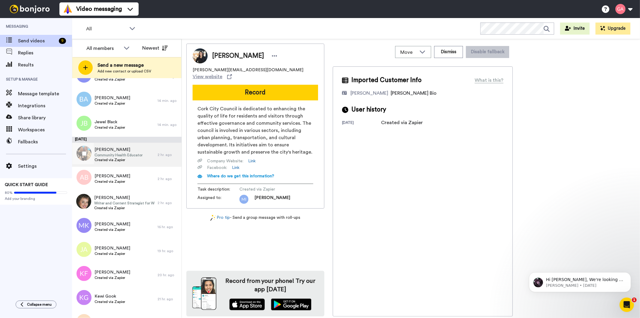
click at [119, 159] on span "Created via Zapier" at bounding box center [119, 159] width 48 height 5
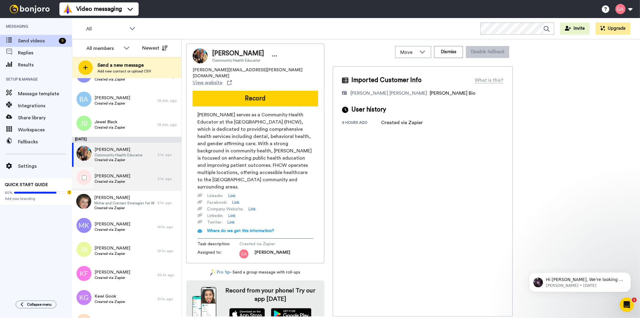
click at [110, 179] on span "Created via Zapier" at bounding box center [113, 181] width 36 height 5
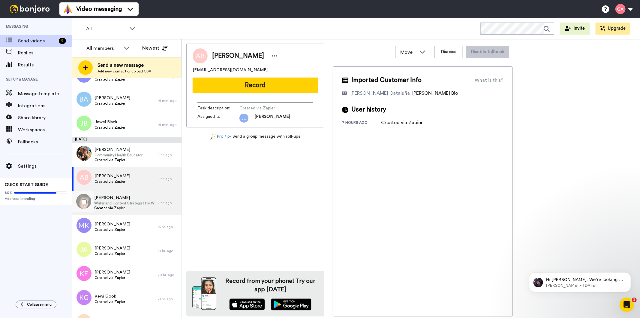
click at [116, 203] on span "Writer and Content Strategist for Women's Health" at bounding box center [124, 203] width 60 height 5
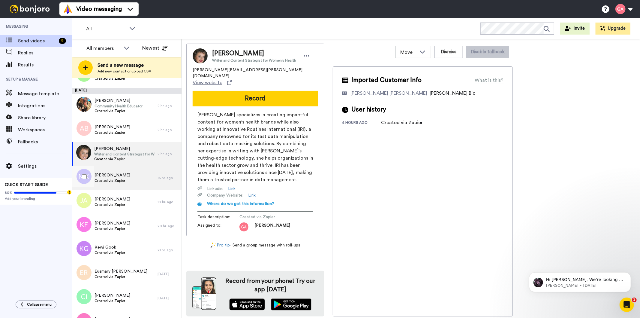
scroll to position [1896, 0]
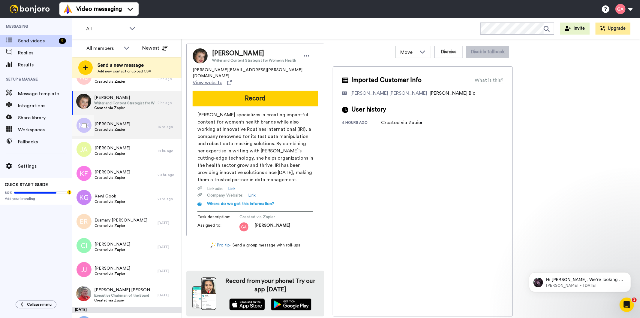
click at [116, 124] on span "Marcus King" at bounding box center [113, 124] width 36 height 6
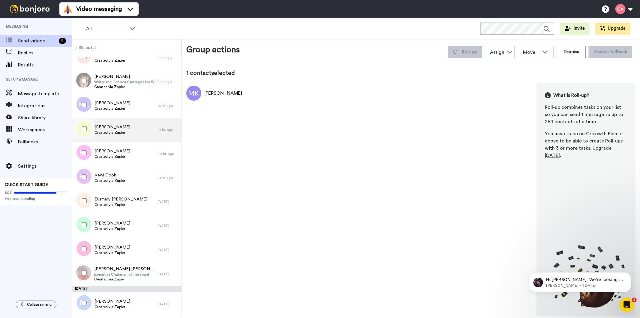
click at [112, 132] on span "Created via Zapier" at bounding box center [113, 132] width 36 height 5
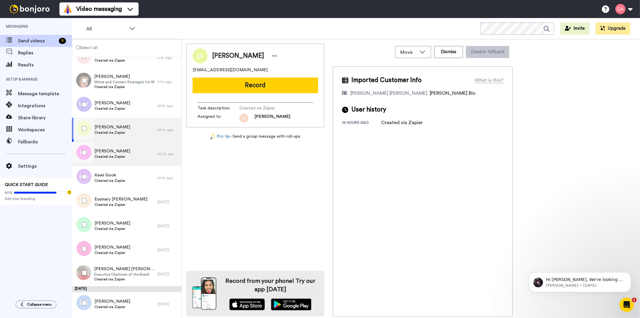
click at [112, 149] on span "Kahmla Folie" at bounding box center [113, 151] width 36 height 6
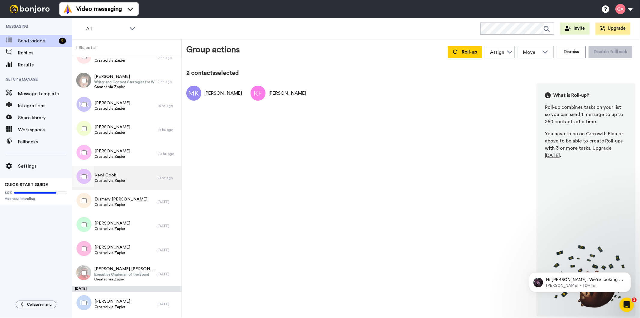
click at [116, 179] on span "Created via Zapier" at bounding box center [110, 180] width 31 height 5
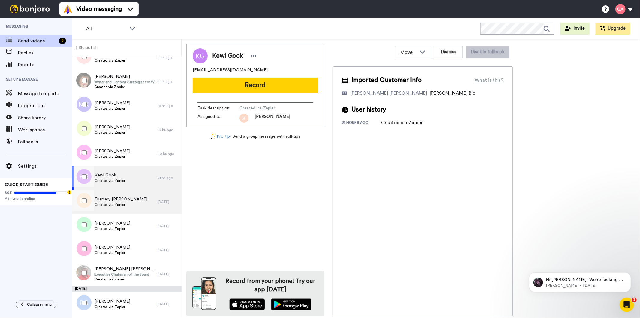
click at [118, 200] on span "Eusmary Rangel" at bounding box center [121, 199] width 53 height 6
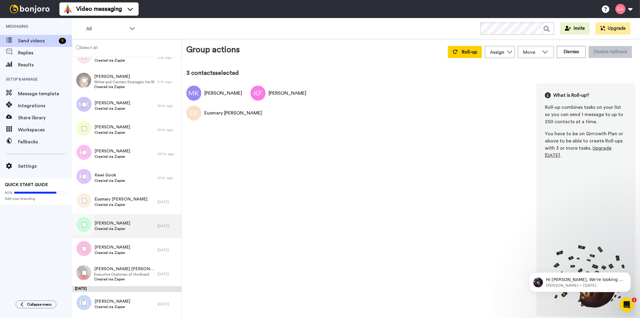
click at [115, 225] on span "[PERSON_NAME]" at bounding box center [113, 223] width 36 height 6
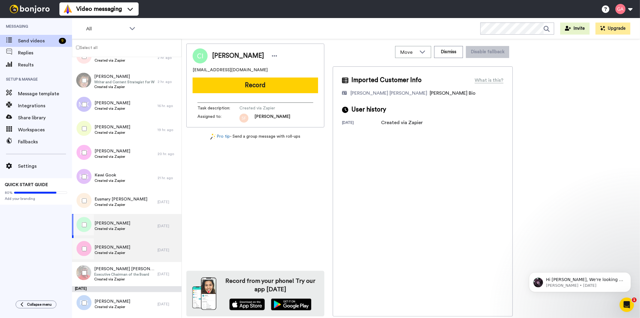
click at [119, 247] on span "Jennifer Jayko" at bounding box center [113, 247] width 36 height 6
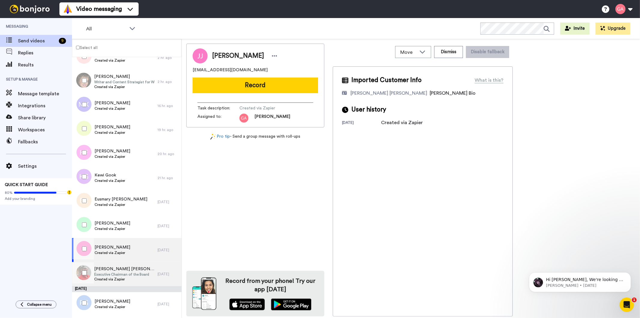
click at [119, 266] on span "George L. Duncan George L. Duncan" at bounding box center [124, 269] width 60 height 6
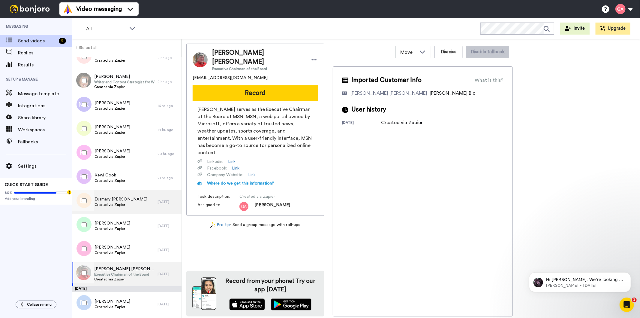
click at [119, 200] on span "Eusmary Rangel" at bounding box center [121, 199] width 53 height 6
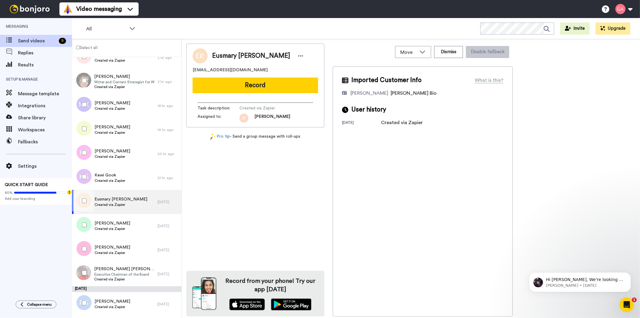
click at [88, 196] on div at bounding box center [83, 200] width 22 height 21
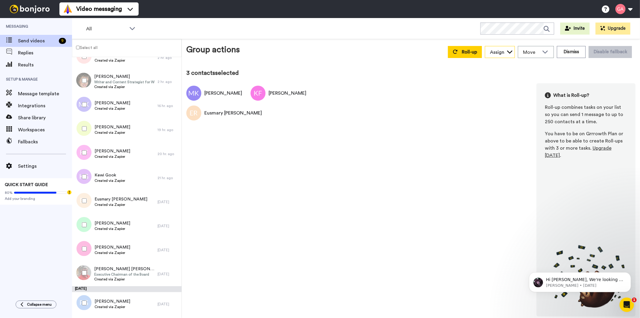
click at [508, 52] on icon at bounding box center [510, 52] width 6 height 6
click at [514, 94] on span "Bruce Navarro" at bounding box center [506, 94] width 43 height 6
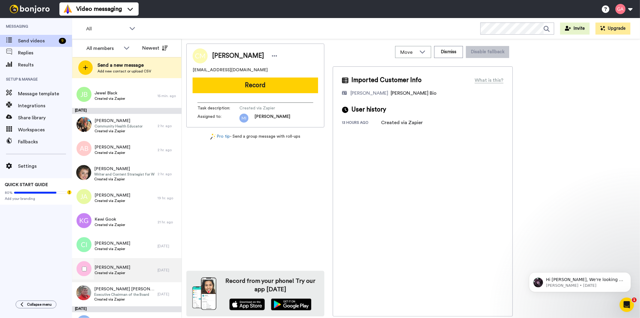
scroll to position [1896, 0]
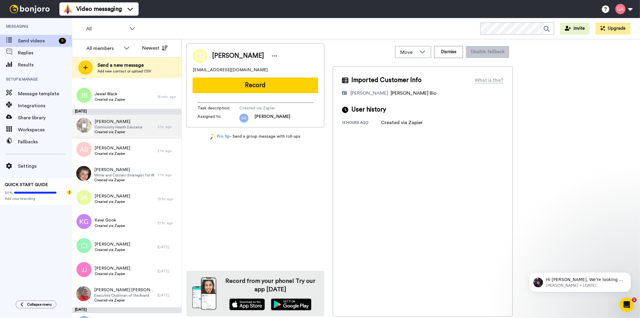
click at [133, 131] on span "Created via Zapier" at bounding box center [119, 131] width 48 height 5
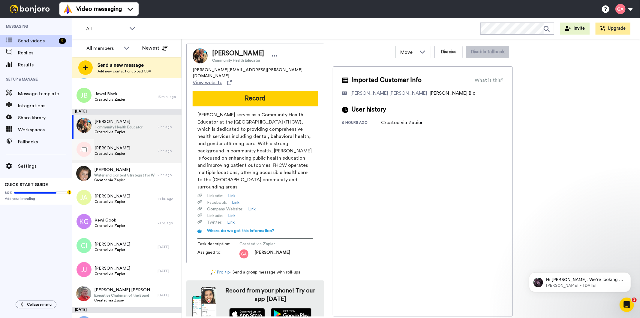
click at [120, 149] on span "Angela Braunfel" at bounding box center [113, 148] width 36 height 6
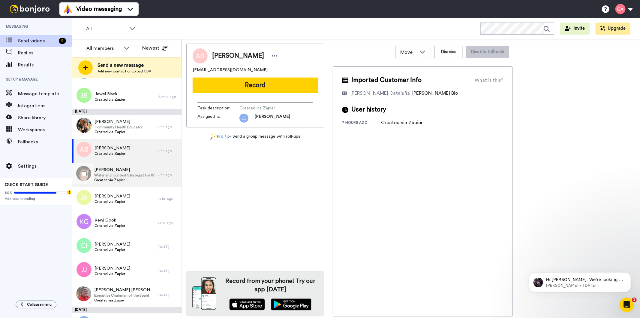
click at [119, 174] on span "Writer and Content Strategist for Women's Health" at bounding box center [124, 175] width 60 height 5
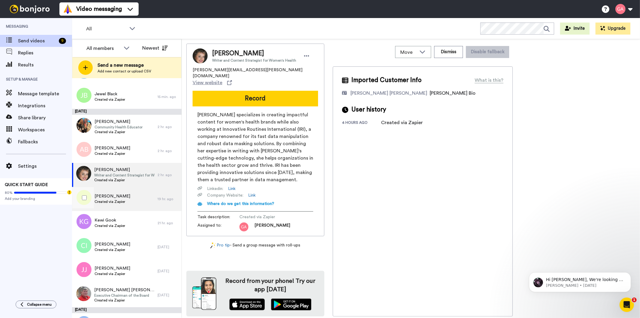
click at [118, 193] on span "Judy A Narcisse" at bounding box center [113, 196] width 36 height 6
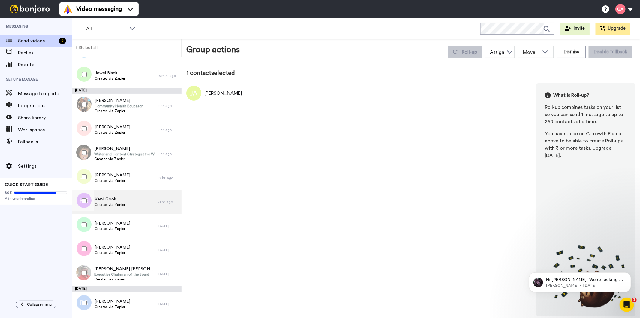
click at [119, 200] on span "Kewi Gook" at bounding box center [110, 199] width 31 height 6
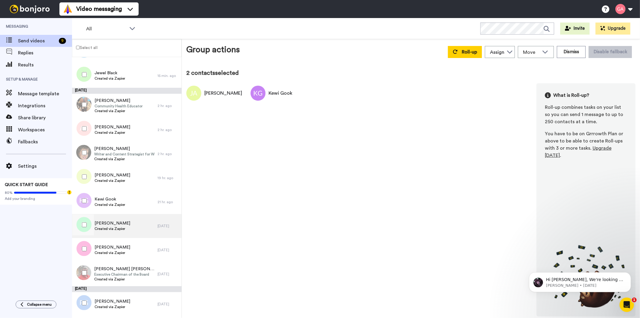
click at [118, 225] on span "[PERSON_NAME]" at bounding box center [113, 223] width 36 height 6
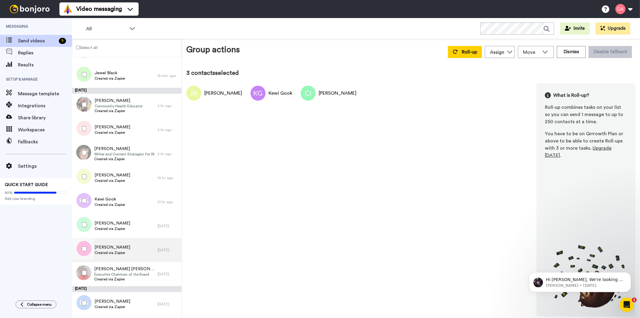
click at [101, 245] on span "Jennifer Jayko" at bounding box center [113, 247] width 36 height 6
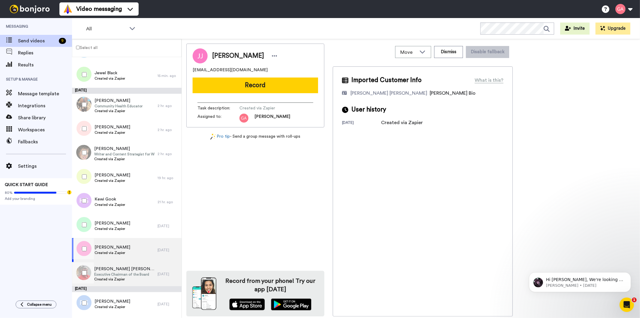
click at [113, 269] on span "George L. Duncan George L. Duncan" at bounding box center [124, 269] width 60 height 6
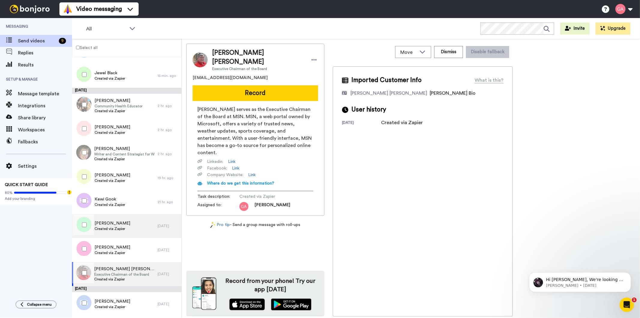
click at [110, 224] on span "[PERSON_NAME]" at bounding box center [113, 223] width 36 height 6
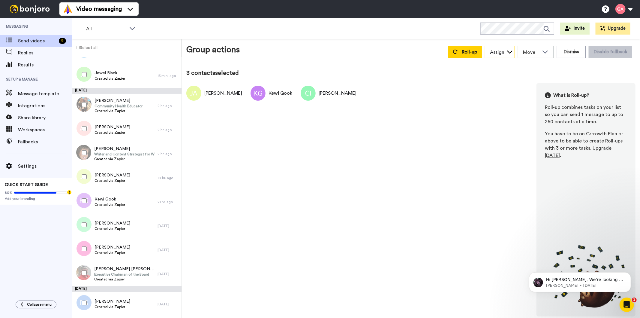
click at [507, 52] on div "Assign" at bounding box center [499, 52] width 29 height 12
click at [517, 83] on span "Gilda Amante" at bounding box center [506, 84] width 43 height 6
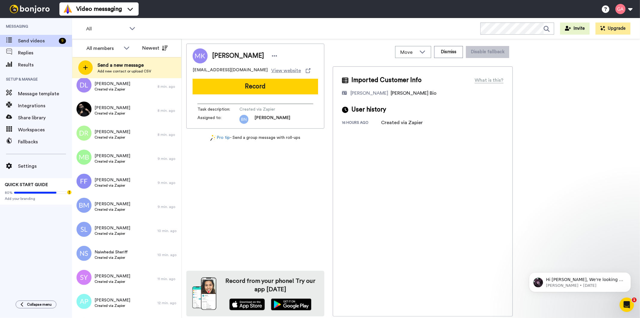
scroll to position [1496, 0]
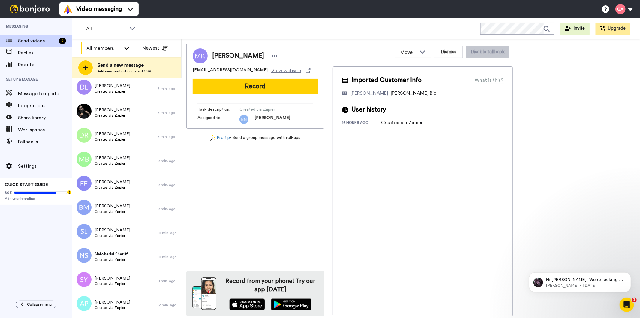
click at [124, 49] on icon at bounding box center [126, 48] width 7 height 6
click at [118, 68] on span "Josephine Cataluña" at bounding box center [108, 71] width 54 height 6
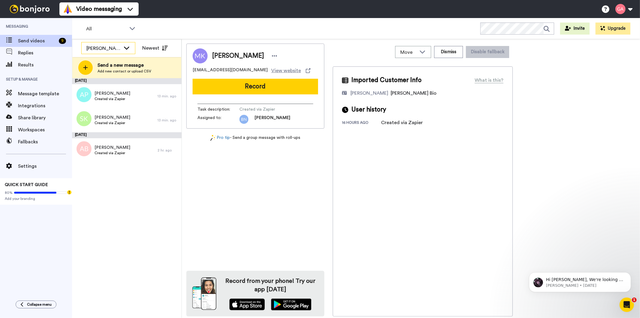
click at [128, 48] on icon at bounding box center [126, 48] width 7 height 6
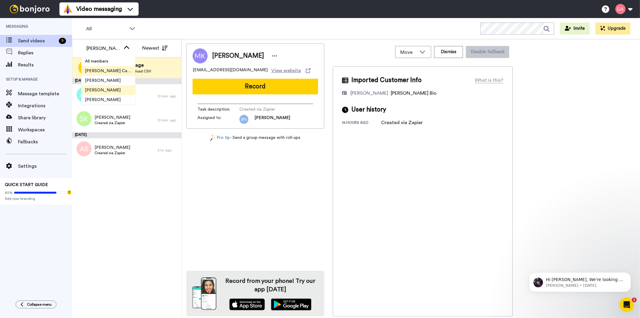
click at [104, 85] on li "Gilda Amante" at bounding box center [108, 90] width 54 height 10
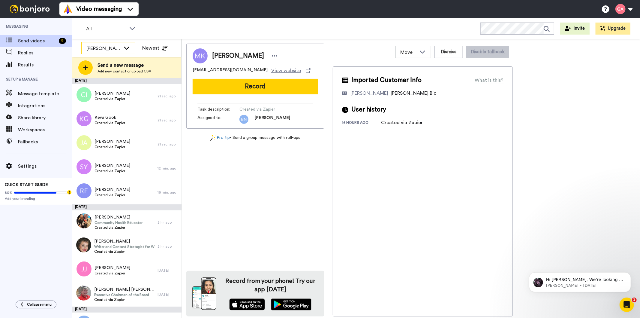
click at [123, 49] on icon at bounding box center [126, 48] width 7 height 6
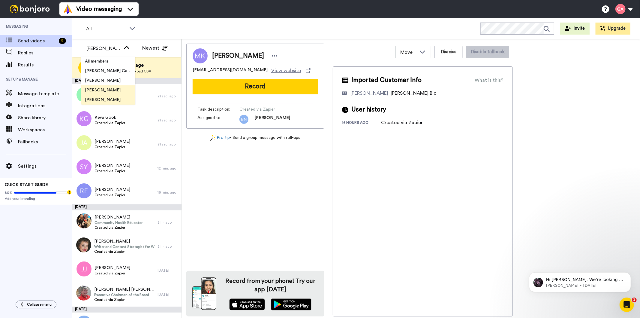
click at [109, 95] on li "Marjorie Impas" at bounding box center [108, 100] width 54 height 10
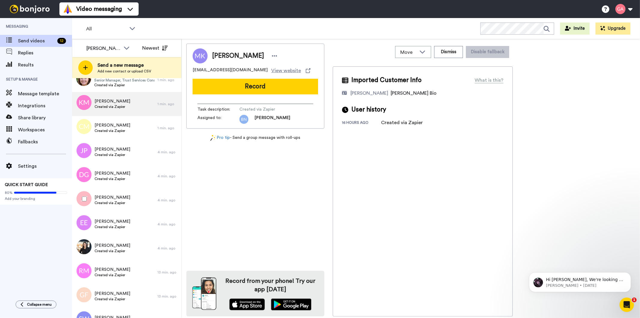
scroll to position [126, 0]
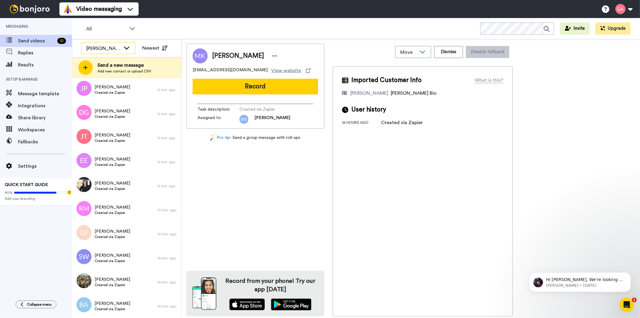
click at [120, 46] on div "Marjorie Impas" at bounding box center [103, 48] width 34 height 7
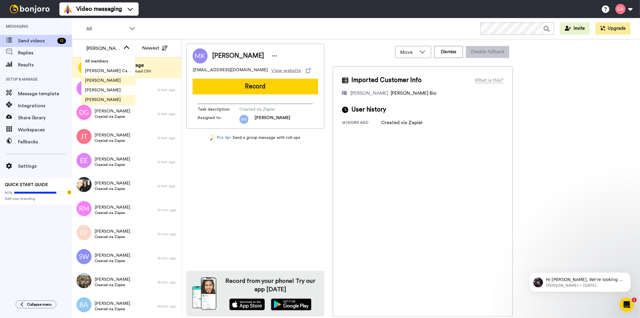
scroll to position [29, 0]
click at [110, 88] on span "Bruce Navarro" at bounding box center [102, 90] width 43 height 6
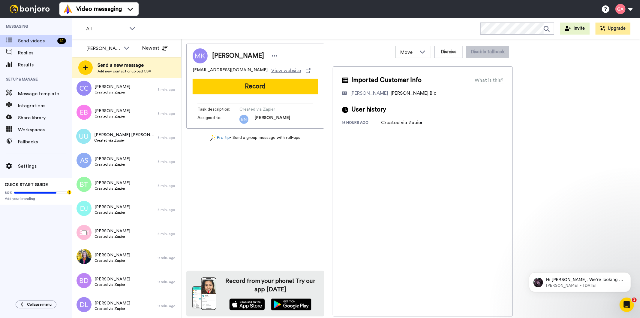
scroll to position [1200, 0]
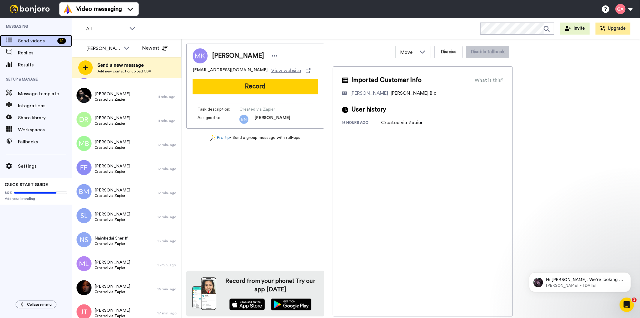
click at [37, 36] on div "Send videos 12" at bounding box center [36, 41] width 72 height 12
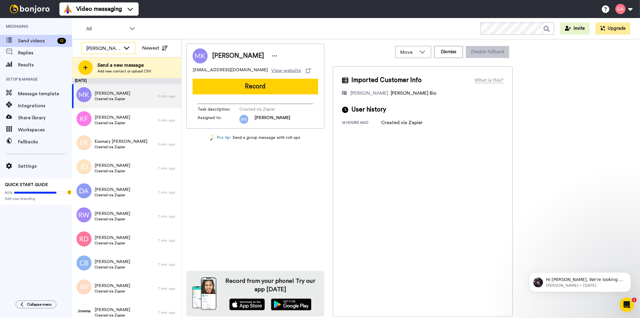
click at [119, 45] on div "[PERSON_NAME]" at bounding box center [103, 48] width 34 height 7
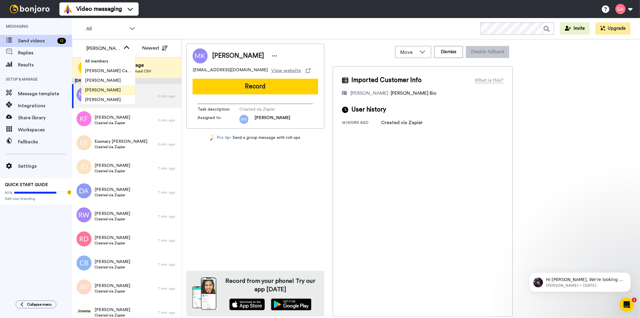
click at [107, 87] on span "[PERSON_NAME]" at bounding box center [102, 90] width 43 height 6
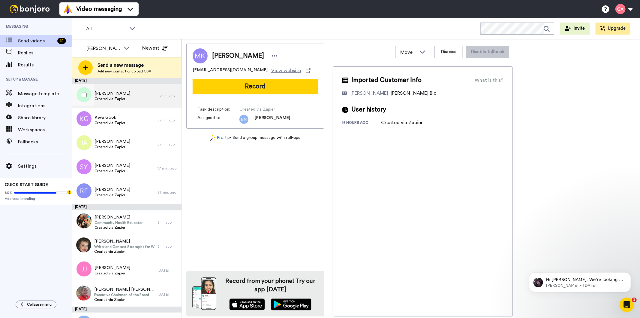
click at [118, 100] on span "Created via Zapier" at bounding box center [113, 98] width 36 height 5
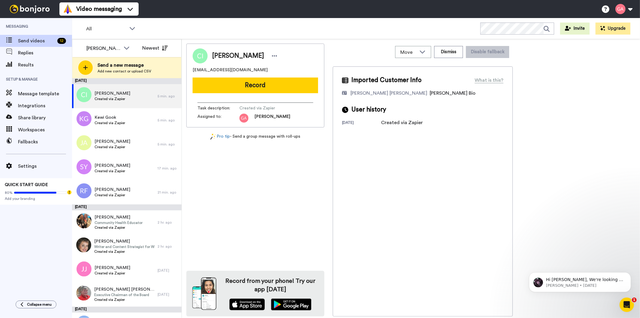
click at [241, 56] on span "Claudia Irons" at bounding box center [238, 55] width 52 height 9
copy div "Claudia Irons"
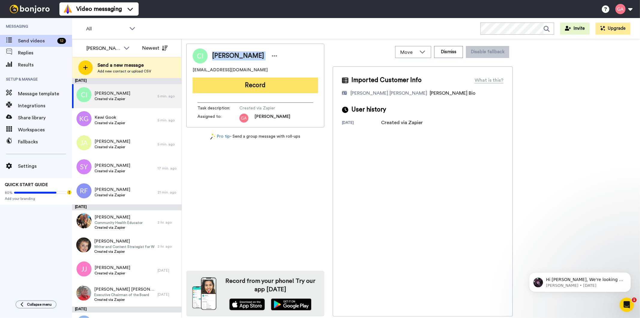
click at [278, 82] on button "Record" at bounding box center [255, 85] width 125 height 16
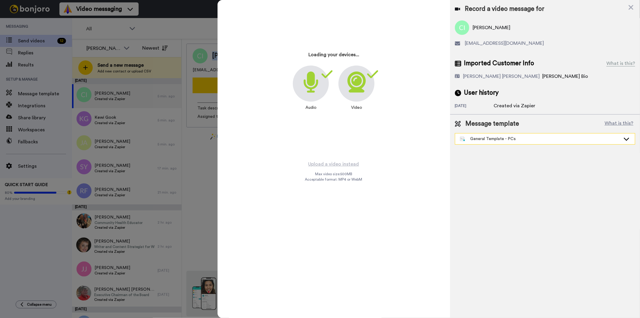
click at [546, 140] on div "General Template - PCs" at bounding box center [540, 139] width 161 height 6
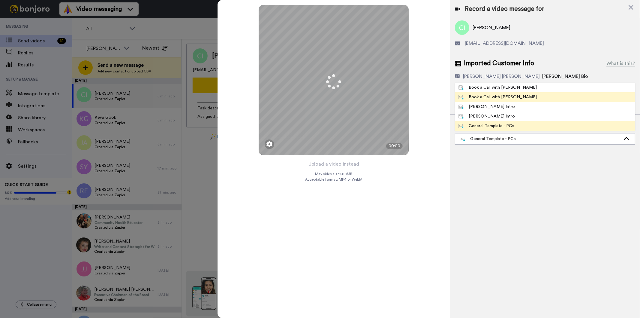
click at [534, 94] on li "Book a Call with [PERSON_NAME]" at bounding box center [545, 97] width 180 height 10
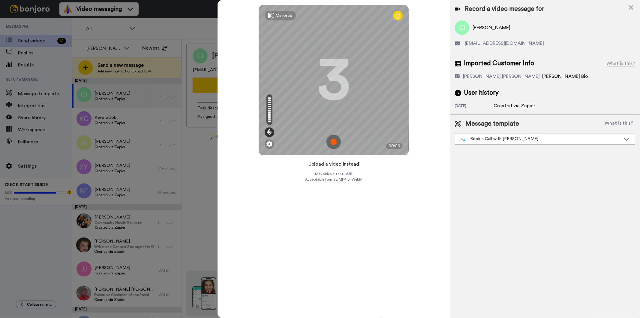
click at [330, 166] on button "Upload a video instead" at bounding box center [334, 164] width 54 height 8
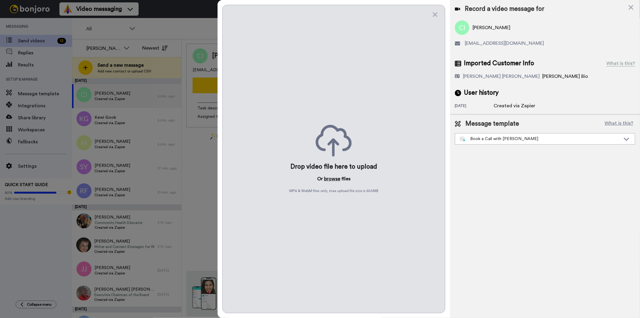
click at [331, 179] on button "browse" at bounding box center [332, 178] width 16 height 7
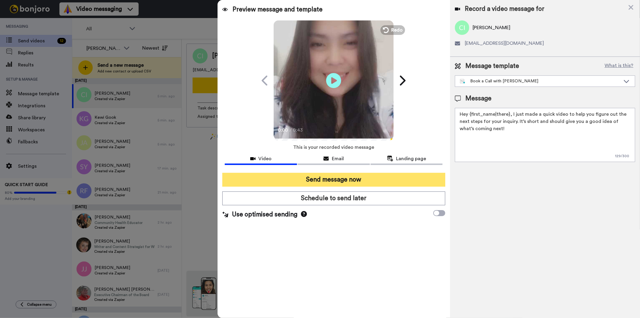
click at [396, 177] on button "Send message now" at bounding box center [333, 180] width 223 height 14
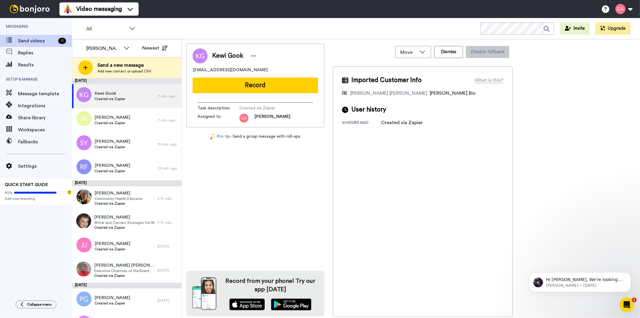
click at [230, 55] on span "Kewi Gook" at bounding box center [227, 55] width 31 height 9
copy div "Kewi Gook"
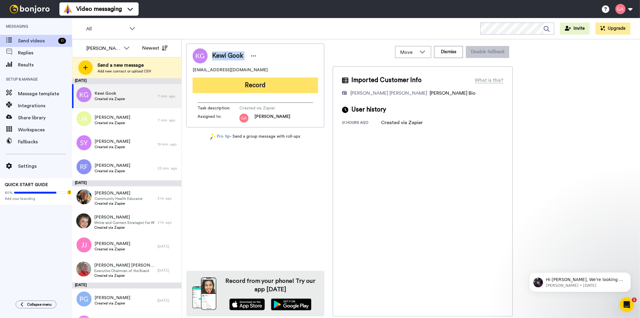
click at [298, 82] on button "Record" at bounding box center [255, 85] width 125 height 16
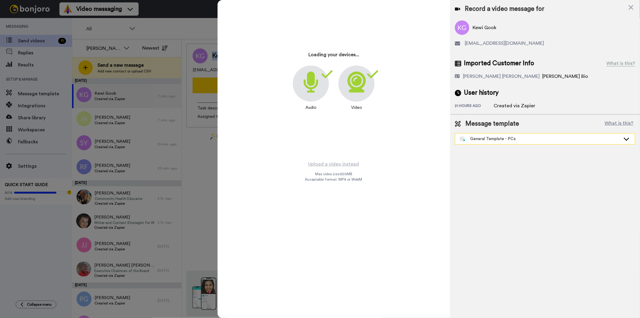
click at [495, 141] on div "General Template - PCs" at bounding box center [540, 139] width 161 height 6
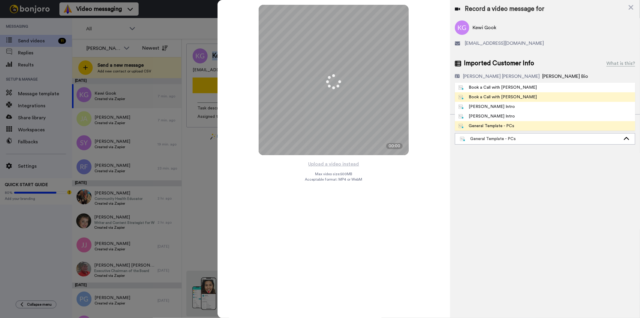
click at [509, 98] on div "Book a Call with [PERSON_NAME]" at bounding box center [498, 97] width 79 height 6
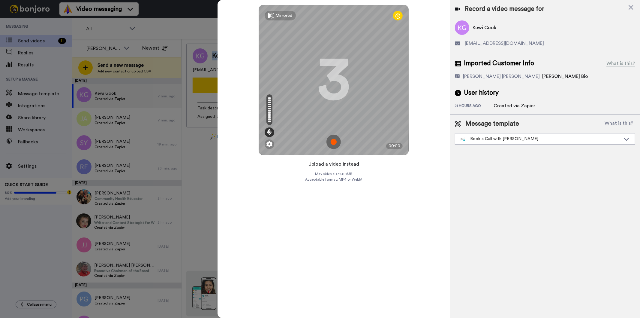
click at [342, 163] on button "Upload a video instead" at bounding box center [334, 164] width 54 height 8
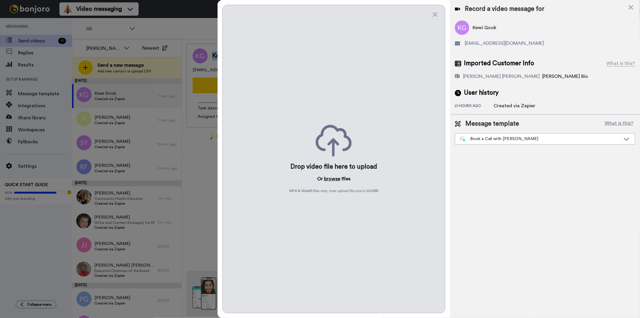
click at [334, 180] on button "browse" at bounding box center [332, 178] width 16 height 7
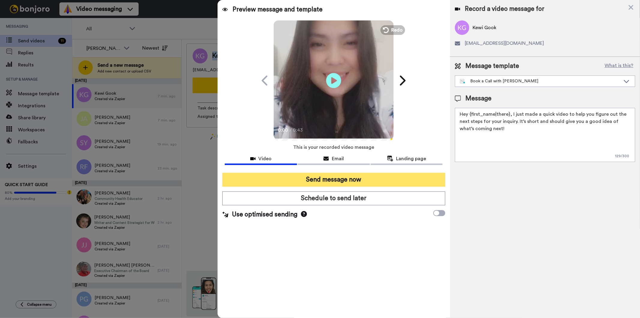
click at [346, 175] on button "Send message now" at bounding box center [333, 180] width 223 height 14
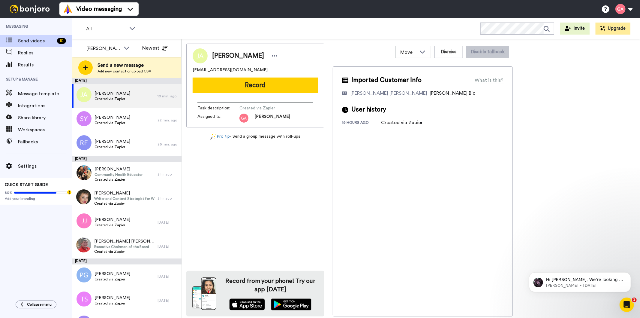
click at [237, 54] on span "[PERSON_NAME]" at bounding box center [238, 55] width 52 height 9
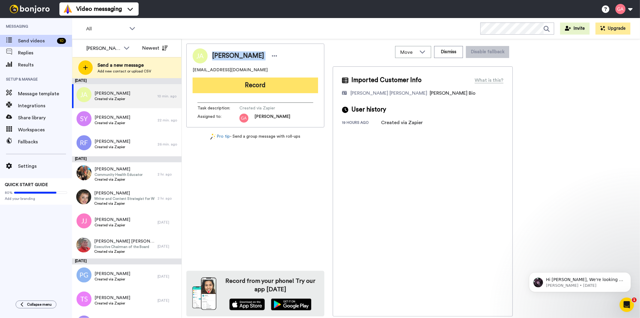
click at [271, 85] on button "Record" at bounding box center [255, 85] width 125 height 16
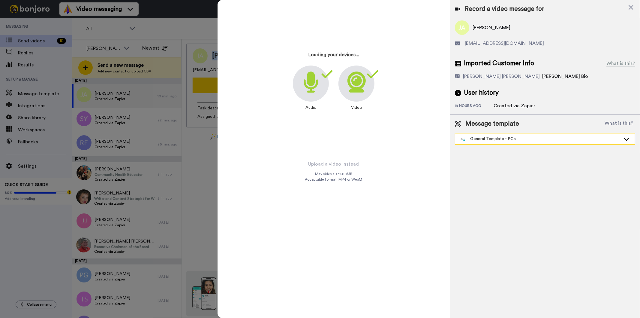
click at [504, 137] on div "General Template - PCs" at bounding box center [540, 139] width 161 height 6
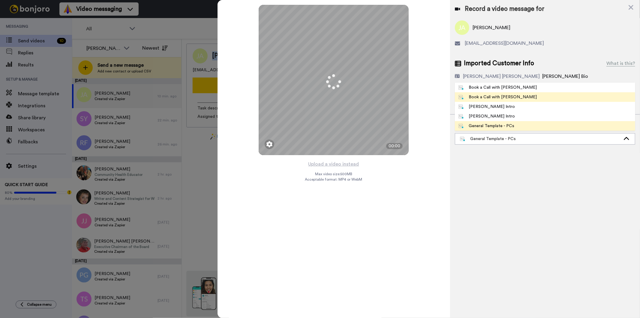
click at [508, 98] on div "Book a Call with [PERSON_NAME]" at bounding box center [498, 97] width 79 height 6
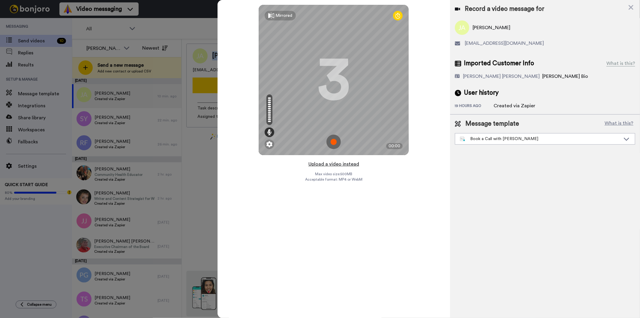
click at [336, 165] on button "Upload a video instead" at bounding box center [334, 164] width 54 height 8
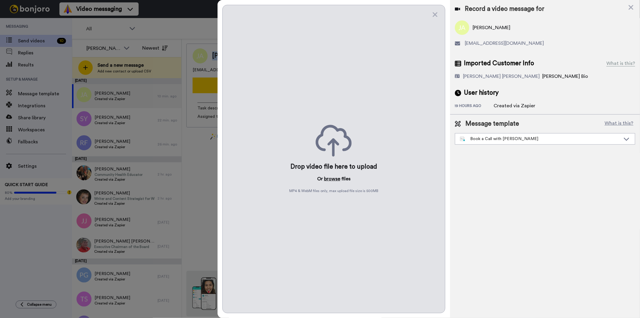
click at [334, 179] on button "browse" at bounding box center [332, 178] width 16 height 7
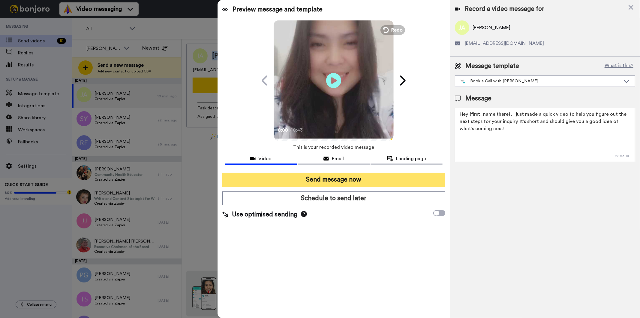
click at [380, 176] on button "Send message now" at bounding box center [333, 180] width 223 height 14
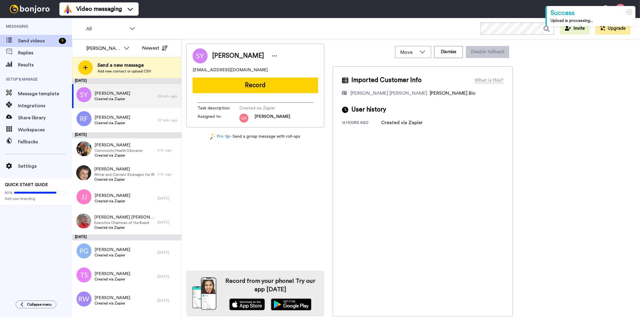
click at [225, 52] on span "[PERSON_NAME]" at bounding box center [238, 55] width 52 height 9
copy div "[PERSON_NAME]"
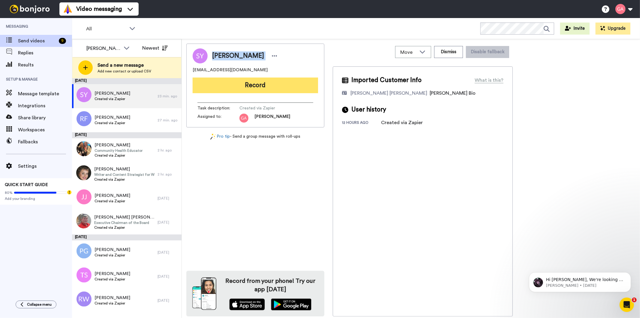
click at [294, 87] on button "Record" at bounding box center [255, 85] width 125 height 16
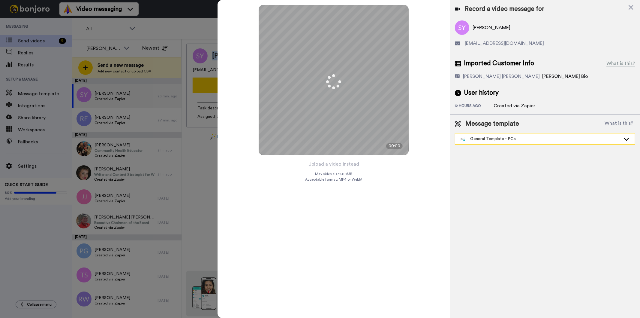
click at [502, 143] on div "General Template - PCs" at bounding box center [545, 138] width 180 height 11
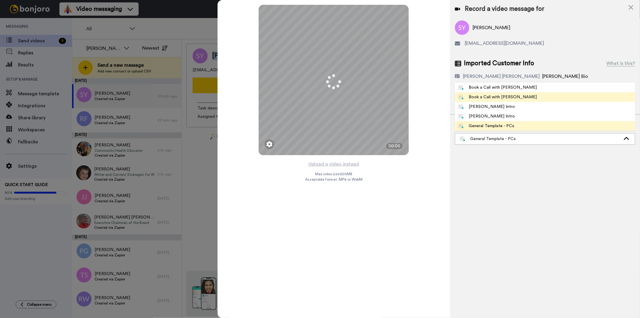
click at [507, 95] on div "Book a Call with [PERSON_NAME]" at bounding box center [498, 97] width 79 height 6
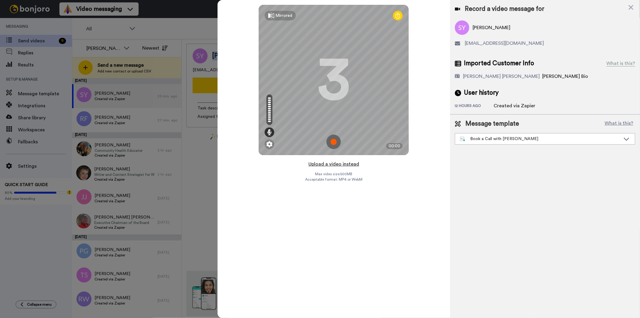
click at [343, 164] on button "Upload a video instead" at bounding box center [334, 164] width 54 height 8
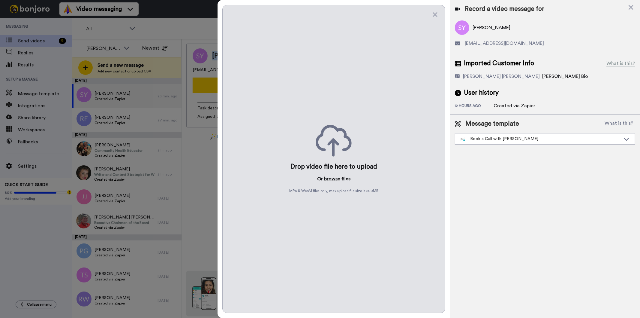
click at [336, 179] on button "browse" at bounding box center [332, 178] width 16 height 7
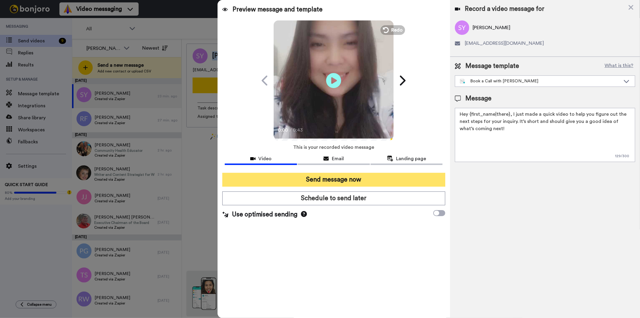
click at [423, 182] on button "Send message now" at bounding box center [333, 180] width 223 height 14
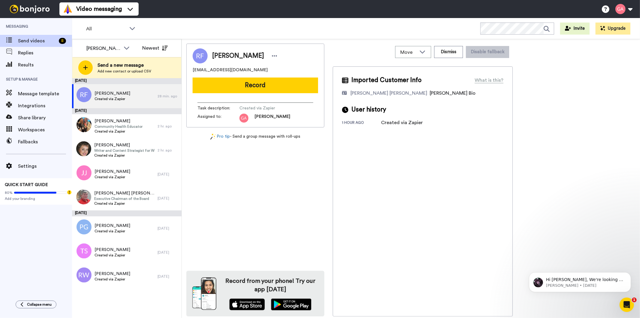
click at [241, 59] on span "[PERSON_NAME]" at bounding box center [238, 55] width 52 height 9
copy div "[PERSON_NAME]"
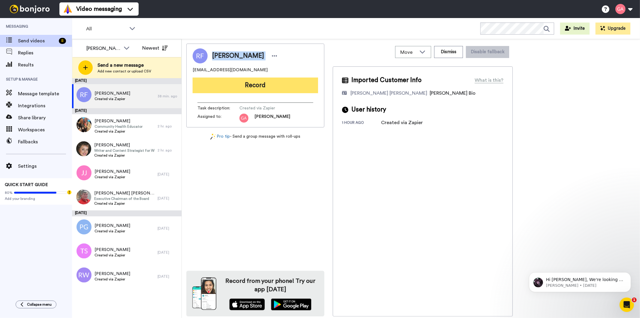
click at [282, 88] on button "Record" at bounding box center [255, 85] width 125 height 16
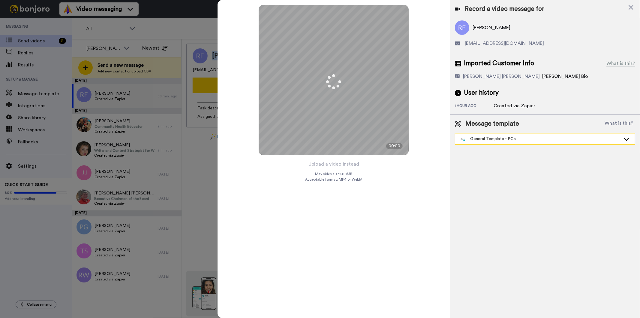
click at [509, 138] on div "General Template - PCs" at bounding box center [540, 139] width 161 height 6
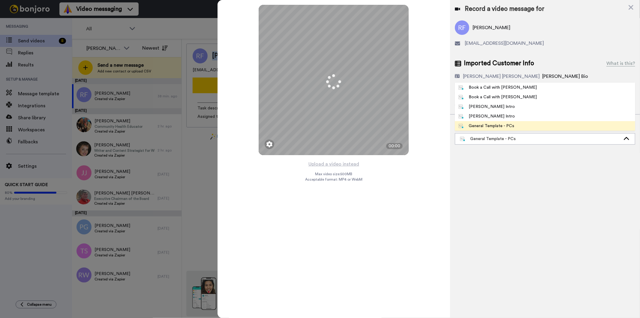
drag, startPoint x: 520, startPoint y: 98, endPoint x: 472, endPoint y: 117, distance: 52.2
click at [520, 98] on li "Book a Call with [PERSON_NAME]" at bounding box center [545, 97] width 180 height 10
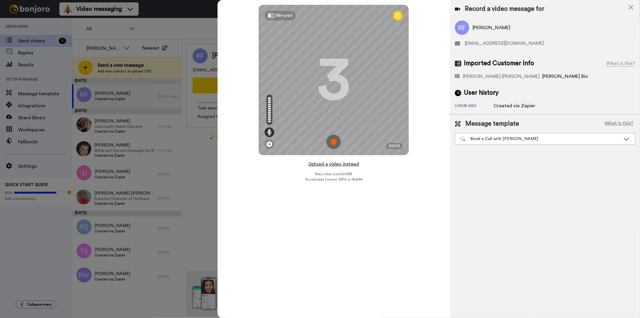
click at [340, 164] on button "Upload a video instead" at bounding box center [334, 164] width 54 height 8
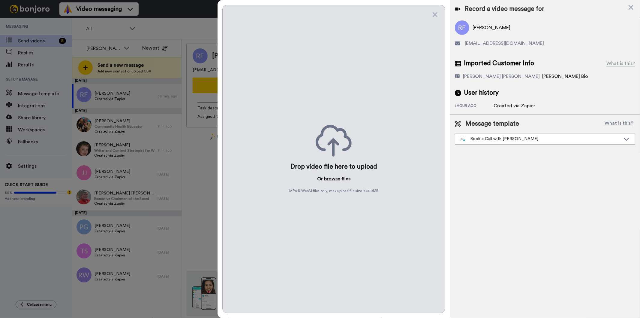
click at [331, 181] on button "browse" at bounding box center [332, 178] width 16 height 7
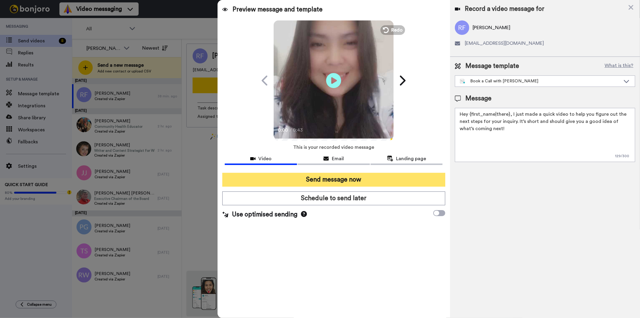
click at [350, 176] on button "Send message now" at bounding box center [333, 180] width 223 height 14
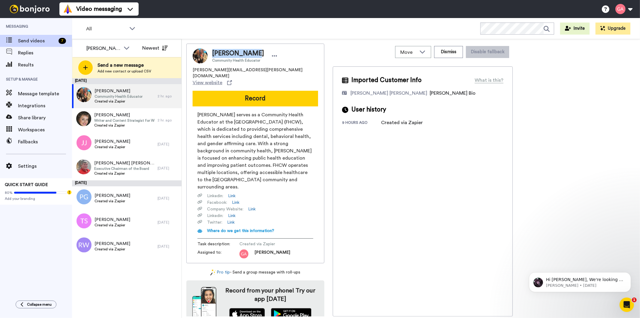
drag, startPoint x: 253, startPoint y: 53, endPoint x: 212, endPoint y: 53, distance: 40.5
click at [212, 53] on span "Adelina Vega" at bounding box center [238, 53] width 52 height 9
copy span "Adelina Vega"
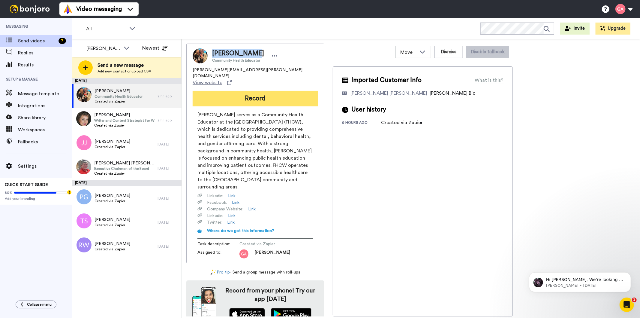
click at [272, 91] on button "Record" at bounding box center [255, 99] width 125 height 16
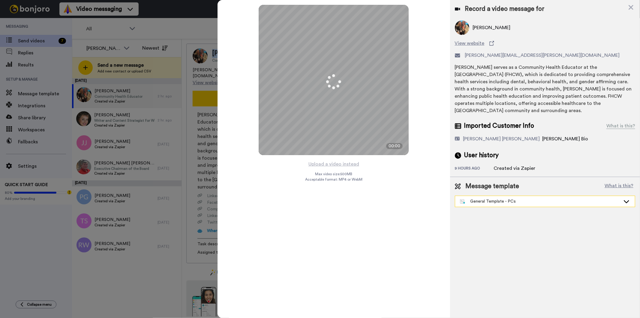
click at [506, 205] on div "General Template - PCs" at bounding box center [545, 201] width 180 height 11
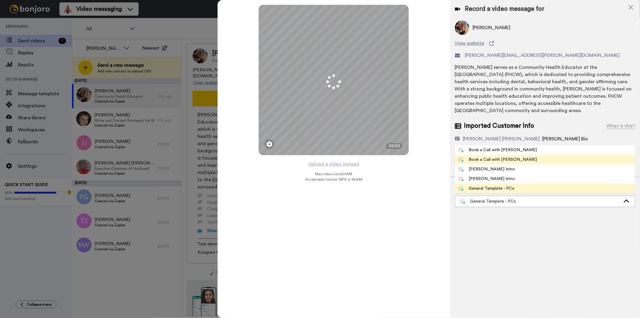
click at [515, 163] on li "Book a Call with Gilda" at bounding box center [545, 160] width 180 height 10
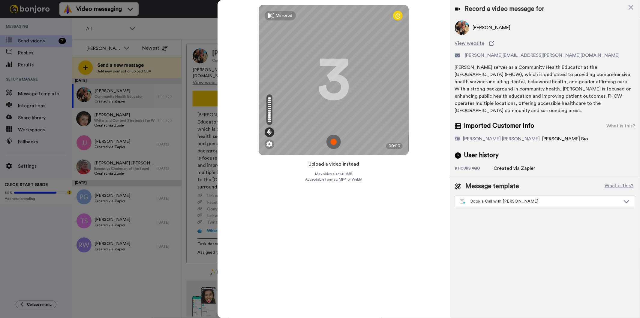
click at [339, 167] on button "Upload a video instead" at bounding box center [334, 164] width 54 height 8
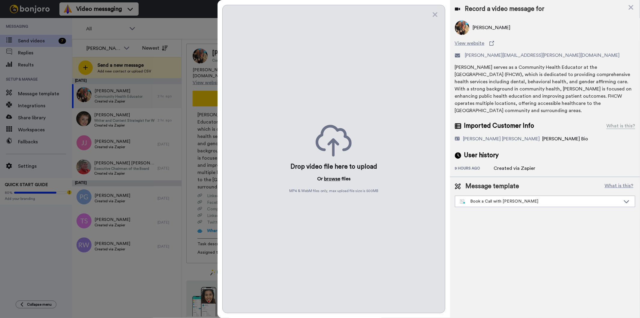
click at [334, 179] on button "browse" at bounding box center [332, 178] width 16 height 7
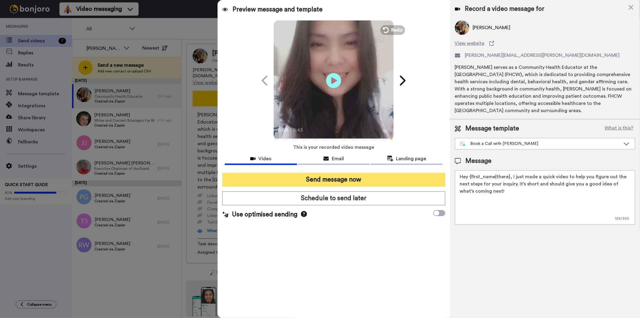
click at [354, 175] on button "Send message now" at bounding box center [333, 180] width 223 height 14
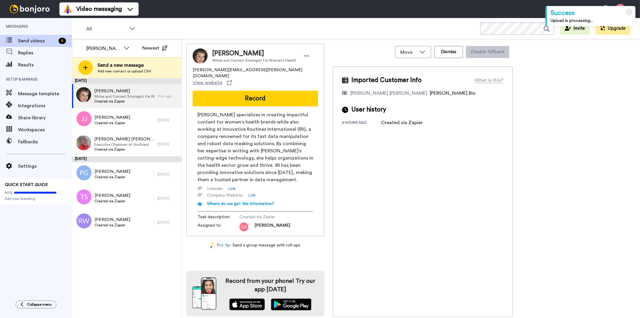
click at [234, 50] on span "Lindsey Collazo" at bounding box center [254, 53] width 84 height 9
copy span "Lindsey Collazo"
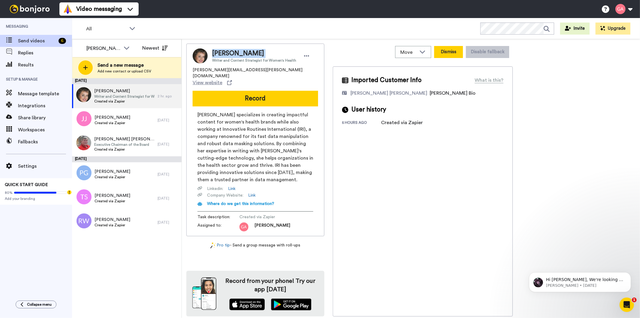
click at [455, 52] on button "Dismiss" at bounding box center [448, 52] width 29 height 12
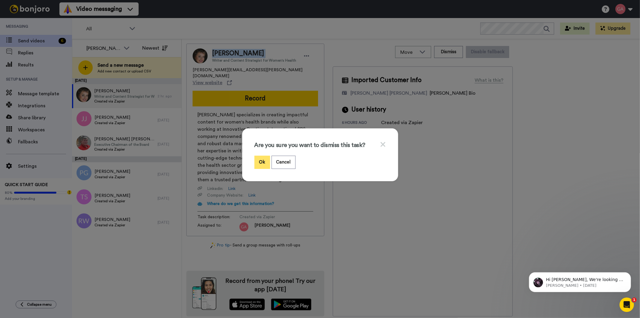
click at [259, 157] on button "Ok" at bounding box center [263, 161] width 16 height 13
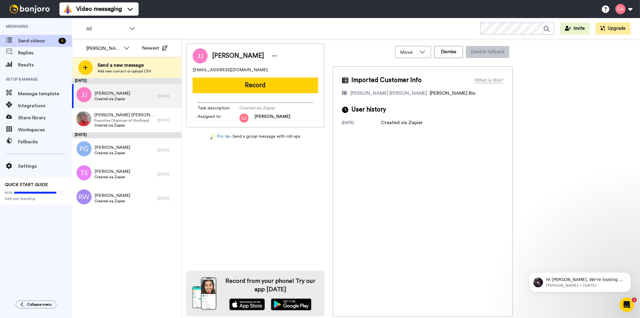
click at [239, 58] on span "Jennifer Jayko" at bounding box center [238, 55] width 52 height 9
copy div "Jennifer Jayko"
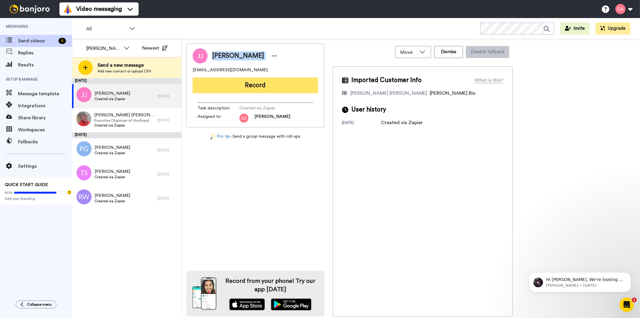
click at [275, 89] on button "Record" at bounding box center [255, 85] width 125 height 16
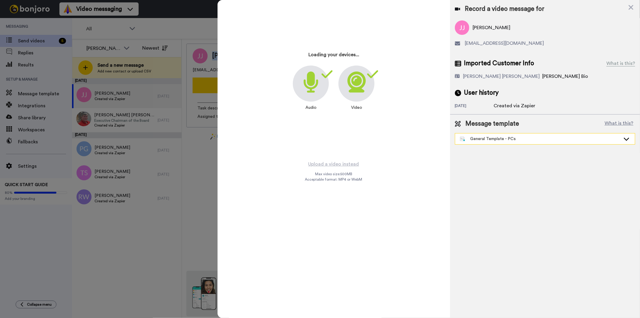
click at [520, 139] on div "General Template - PCs" at bounding box center [540, 139] width 161 height 6
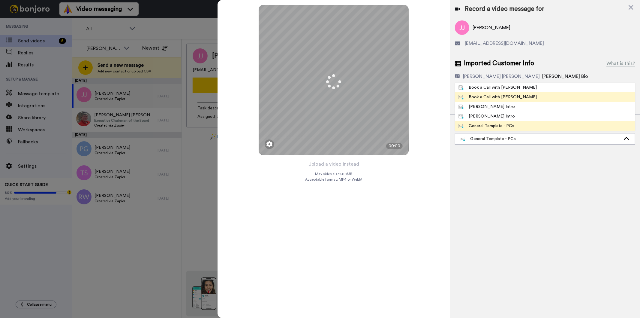
click at [516, 97] on li "Book a Call with [PERSON_NAME]" at bounding box center [545, 97] width 180 height 10
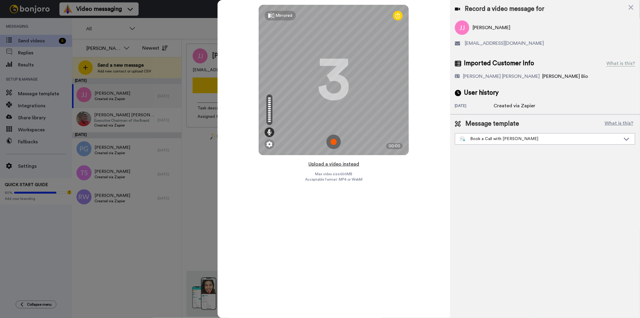
click at [337, 164] on button "Upload a video instead" at bounding box center [334, 164] width 54 height 8
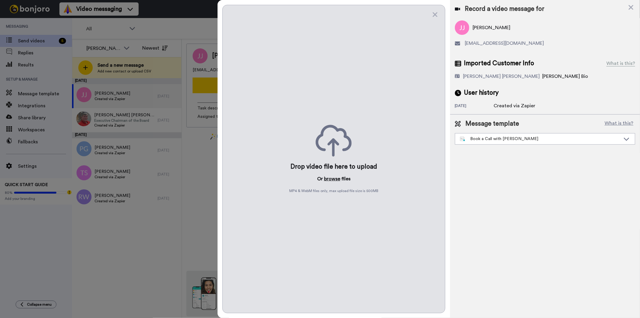
click at [333, 181] on button "browse" at bounding box center [332, 178] width 16 height 7
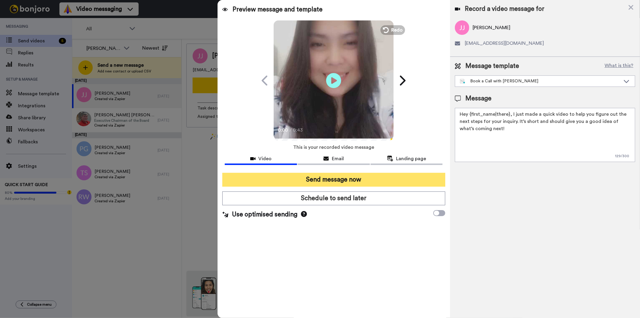
click at [364, 174] on button "Send message now" at bounding box center [333, 180] width 223 height 14
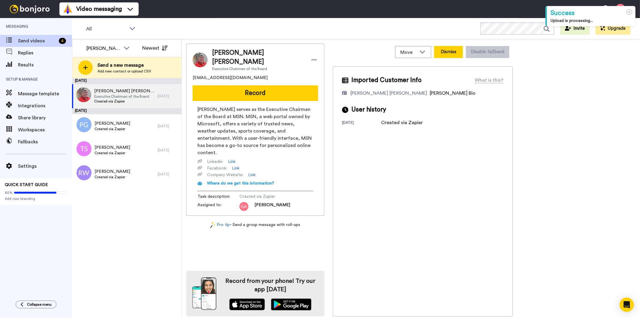
click at [444, 53] on button "Dismiss" at bounding box center [448, 52] width 29 height 12
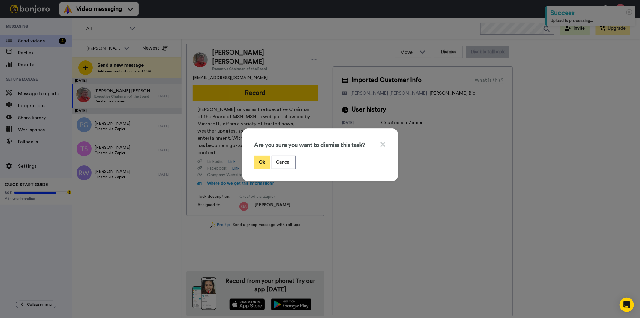
click at [257, 161] on button "Ok" at bounding box center [263, 161] width 16 height 13
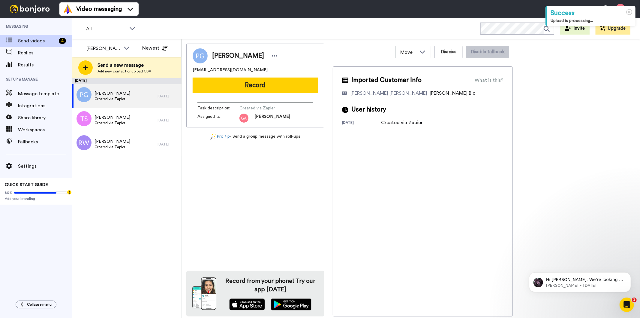
click at [228, 54] on span "[PERSON_NAME]" at bounding box center [238, 55] width 52 height 9
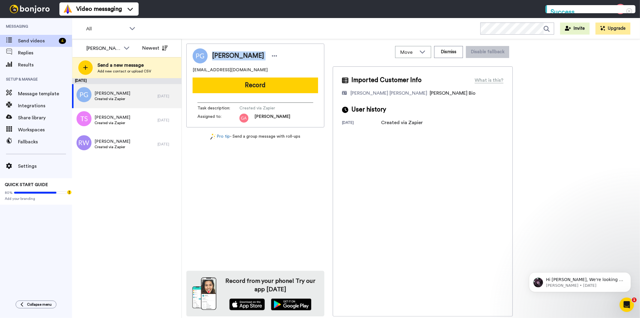
copy div "[PERSON_NAME]"
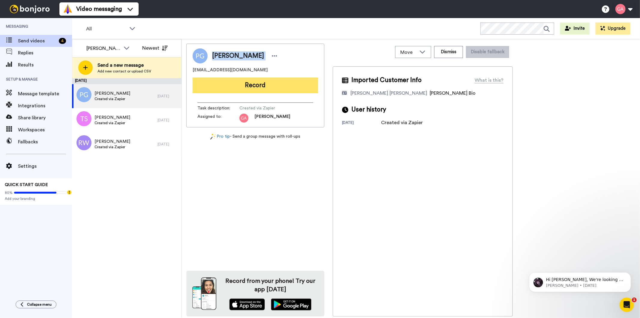
click at [286, 87] on button "Record" at bounding box center [255, 85] width 125 height 16
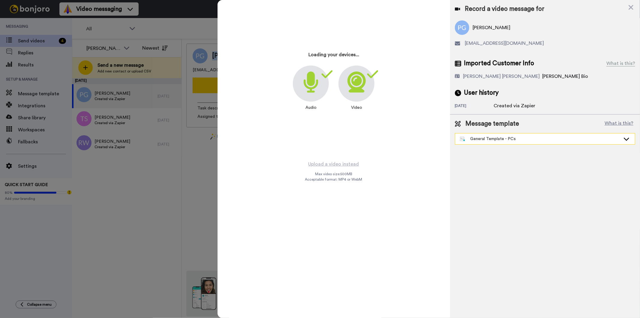
click at [520, 136] on div "General Template - PCs" at bounding box center [540, 139] width 161 height 6
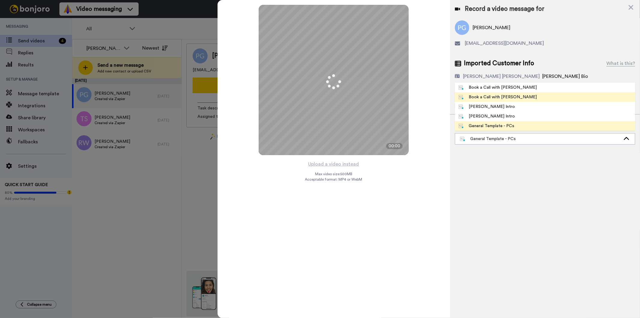
click at [517, 97] on li "Book a Call with [PERSON_NAME]" at bounding box center [545, 97] width 180 height 10
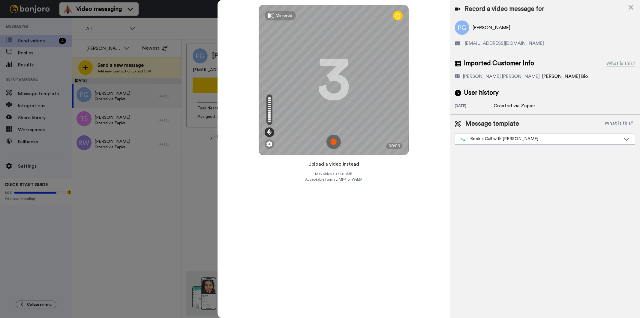
click at [336, 166] on button "Upload a video instead" at bounding box center [334, 164] width 54 height 8
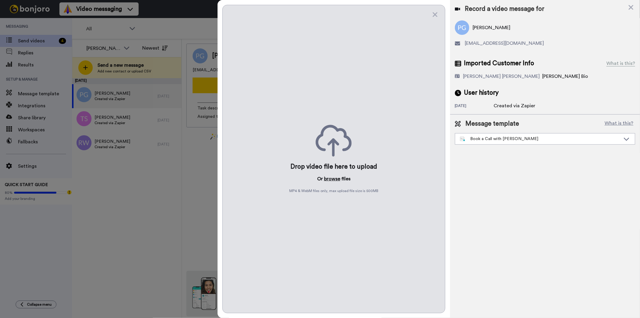
click at [333, 176] on button "browse" at bounding box center [332, 178] width 16 height 7
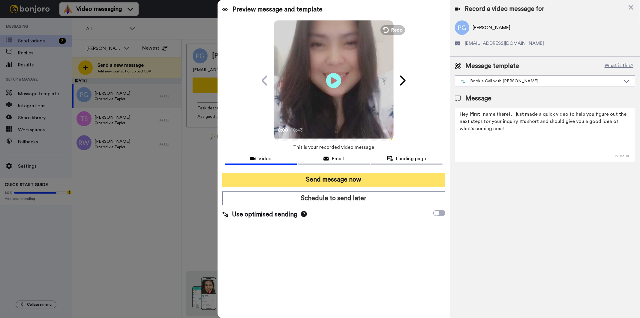
click at [359, 181] on button "Send message now" at bounding box center [333, 180] width 223 height 14
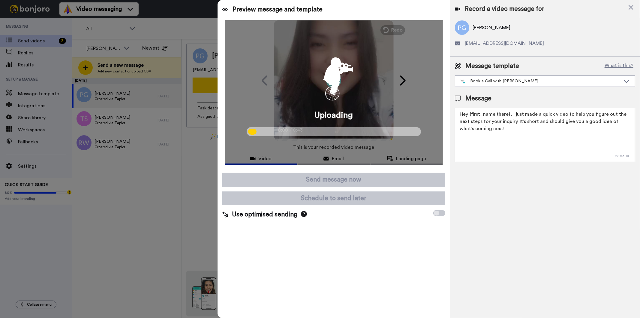
click at [158, 235] on div at bounding box center [320, 159] width 640 height 318
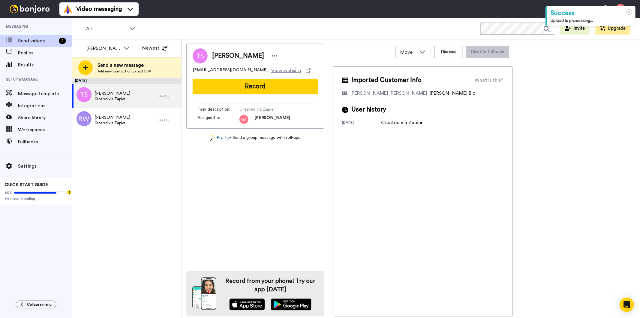
click at [230, 57] on span "[PERSON_NAME]" at bounding box center [238, 55] width 52 height 9
copy div "[PERSON_NAME]"
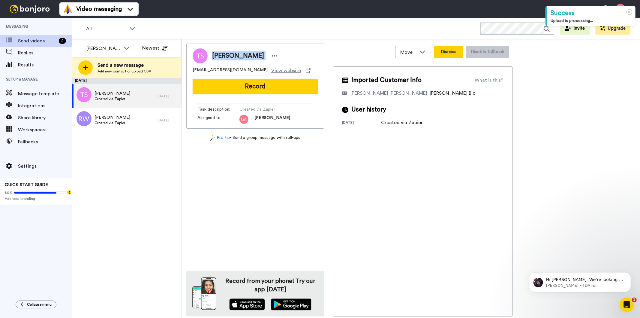
click at [445, 56] on button "Dismiss" at bounding box center [448, 52] width 29 height 12
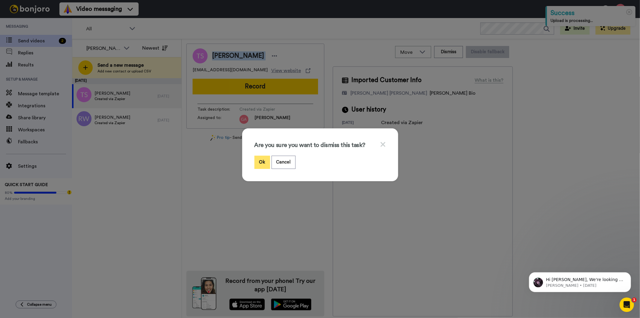
click at [263, 163] on button "Ok" at bounding box center [263, 161] width 16 height 13
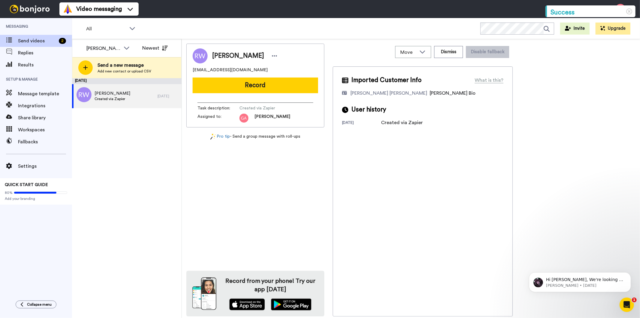
click at [247, 54] on span "[PERSON_NAME]" at bounding box center [238, 55] width 52 height 9
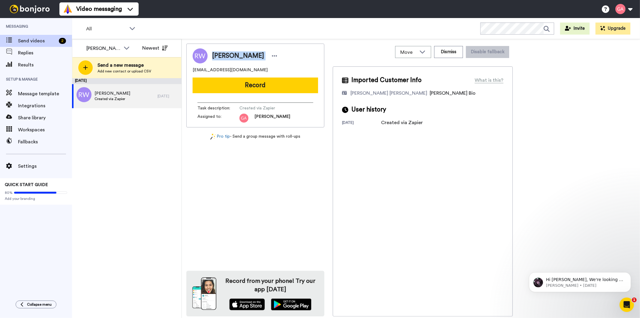
click at [247, 54] on span "[PERSON_NAME]" at bounding box center [238, 55] width 52 height 9
copy div "[PERSON_NAME]"
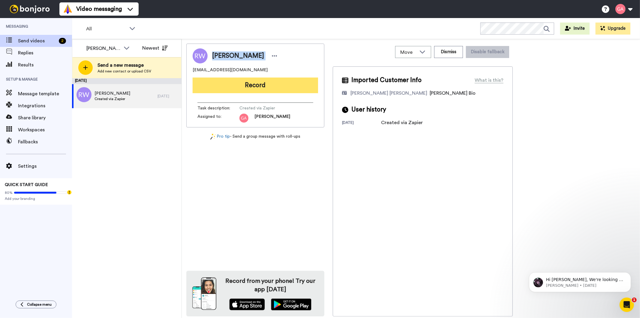
click at [268, 85] on button "Record" at bounding box center [255, 85] width 125 height 16
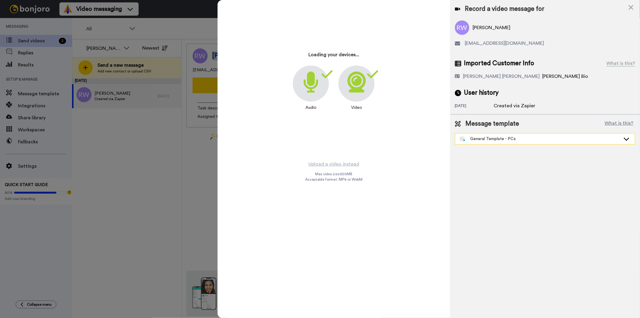
click at [517, 139] on div "General Template - PCs" at bounding box center [540, 139] width 161 height 6
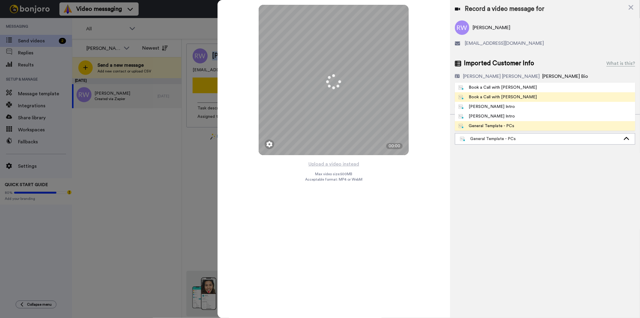
click at [525, 98] on li "Book a Call with [PERSON_NAME]" at bounding box center [545, 97] width 180 height 10
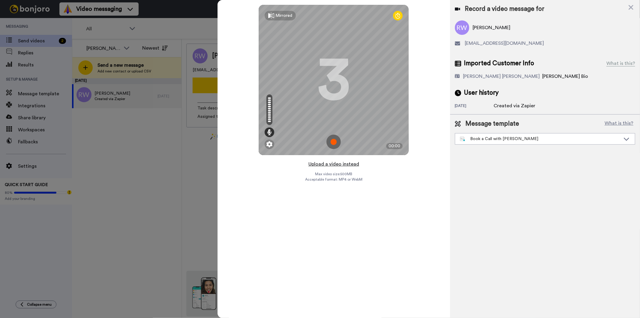
click at [336, 164] on button "Upload a video instead" at bounding box center [334, 164] width 54 height 8
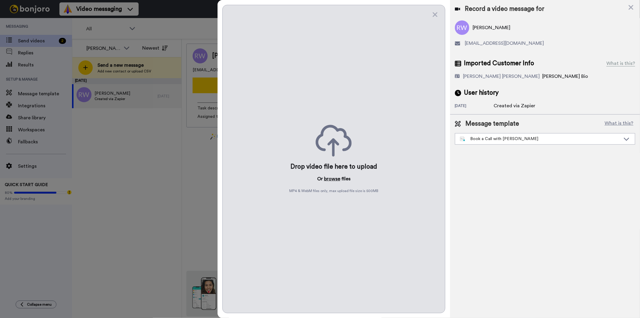
click at [333, 176] on button "browse" at bounding box center [332, 178] width 16 height 7
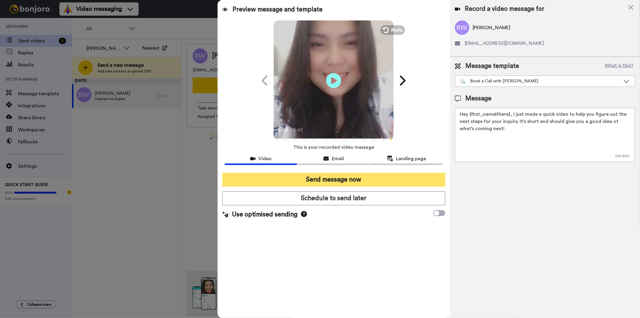
click at [296, 180] on button "Send message now" at bounding box center [333, 180] width 223 height 14
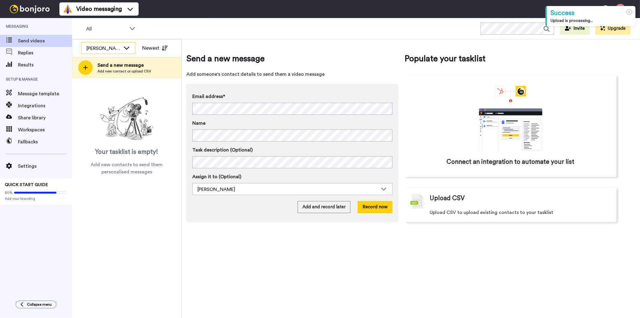
click at [102, 46] on div "[PERSON_NAME]" at bounding box center [103, 48] width 34 height 7
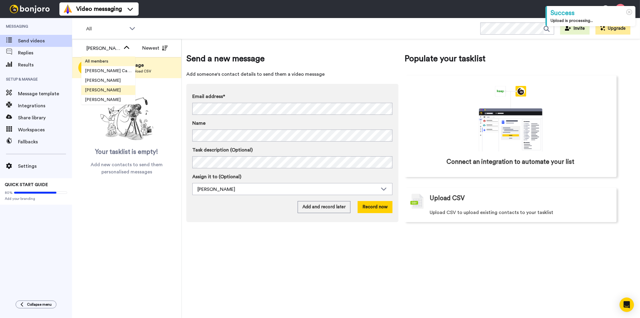
click at [107, 59] on span "All members" at bounding box center [96, 61] width 31 height 6
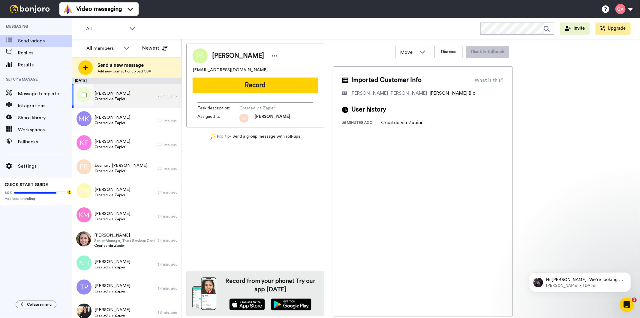
click at [122, 97] on span "Created via Zapier" at bounding box center [113, 98] width 36 height 5
click at [120, 122] on span "Created via Zapier" at bounding box center [113, 122] width 36 height 5
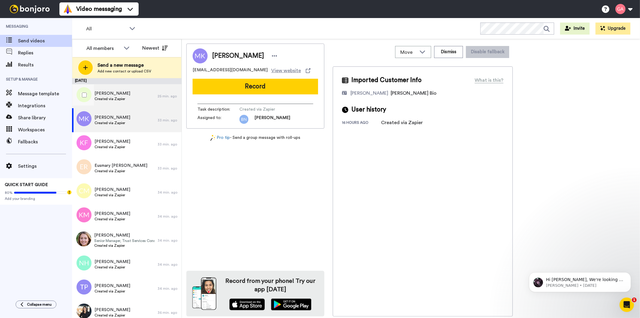
click at [112, 99] on span "Created via Zapier" at bounding box center [113, 98] width 36 height 5
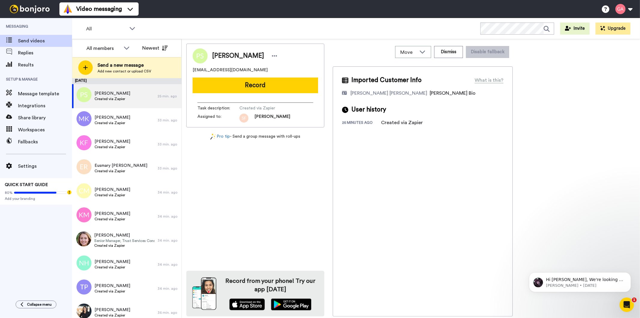
drag, startPoint x: 212, startPoint y: 54, endPoint x: 251, endPoint y: 54, distance: 39.0
click at [251, 54] on div "Patricia Scott" at bounding box center [245, 55] width 67 height 9
copy span "Patricia Scott"
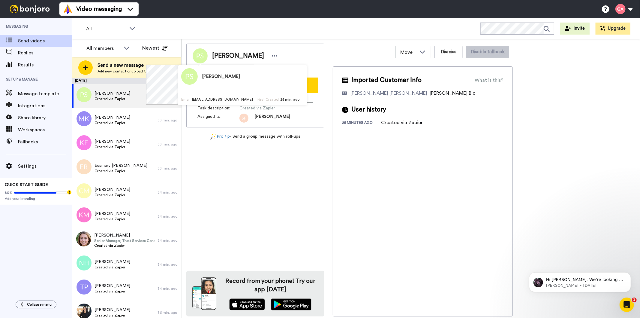
copy span "Patricia Scott"
click at [272, 202] on div "Patricia Scott beigerabbit76@gmail.com Record Task description : Created via Za…" at bounding box center [255, 180] width 138 height 273
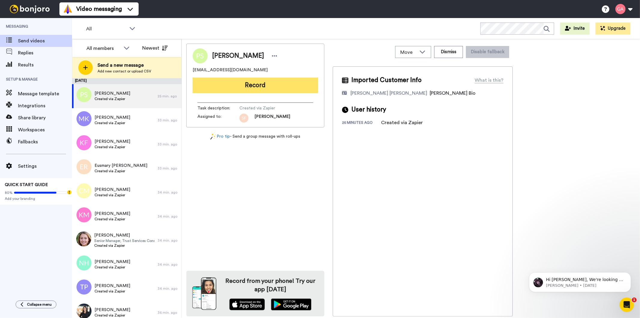
click at [252, 86] on button "Record" at bounding box center [255, 85] width 125 height 16
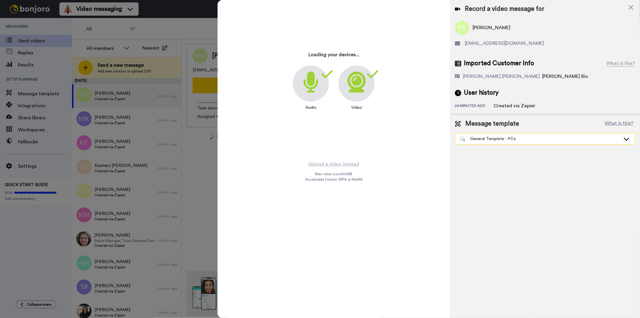
click at [514, 137] on div "General Template - PCs" at bounding box center [540, 139] width 161 height 6
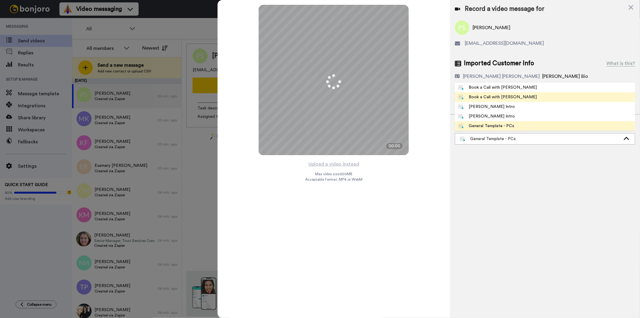
click at [513, 97] on span "Book a Call with Gilda" at bounding box center [498, 97] width 86 height 6
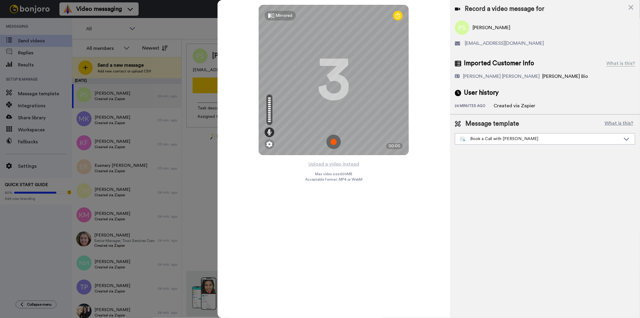
click at [344, 164] on button "Upload a video instead" at bounding box center [334, 164] width 54 height 8
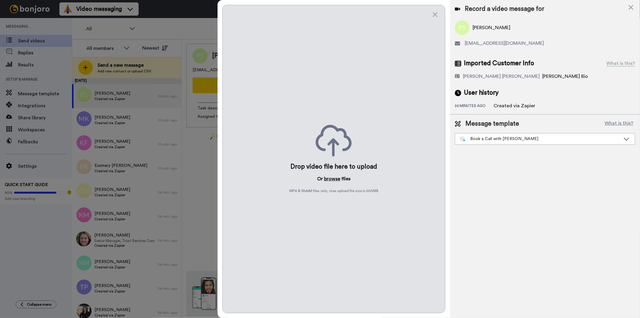
click at [337, 178] on button "browse" at bounding box center [332, 178] width 16 height 7
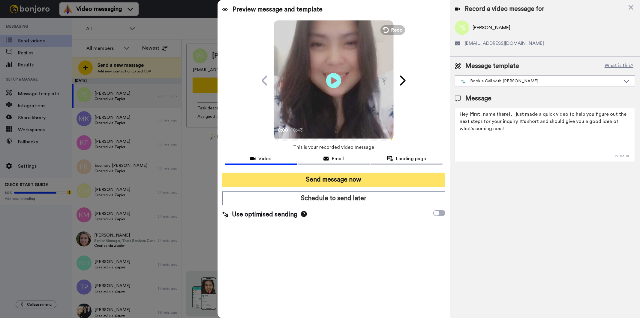
click at [291, 178] on button "Send message now" at bounding box center [333, 180] width 223 height 14
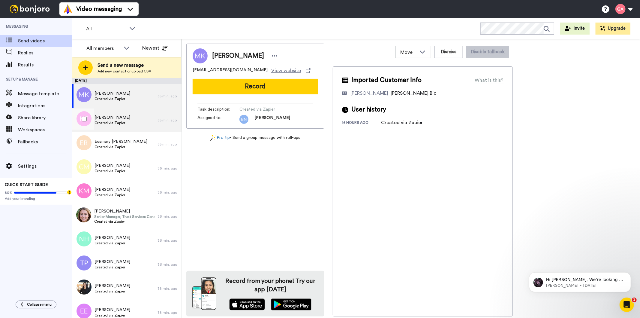
click at [122, 120] on span "Created via Zapier" at bounding box center [113, 122] width 36 height 5
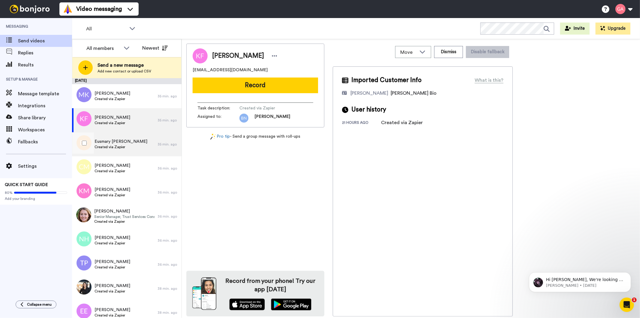
click at [122, 139] on span "Eusmary [PERSON_NAME]" at bounding box center [121, 141] width 53 height 6
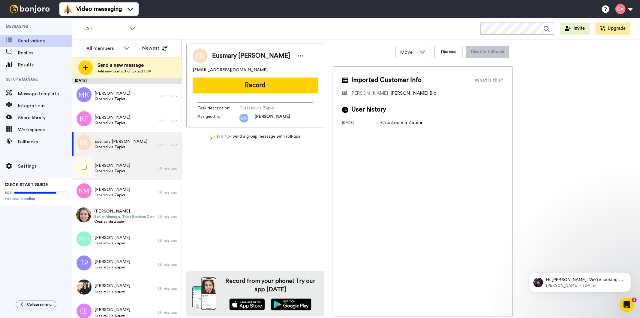
click at [115, 172] on span "Created via Zapier" at bounding box center [113, 170] width 36 height 5
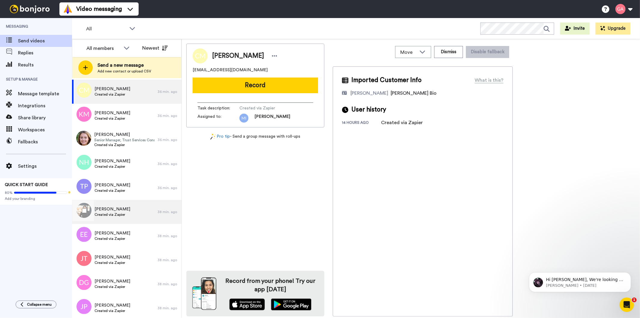
scroll to position [67, 0]
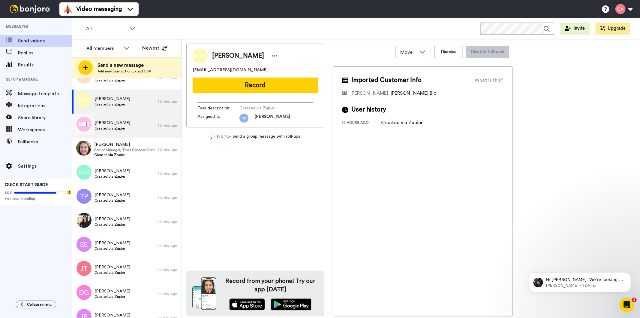
click at [117, 126] on span "Created via Zapier" at bounding box center [113, 128] width 36 height 5
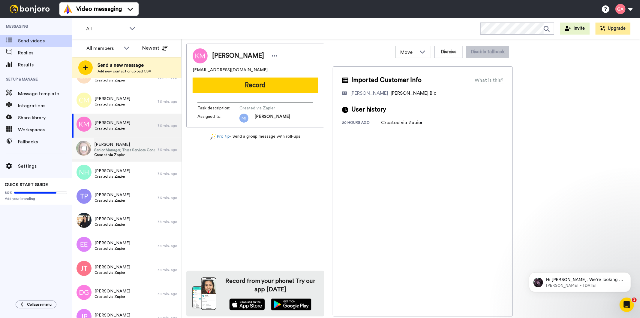
click at [112, 151] on span "Senior Manager, Trust Services Consultant" at bounding box center [124, 149] width 60 height 5
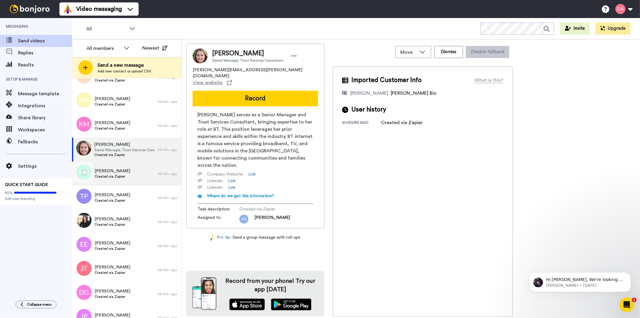
click at [110, 176] on span "Created via Zapier" at bounding box center [113, 176] width 36 height 5
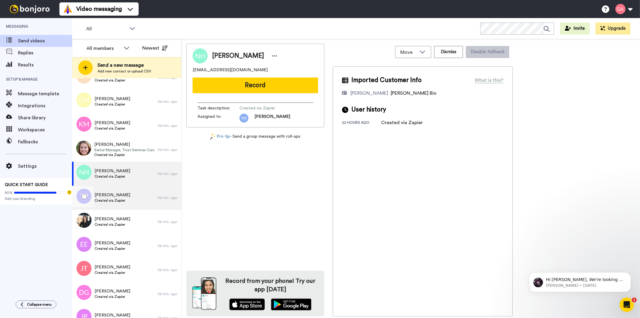
click at [108, 194] on span "[PERSON_NAME]" at bounding box center [113, 195] width 36 height 6
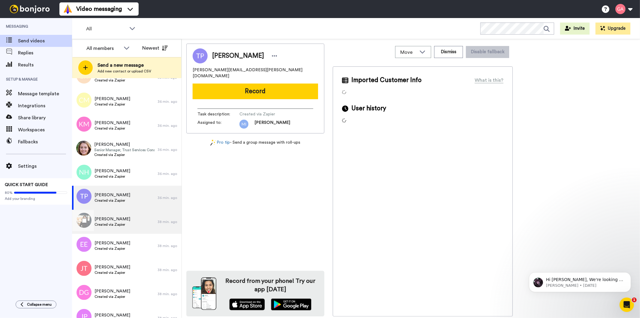
scroll to position [133, 0]
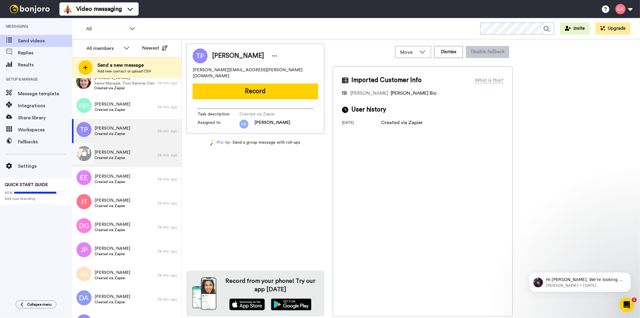
click at [114, 153] on span "[PERSON_NAME]" at bounding box center [113, 152] width 36 height 6
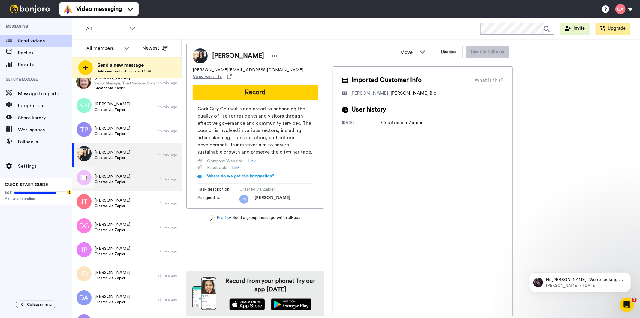
click at [113, 184] on div "Eleanor Evans Created via Zapier" at bounding box center [113, 178] width 36 height 11
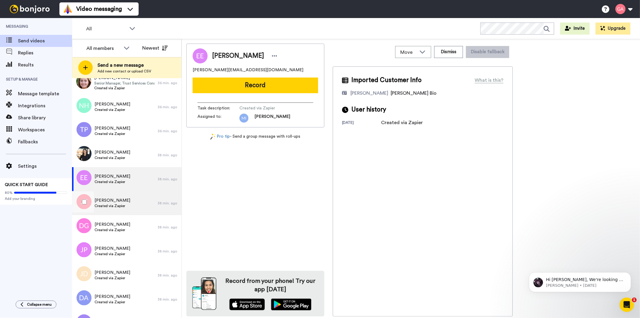
click at [109, 209] on div "Joseph Taylor Created via Zapier" at bounding box center [115, 203] width 86 height 24
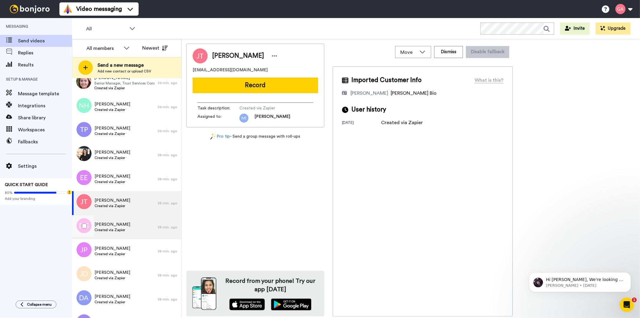
click at [108, 228] on span "Created via Zapier" at bounding box center [113, 229] width 36 height 5
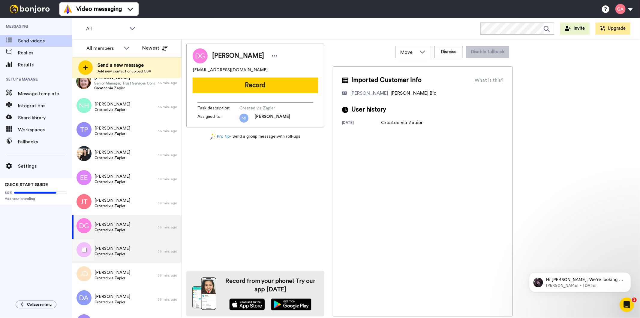
click at [107, 253] on span "Created via Zapier" at bounding box center [113, 253] width 36 height 5
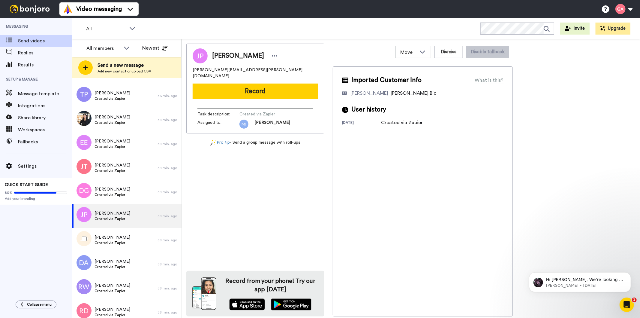
scroll to position [200, 0]
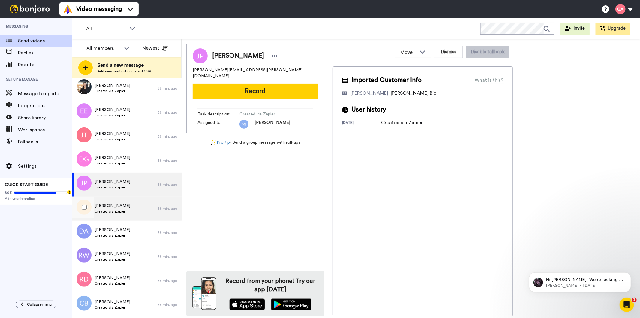
click at [115, 210] on span "Created via Zapier" at bounding box center [113, 211] width 36 height 5
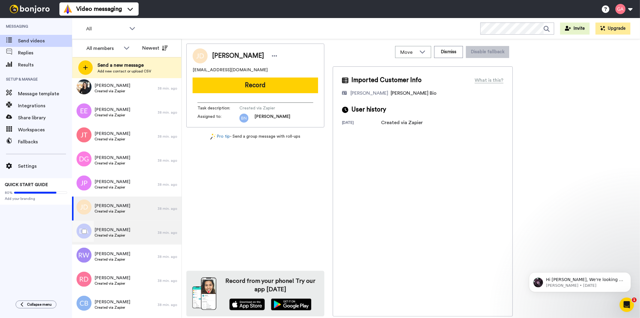
click at [116, 228] on span "Deserie Antis" at bounding box center [113, 230] width 36 height 6
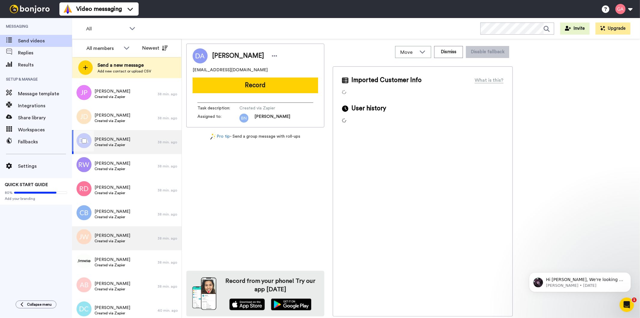
scroll to position [300, 0]
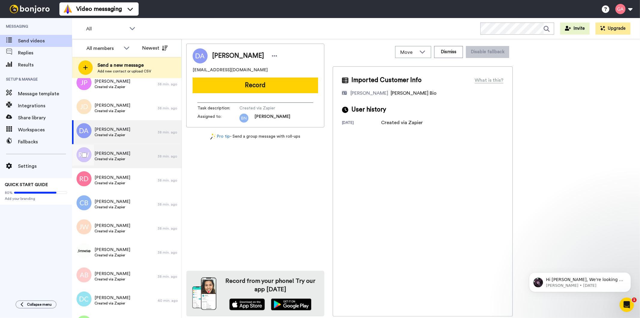
click at [119, 160] on span "Created via Zapier" at bounding box center [113, 158] width 36 height 5
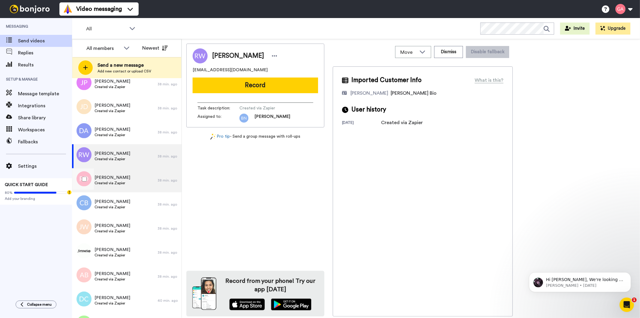
click at [124, 180] on span "Created via Zapier" at bounding box center [113, 182] width 36 height 5
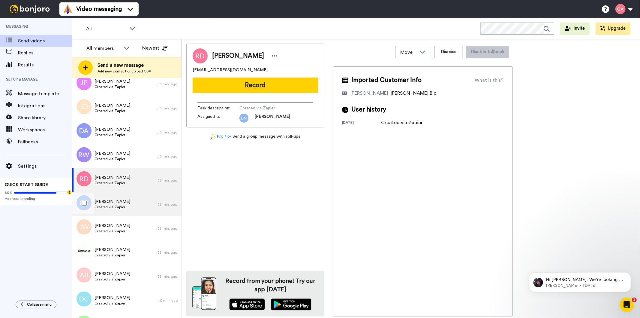
click at [130, 209] on div "Caleb Brewer Created via Zapier" at bounding box center [115, 204] width 86 height 24
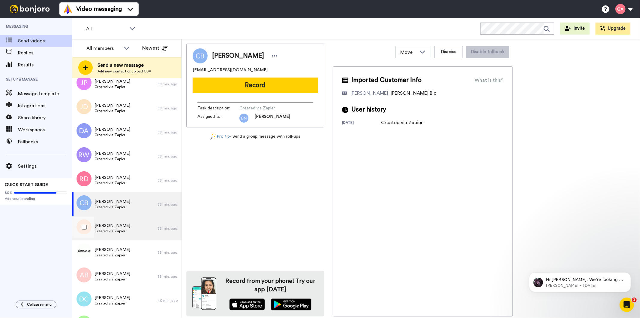
click at [131, 236] on div "Jasmine Whitley Created via Zapier" at bounding box center [115, 228] width 86 height 24
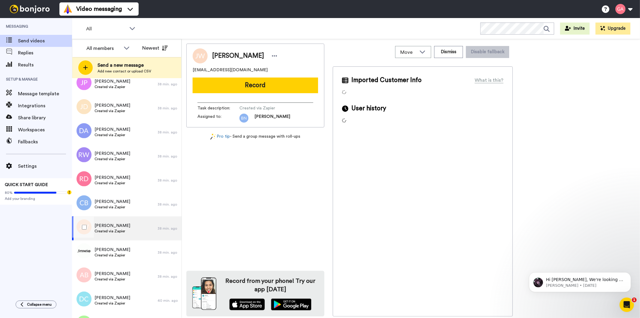
scroll to position [367, 0]
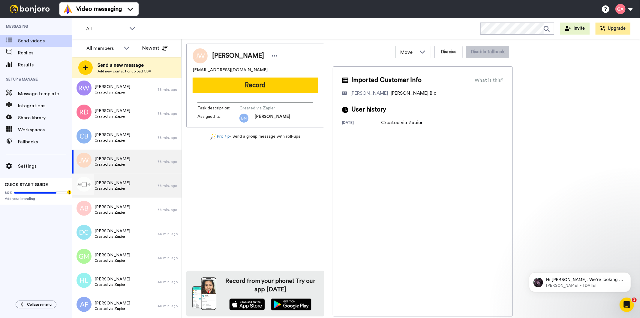
click at [122, 193] on div "George Jones Created via Zapier" at bounding box center [115, 185] width 86 height 24
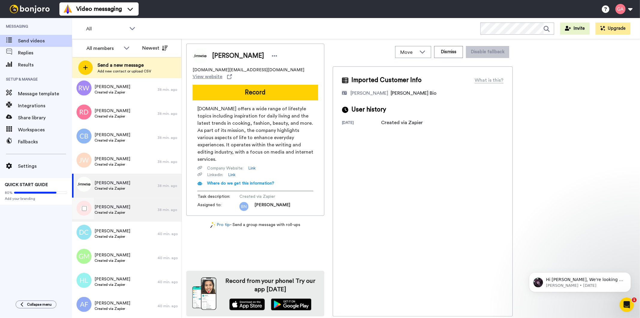
click at [121, 219] on div "Angela Baker Created via Zapier" at bounding box center [115, 210] width 86 height 24
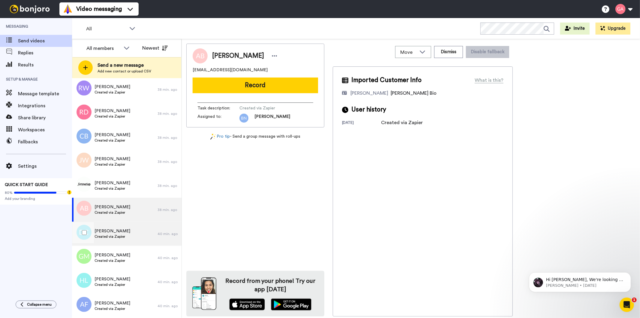
click at [119, 242] on div "Daniella Castillo Created via Zapier" at bounding box center [115, 234] width 86 height 24
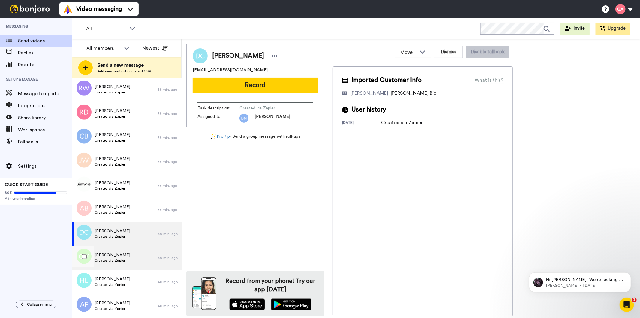
click at [112, 263] on div "Gloria Maestas Created via Zapier" at bounding box center [113, 257] width 36 height 11
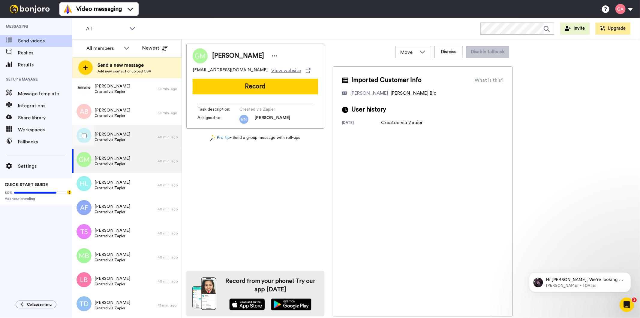
scroll to position [467, 0]
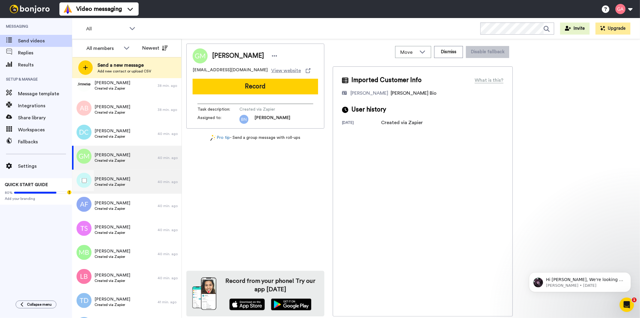
click at [115, 184] on span "Created via Zapier" at bounding box center [113, 184] width 36 height 5
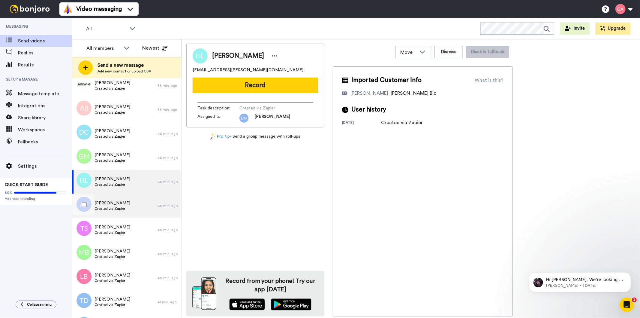
click at [106, 210] on span "Created via Zapier" at bounding box center [113, 208] width 36 height 5
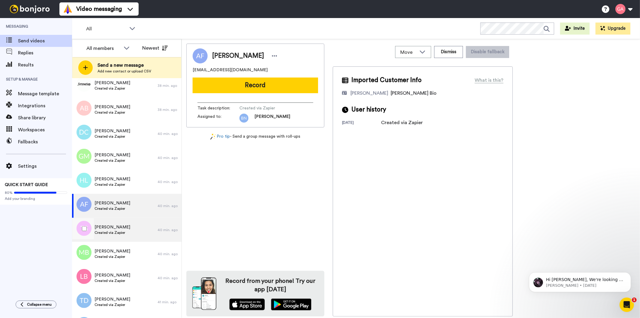
click at [107, 232] on span "Created via Zapier" at bounding box center [113, 232] width 36 height 5
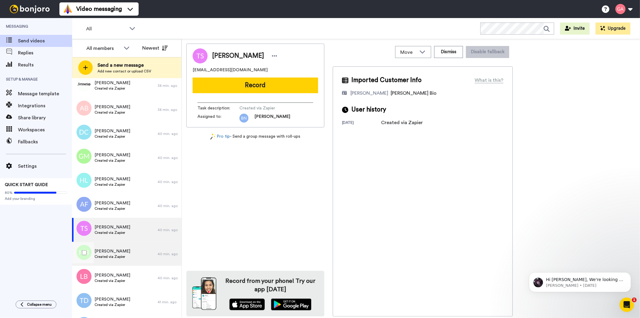
click at [114, 250] on span "Mark Boyer" at bounding box center [113, 251] width 36 height 6
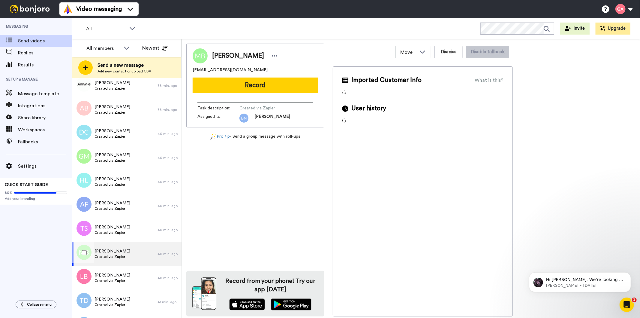
scroll to position [533, 0]
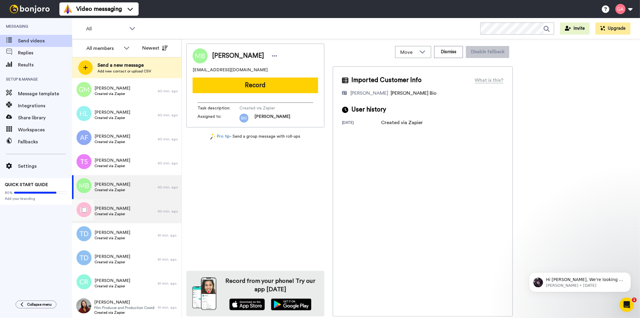
click at [127, 211] on div "Larry Booker Created via Zapier" at bounding box center [115, 211] width 86 height 24
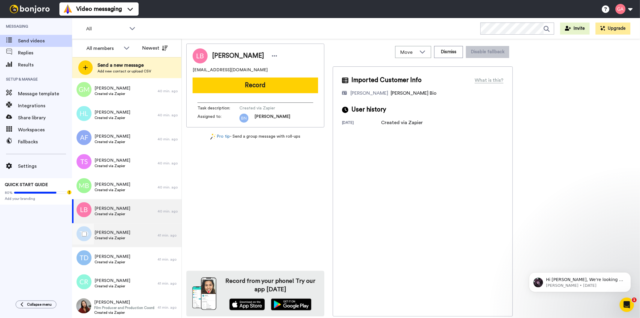
click at [125, 232] on div "Terrence Davis Created via Zapier" at bounding box center [115, 235] width 86 height 24
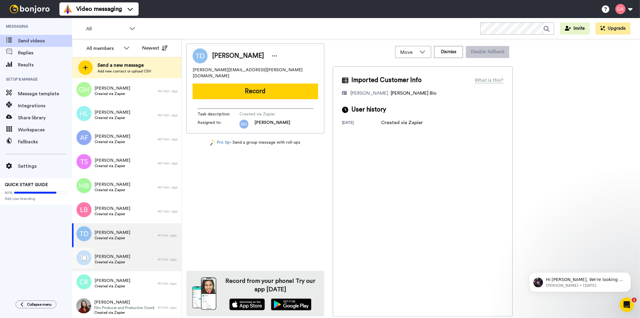
click at [124, 259] on span "Created via Zapier" at bounding box center [113, 261] width 36 height 5
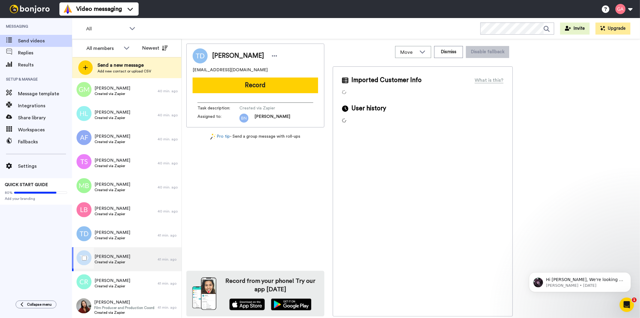
scroll to position [634, 0]
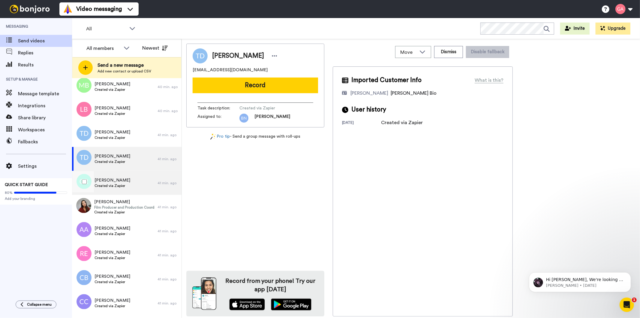
click at [125, 185] on span "Created via Zapier" at bounding box center [113, 185] width 36 height 5
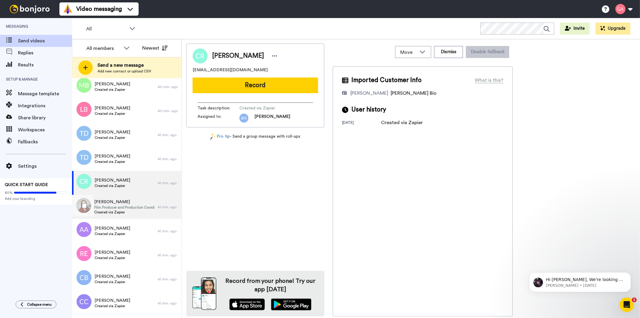
click at [125, 207] on span "Film Producer and Production Coordinator" at bounding box center [124, 207] width 60 height 5
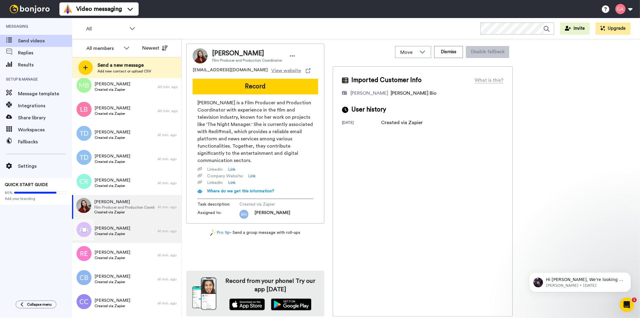
click at [123, 230] on span "Arie Anderson" at bounding box center [113, 228] width 36 height 6
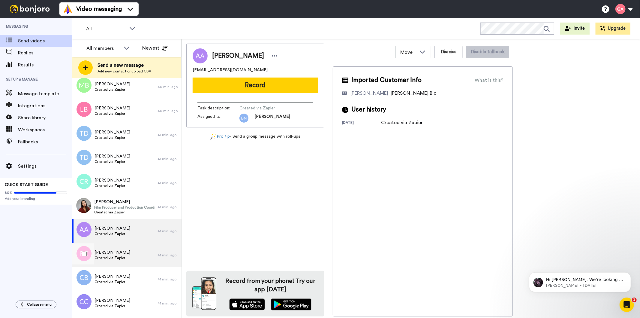
click at [128, 258] on div "Rhonda Everett Created via Zapier" at bounding box center [115, 255] width 86 height 24
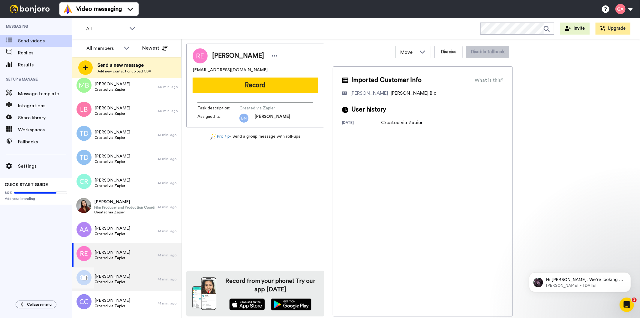
click at [128, 278] on div "CHRIS BENNETT Created via Zapier" at bounding box center [115, 279] width 86 height 24
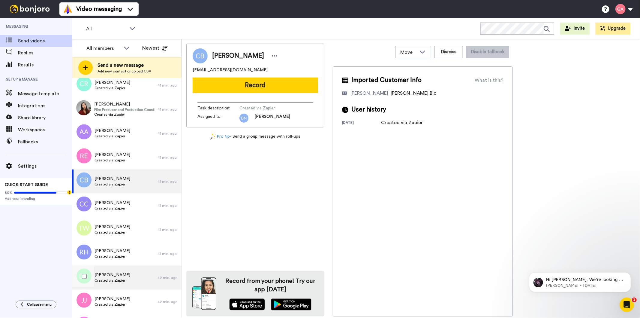
scroll to position [734, 0]
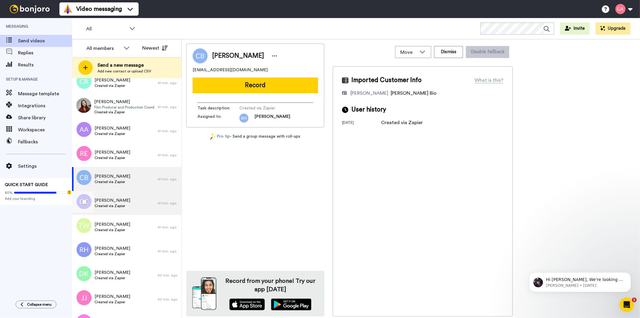
click at [132, 203] on div "Carol Cummings Created via Zapier" at bounding box center [115, 203] width 86 height 24
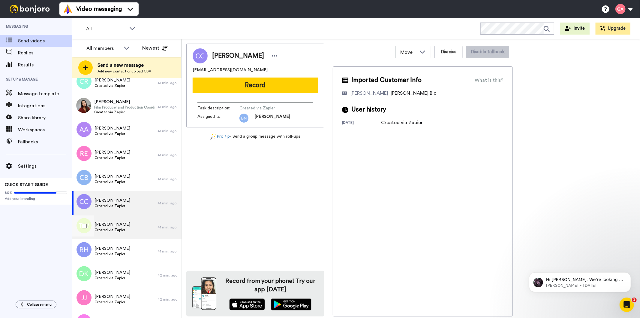
click at [130, 230] on div "Terance Williams Created via Zapier" at bounding box center [115, 227] width 86 height 24
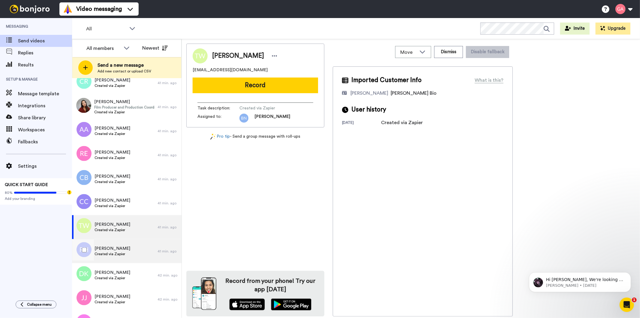
click at [127, 251] on div "Ronnie Hewitt Created via Zapier" at bounding box center [115, 251] width 86 height 24
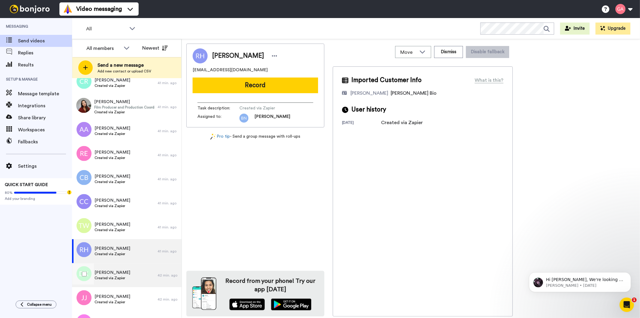
click at [128, 278] on div "Donna Kenyon Created via Zapier" at bounding box center [115, 275] width 86 height 24
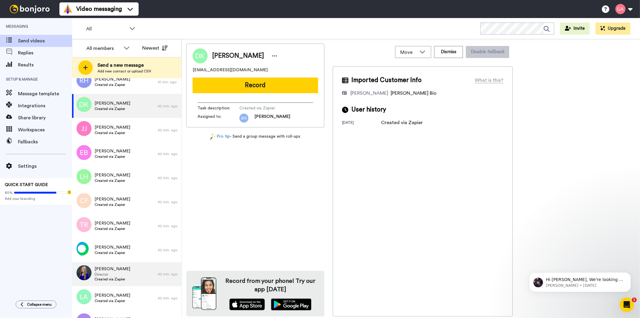
scroll to position [900, 0]
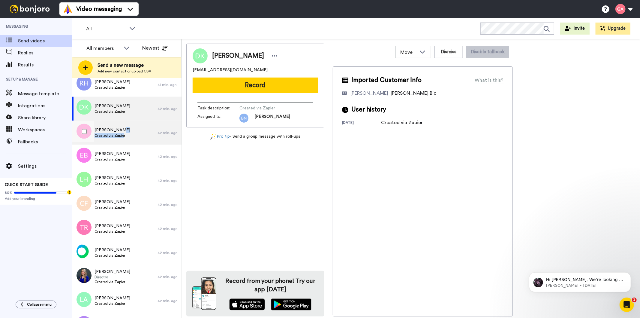
click at [123, 132] on div "Jason Jones Created via Zapier" at bounding box center [113, 132] width 36 height 11
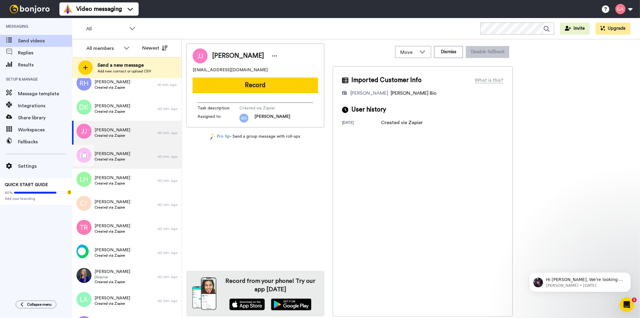
click at [131, 155] on div "Eric Buechel Created via Zapier" at bounding box center [115, 157] width 86 height 24
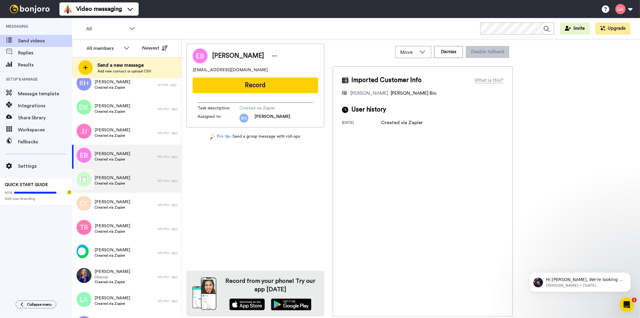
click at [127, 185] on div "Lisa Hicks Created via Zapier" at bounding box center [115, 181] width 86 height 24
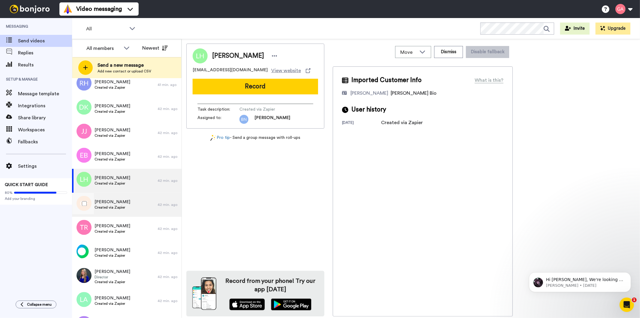
click at [119, 206] on span "Created via Zapier" at bounding box center [113, 207] width 36 height 5
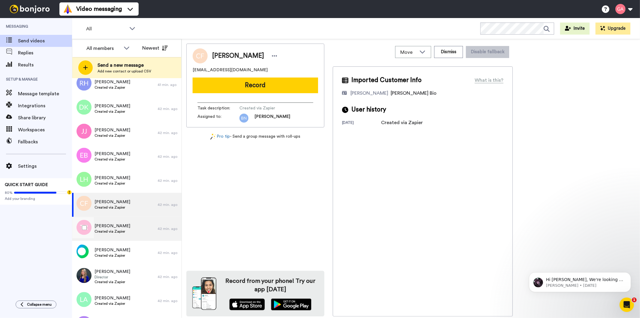
click at [121, 232] on span "Created via Zapier" at bounding box center [113, 231] width 36 height 5
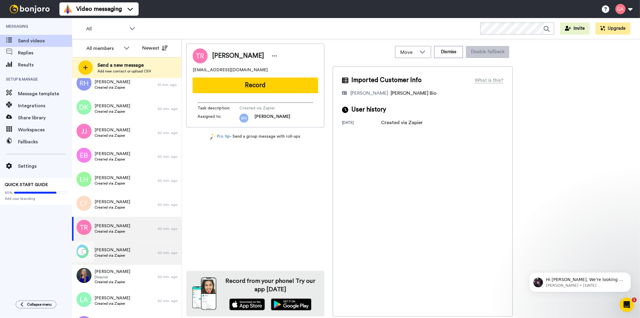
click at [128, 254] on div "Teresa Jones Created via Zapier" at bounding box center [115, 253] width 86 height 24
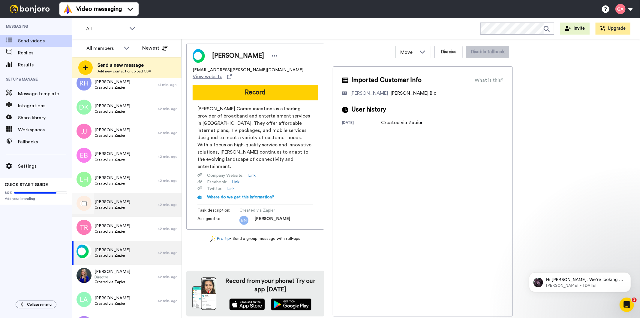
scroll to position [967, 0]
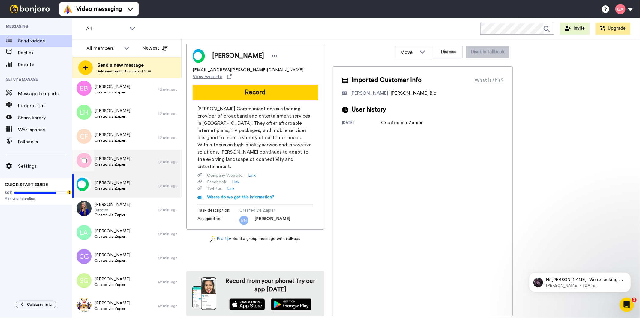
click at [128, 161] on span "Tammie Roundtree" at bounding box center [113, 159] width 36 height 6
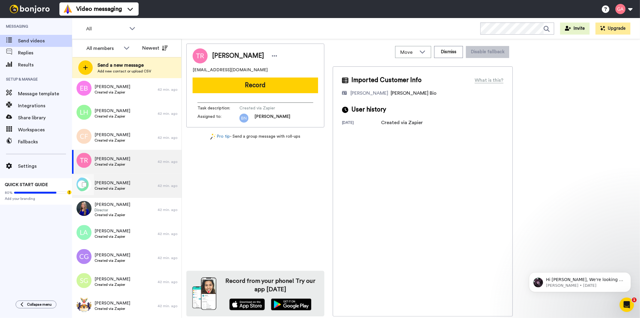
click at [128, 187] on div "Teresa Jones Created via Zapier" at bounding box center [115, 186] width 86 height 24
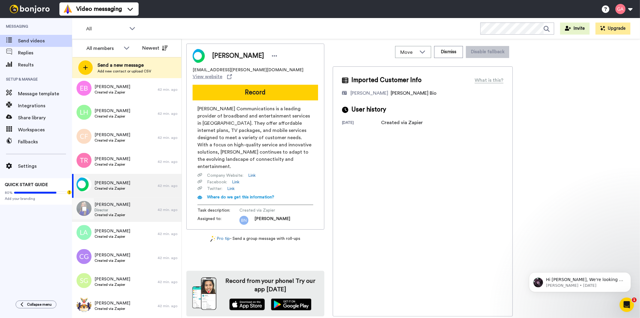
click at [128, 215] on div "Lisa Cheeseboro Director Created via Zapier" at bounding box center [115, 210] width 86 height 24
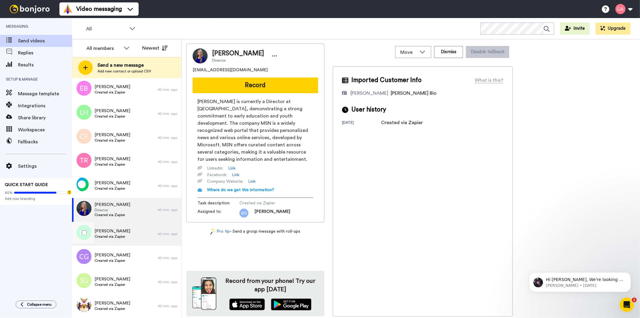
click at [134, 239] on div "Laura Ahearn Created via Zapier" at bounding box center [115, 234] width 86 height 24
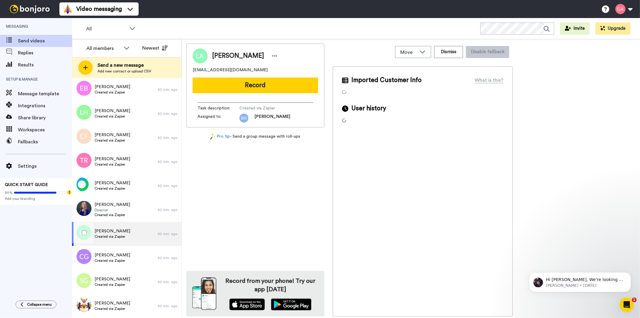
scroll to position [1067, 0]
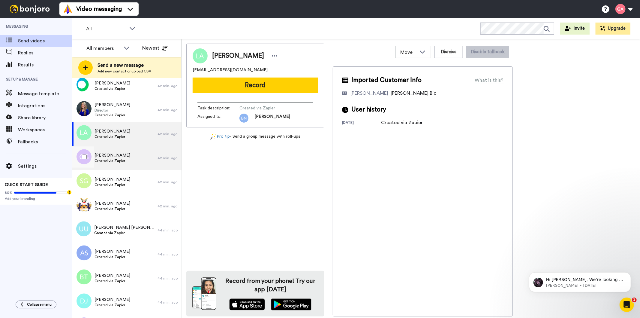
click at [127, 158] on div "Cristina German Created via Zapier" at bounding box center [115, 158] width 86 height 24
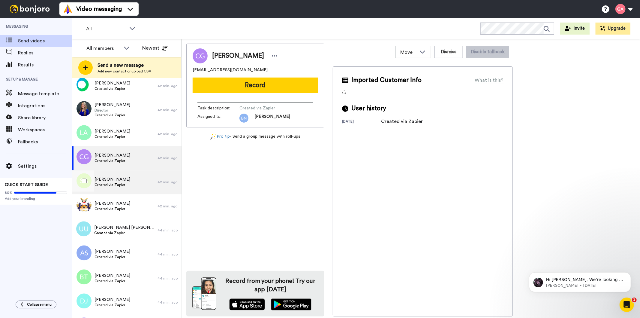
click at [130, 181] on div "Shavon Graham Created via Zapier" at bounding box center [115, 182] width 86 height 24
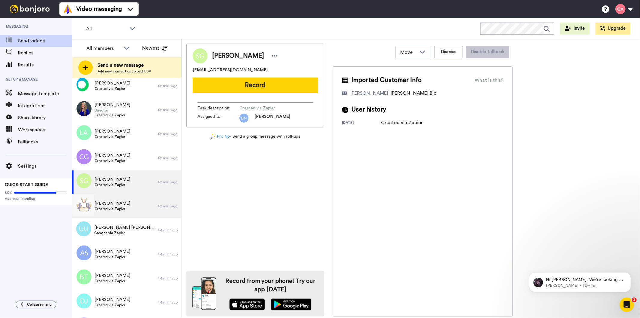
click at [128, 206] on div "Paul Veerman Created via Zapier" at bounding box center [115, 206] width 86 height 24
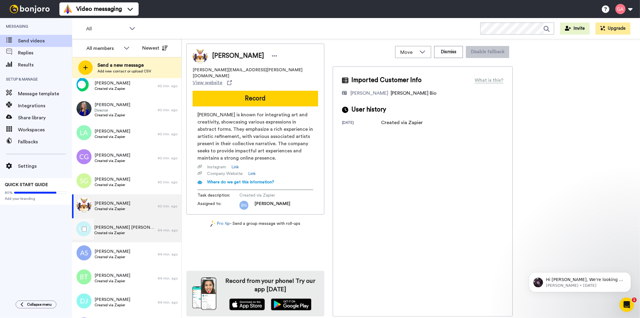
click at [128, 224] on span "Ushasree Ambati Ushasree Ambati" at bounding box center [124, 227] width 60 height 6
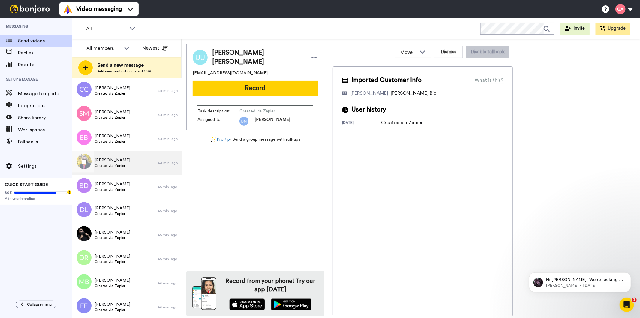
scroll to position [1169, 0]
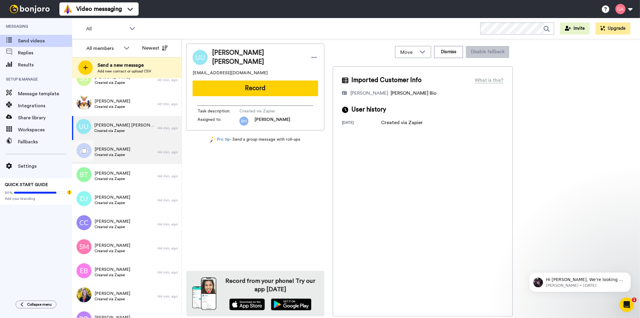
drag, startPoint x: 122, startPoint y: 150, endPoint x: 122, endPoint y: 156, distance: 6.0
click at [122, 150] on span "Aurelio Simpson" at bounding box center [113, 149] width 36 height 6
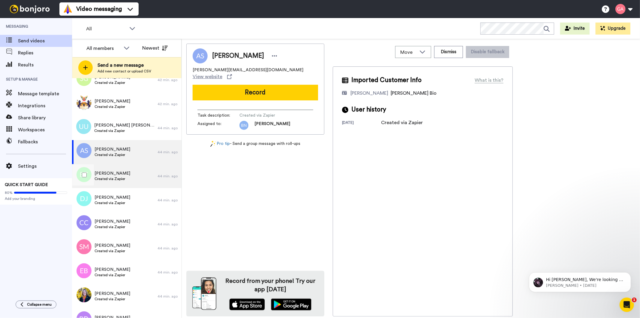
click at [122, 178] on span "Created via Zapier" at bounding box center [113, 178] width 36 height 5
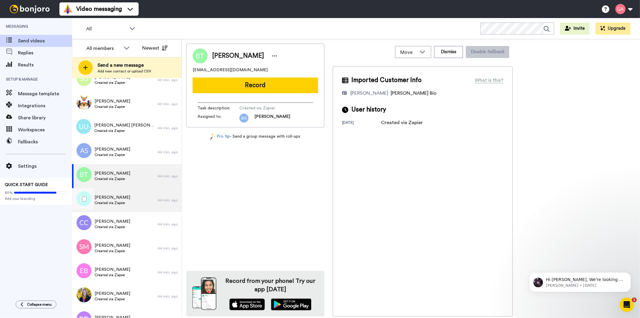
click at [116, 201] on span "Created via Zapier" at bounding box center [113, 202] width 36 height 5
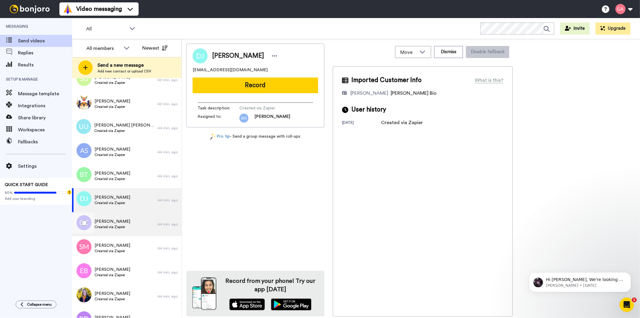
click at [123, 223] on span "Cody Coleman" at bounding box center [113, 221] width 36 height 6
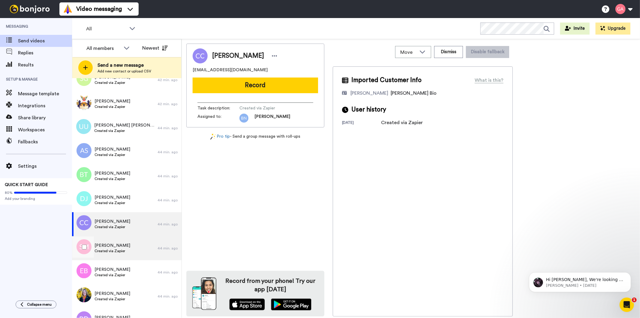
click at [122, 248] on span "Created via Zapier" at bounding box center [113, 250] width 36 height 5
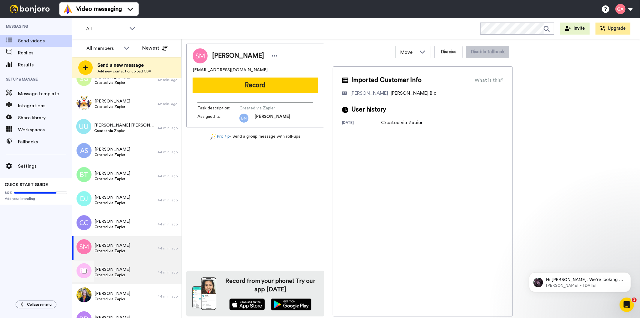
click at [116, 275] on span "Created via Zapier" at bounding box center [113, 274] width 36 height 5
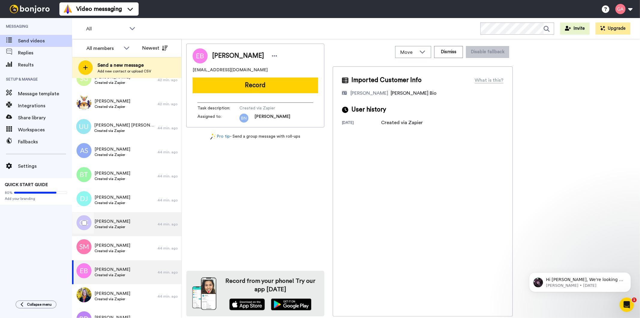
scroll to position [1336, 0]
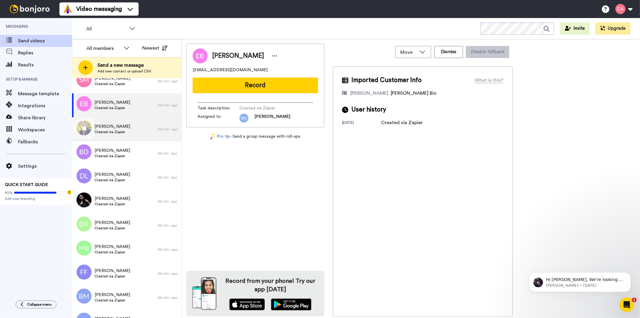
click at [128, 137] on div "Katheryn Dodge Created via Zapier" at bounding box center [115, 129] width 86 height 24
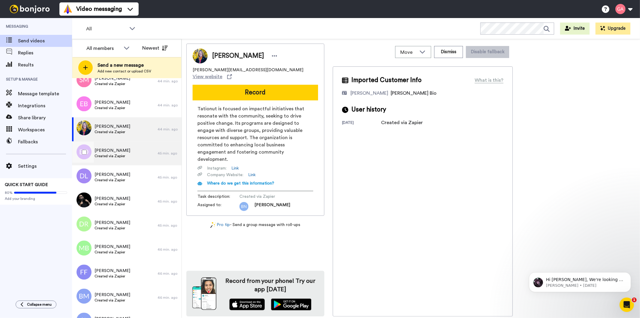
click at [125, 156] on span "Created via Zapier" at bounding box center [113, 155] width 36 height 5
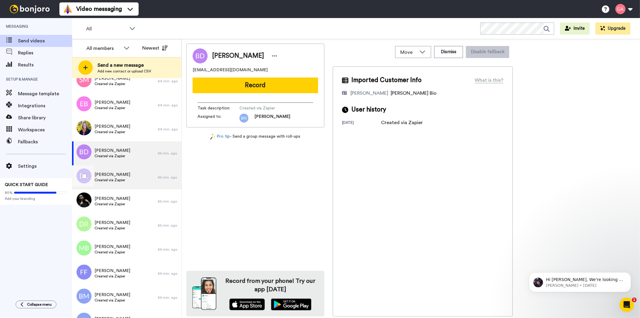
click at [125, 179] on div "Danielle Larkin Created via Zapier" at bounding box center [115, 177] width 86 height 24
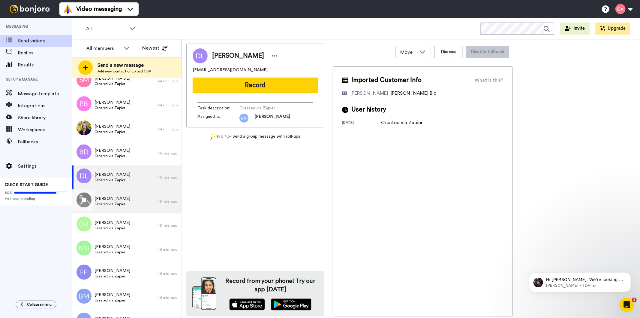
click at [118, 207] on div "Johnny Peña Created via Zapier" at bounding box center [115, 201] width 86 height 24
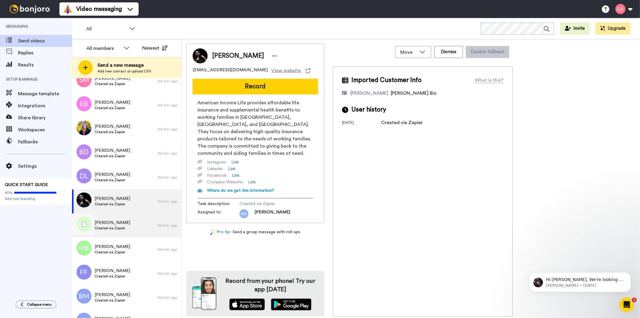
click at [113, 225] on span "Derek Rutherford" at bounding box center [113, 222] width 36 height 6
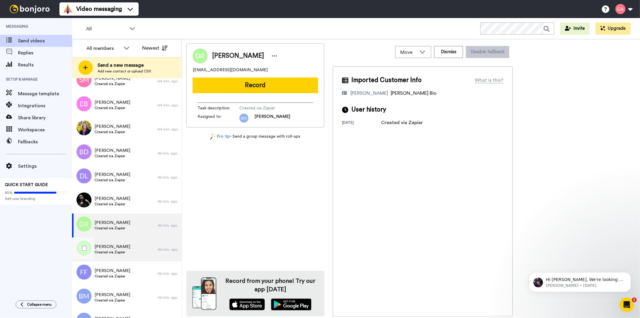
click at [112, 249] on span "Marthe Badibanga" at bounding box center [113, 246] width 36 height 6
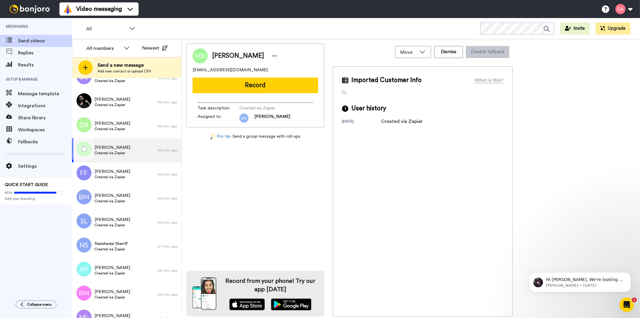
scroll to position [1436, 0]
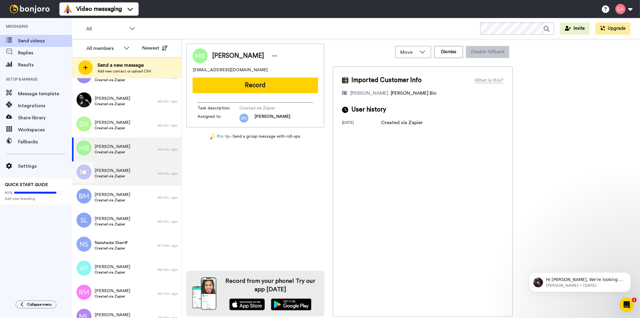
click at [128, 174] on div "Felicia Foster Created via Zapier" at bounding box center [115, 173] width 86 height 24
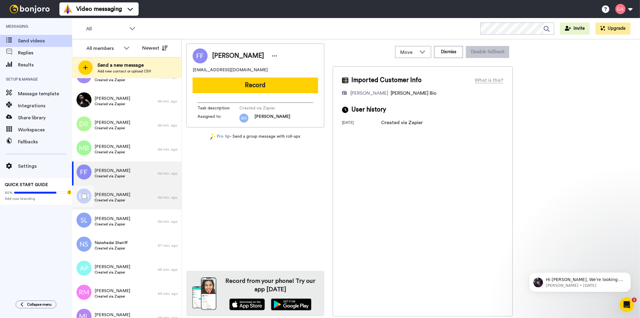
click at [124, 196] on span "Bryan Moore" at bounding box center [113, 194] width 36 height 6
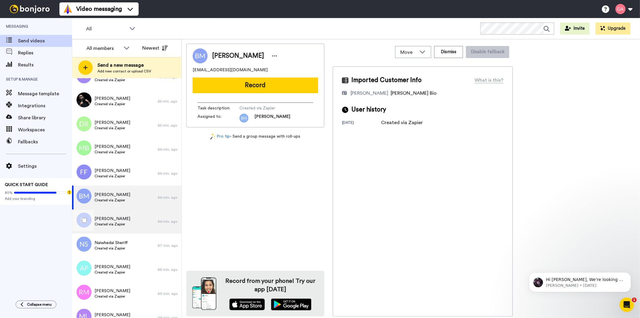
click at [124, 224] on span "Created via Zapier" at bounding box center [113, 224] width 36 height 5
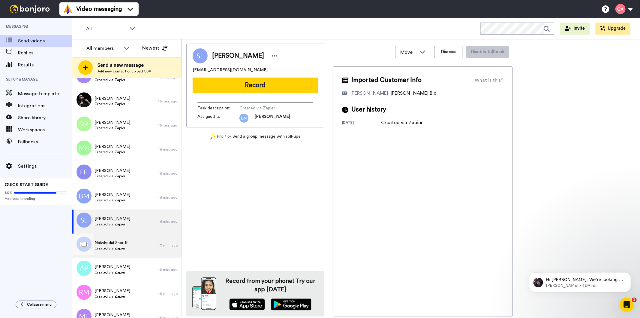
click at [117, 250] on span "Created via Zapier" at bounding box center [111, 248] width 33 height 5
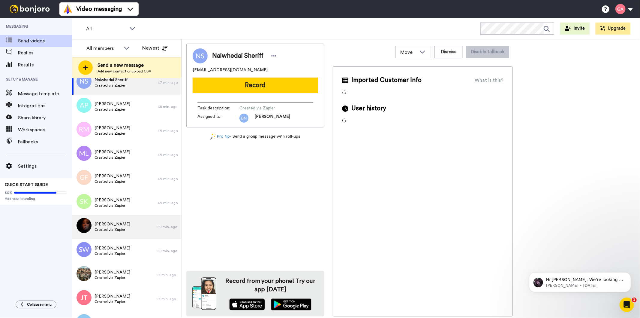
scroll to position [1602, 0]
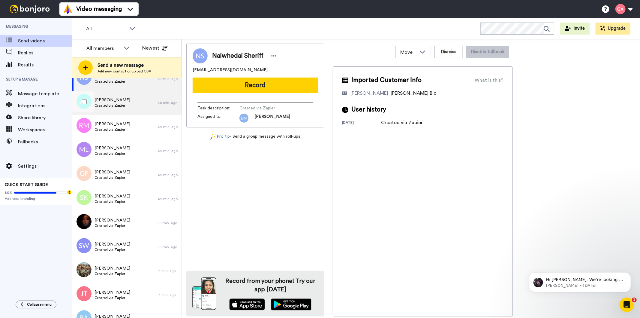
click at [126, 105] on div "Alyssa Pryor Created via Zapier" at bounding box center [115, 103] width 86 height 24
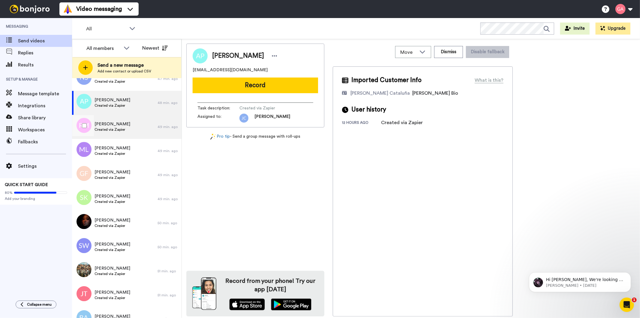
click at [128, 127] on span "Created via Zapier" at bounding box center [113, 129] width 36 height 5
click at [124, 94] on div "Alyssa Pryor Created via Zapier" at bounding box center [115, 103] width 86 height 24
click at [122, 129] on span "Created via Zapier" at bounding box center [113, 129] width 36 height 5
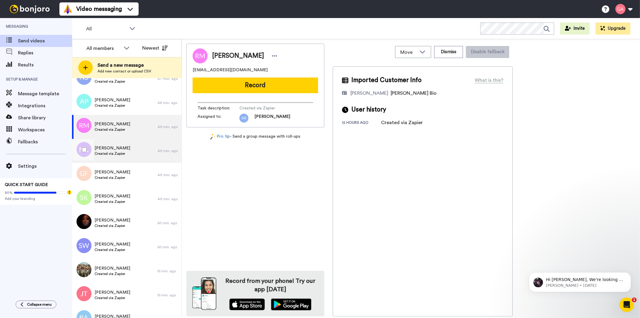
click at [128, 147] on div "Morgan Lanier Created via Zapier" at bounding box center [115, 151] width 86 height 24
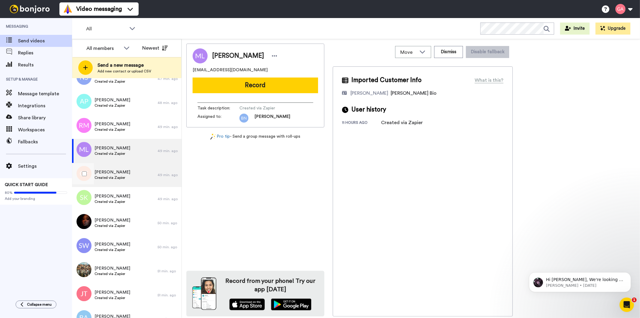
click at [130, 178] on div "Graham Falgate Created via Zapier" at bounding box center [115, 175] width 86 height 24
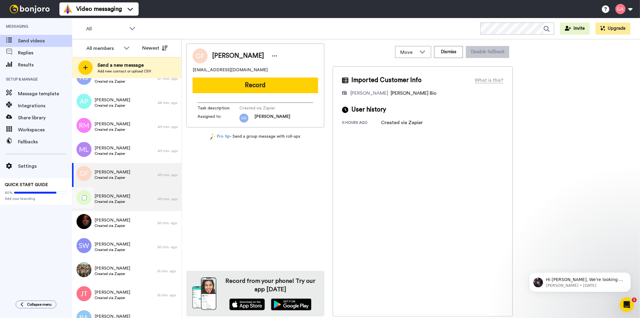
click at [133, 200] on div "Shane Kempton Created via Zapier" at bounding box center [115, 199] width 86 height 24
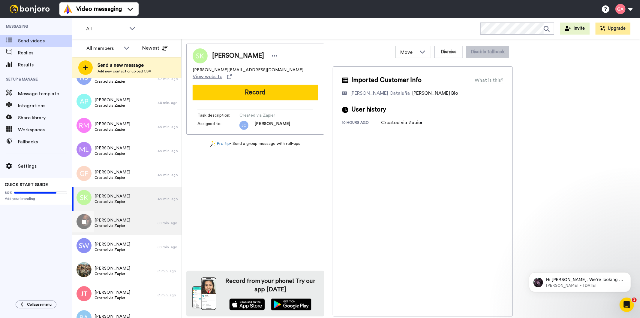
click at [134, 224] on div "Alta I. Anderson Created via Zapier" at bounding box center [115, 223] width 86 height 24
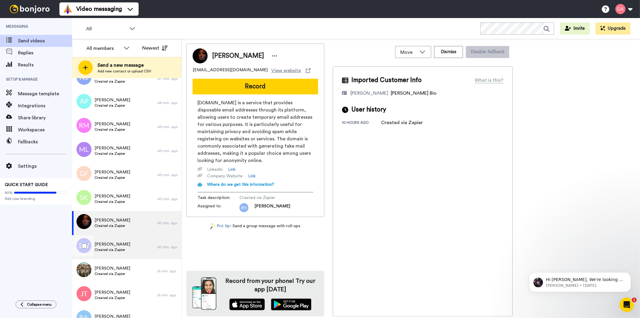
click at [130, 241] on span "Scott Whitelaw-Marshall" at bounding box center [113, 244] width 36 height 6
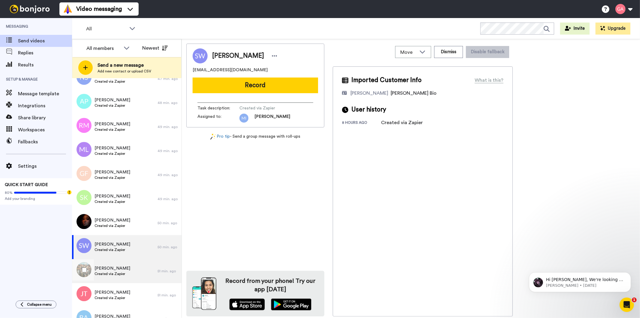
click at [131, 270] on div "Max Lee Created via Zapier" at bounding box center [115, 271] width 86 height 24
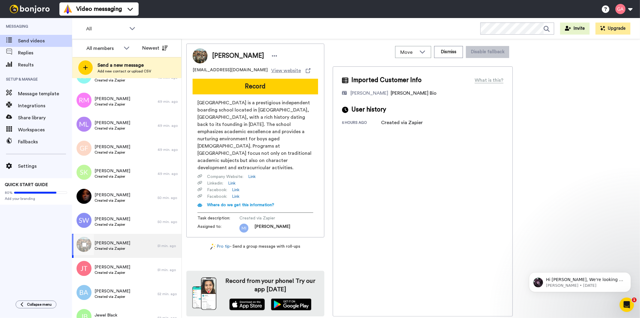
scroll to position [1669, 0]
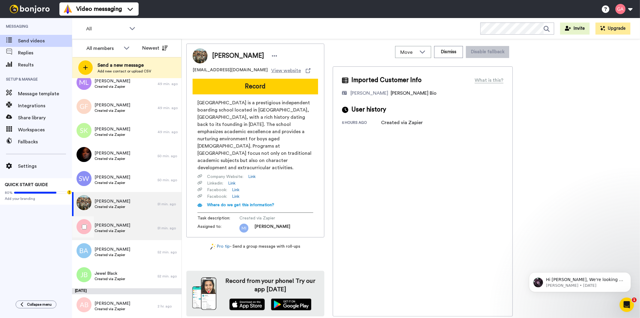
click at [122, 232] on span "Created via Zapier" at bounding box center [113, 230] width 36 height 5
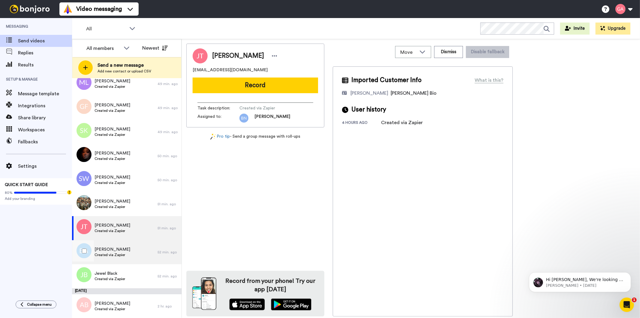
click at [124, 255] on span "Created via Zapier" at bounding box center [113, 254] width 36 height 5
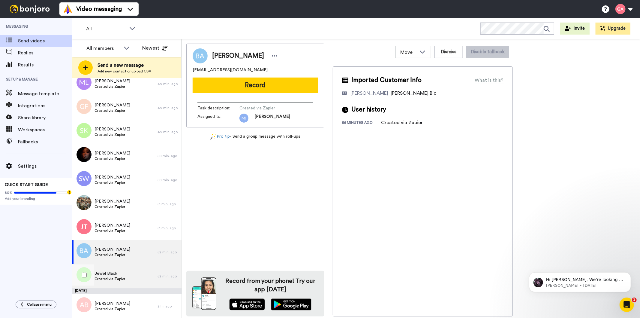
click at [117, 276] on span "Created via Zapier" at bounding box center [110, 278] width 31 height 5
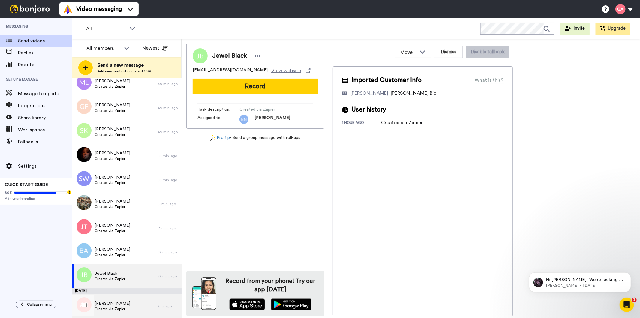
click at [131, 305] on div "Angela Braunfel Created via Zapier" at bounding box center [115, 306] width 86 height 24
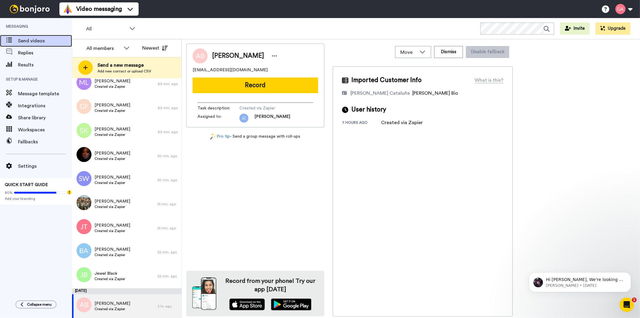
click at [31, 43] on span "Send videos" at bounding box center [45, 40] width 54 height 7
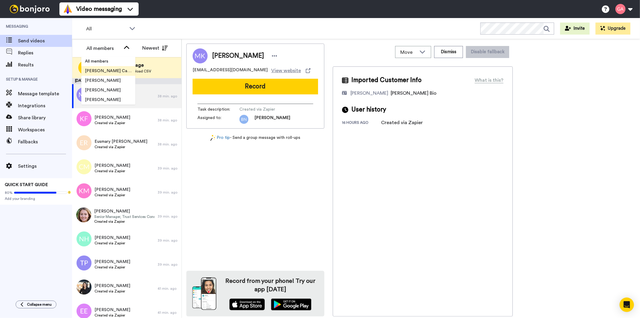
scroll to position [29, 0]
click at [106, 69] on span "[PERSON_NAME]" at bounding box center [102, 71] width 43 height 6
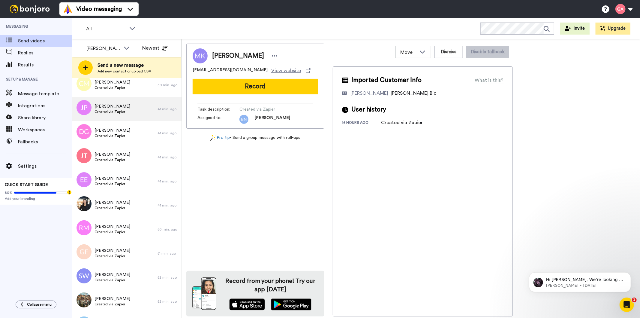
scroll to position [126, 0]
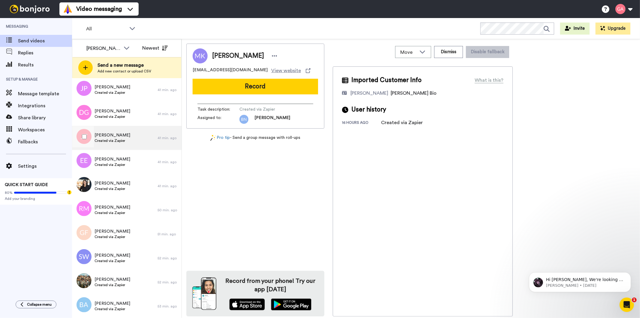
click at [108, 140] on span "Created via Zapier" at bounding box center [113, 140] width 36 height 5
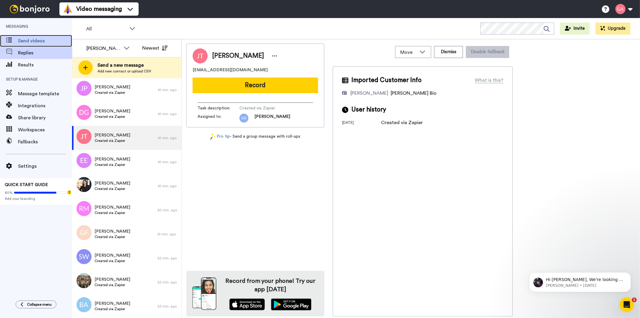
drag, startPoint x: 20, startPoint y: 43, endPoint x: 27, endPoint y: 47, distance: 8.2
click at [20, 42] on span "Send videos" at bounding box center [45, 40] width 54 height 7
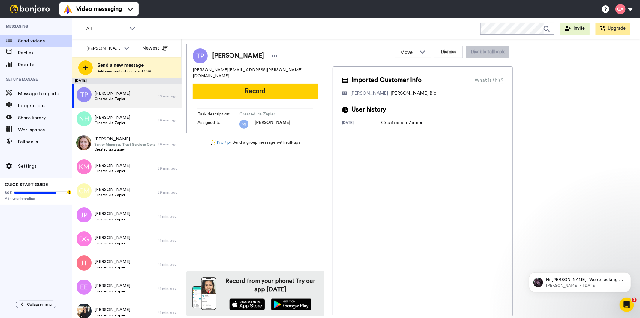
click at [468, 284] on div "Imported Customer Info What is this? [PERSON_NAME] Bio User history [DATE] Crea…" at bounding box center [423, 191] width 180 height 250
click at [50, 41] on span "Send videos" at bounding box center [45, 40] width 54 height 7
click at [248, 194] on div "[PERSON_NAME] [PERSON_NAME][EMAIL_ADDRESS][PERSON_NAME][DOMAIN_NAME] Record Tas…" at bounding box center [255, 180] width 138 height 273
click at [448, 256] on div "Imported Customer Info What is this? [PERSON_NAME] Bio User history [DATE] Crea…" at bounding box center [423, 191] width 180 height 250
click at [22, 58] on div "Replies" at bounding box center [36, 53] width 72 height 12
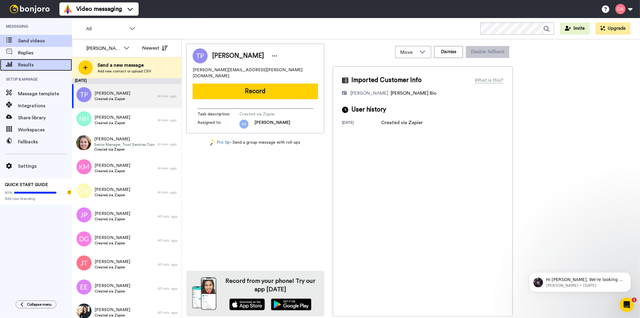
click at [24, 65] on span "Results" at bounding box center [45, 64] width 54 height 7
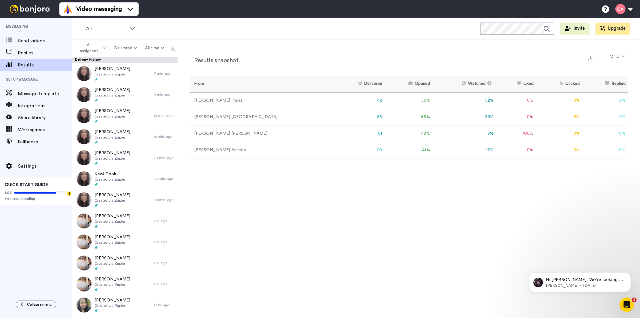
click at [486, 262] on div "Results snapshot MTD From Delivered Opened Watched Liked Clicked Replied Failed…" at bounding box center [409, 180] width 463 height 282
